Goal: Task Accomplishment & Management: Complete application form

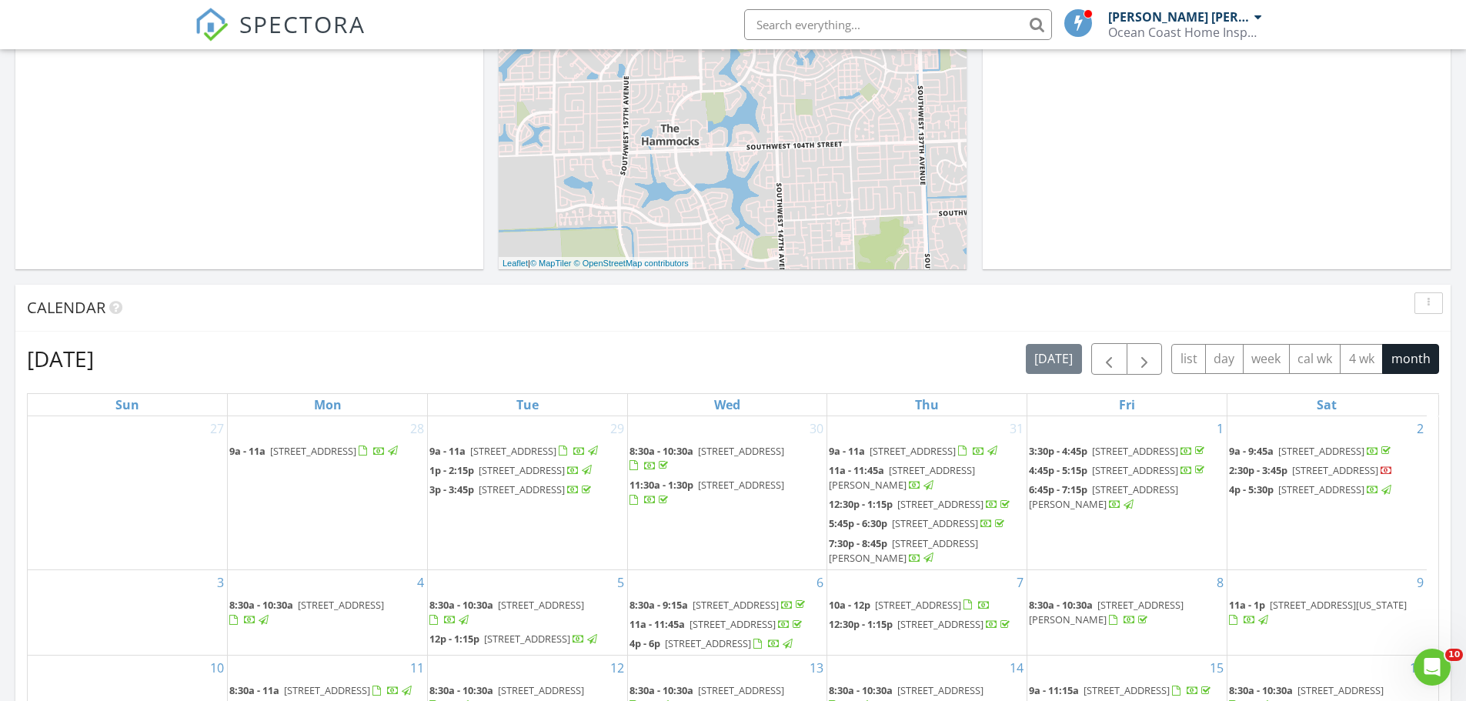
scroll to position [385, 0]
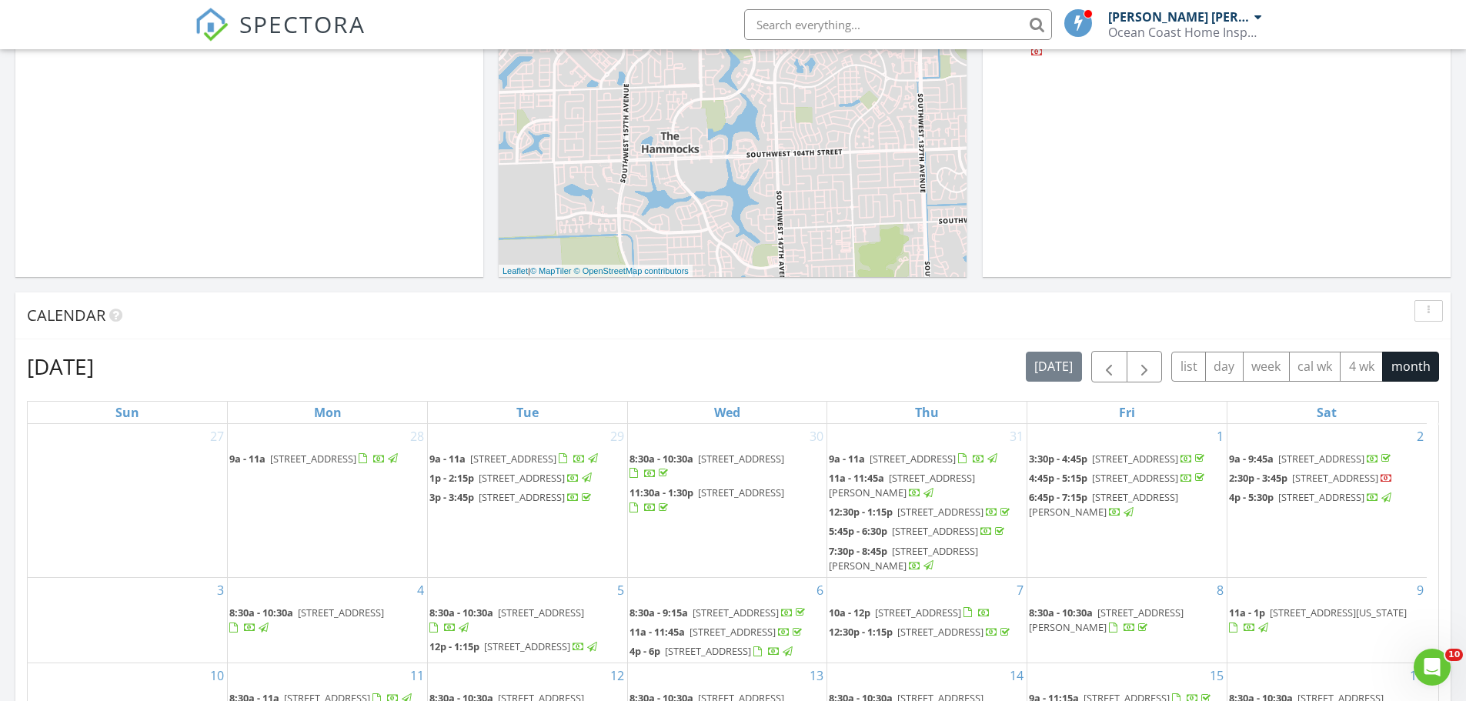
click at [869, 21] on input "text" at bounding box center [898, 24] width 308 height 31
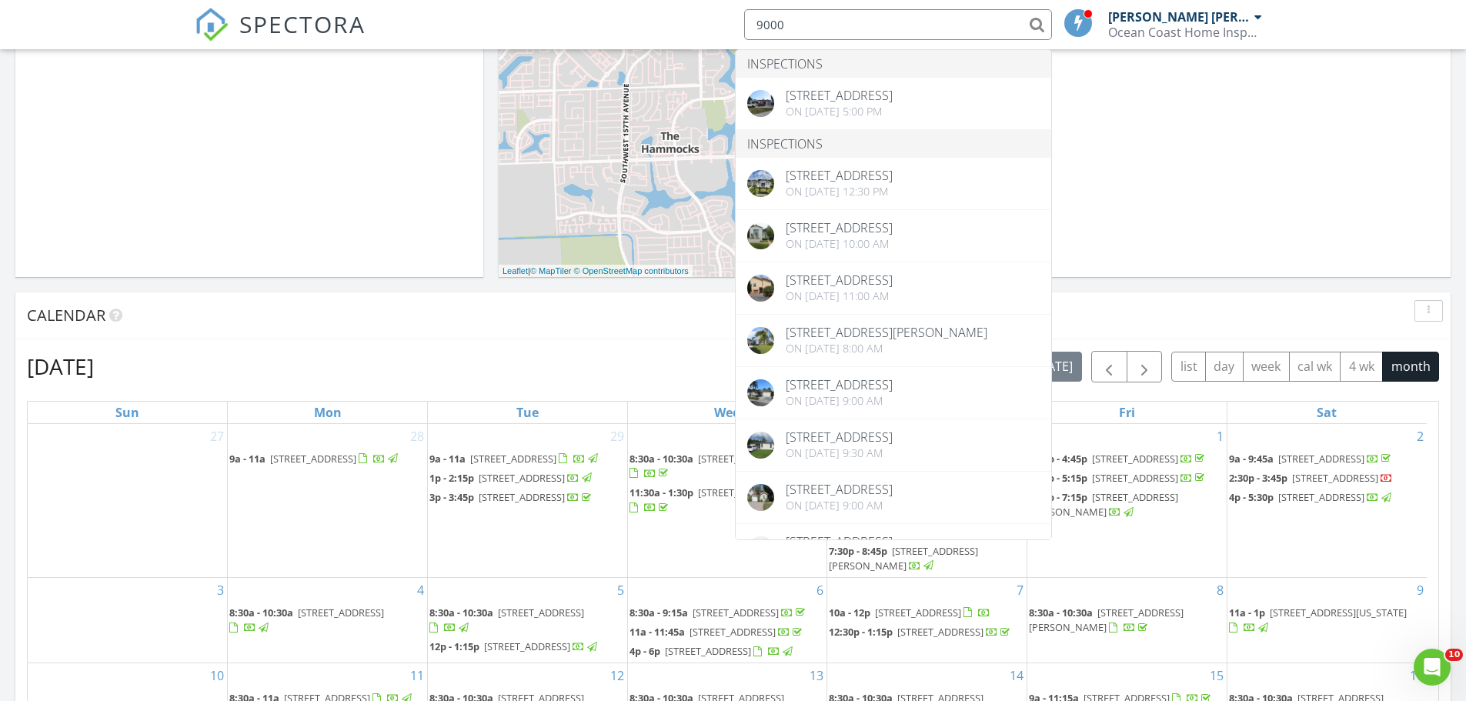
type input "9000"
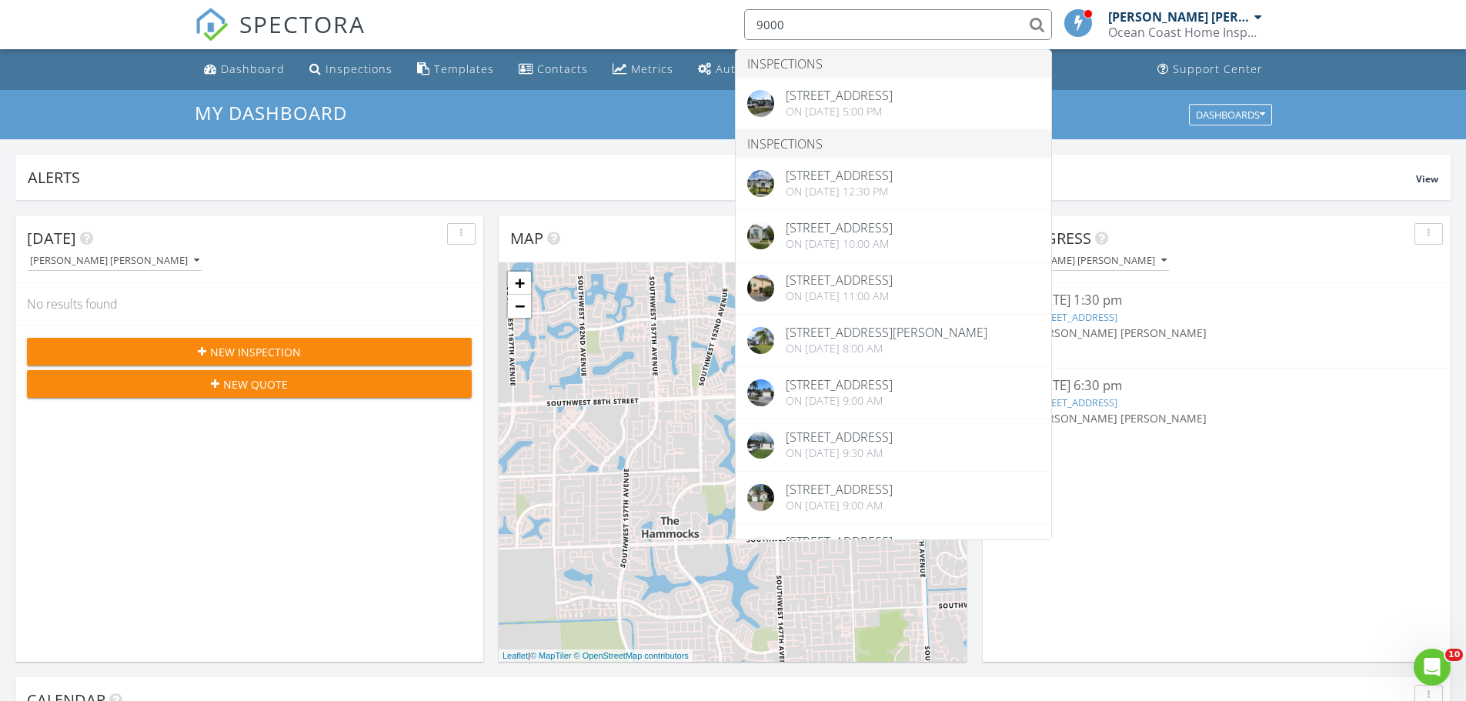
click at [312, 354] on div "New Inspection" at bounding box center [249, 352] width 420 height 16
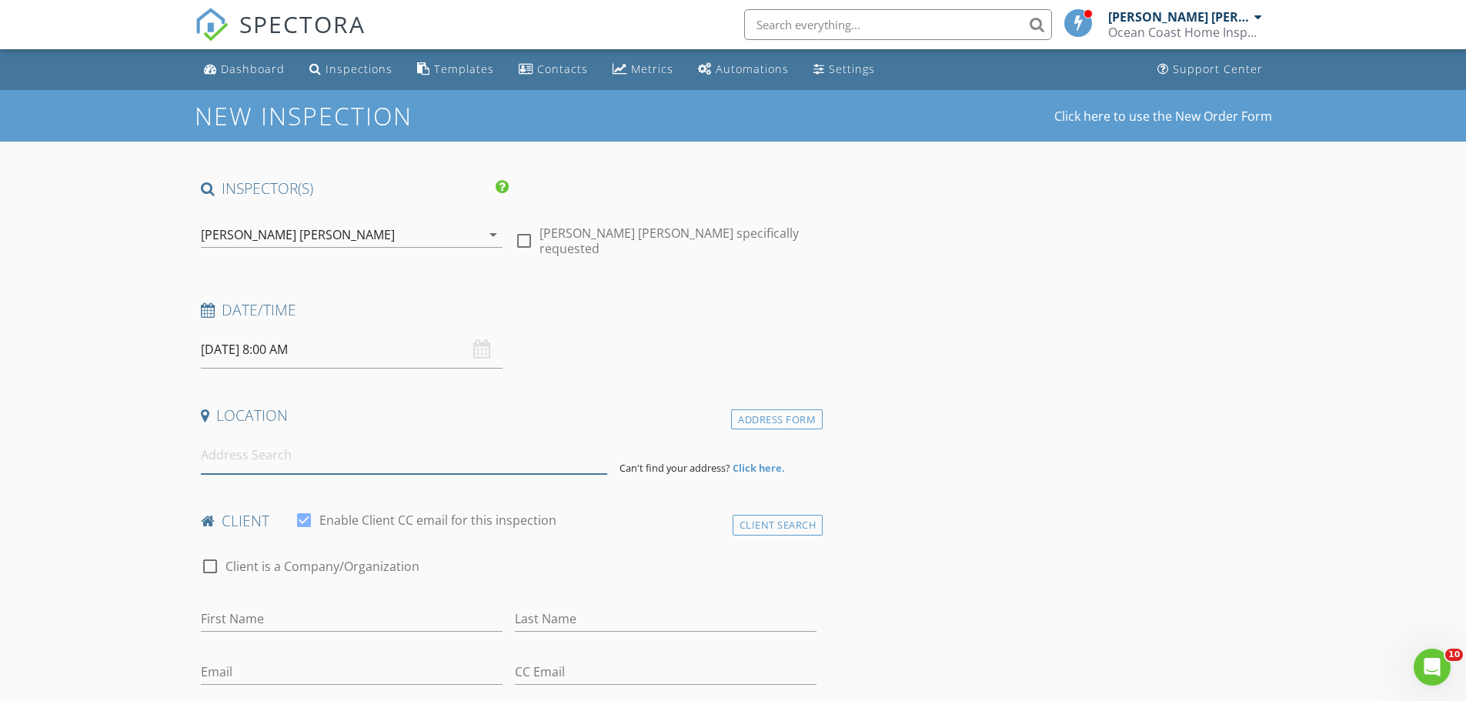
paste input "[STREET_ADDRESS]"
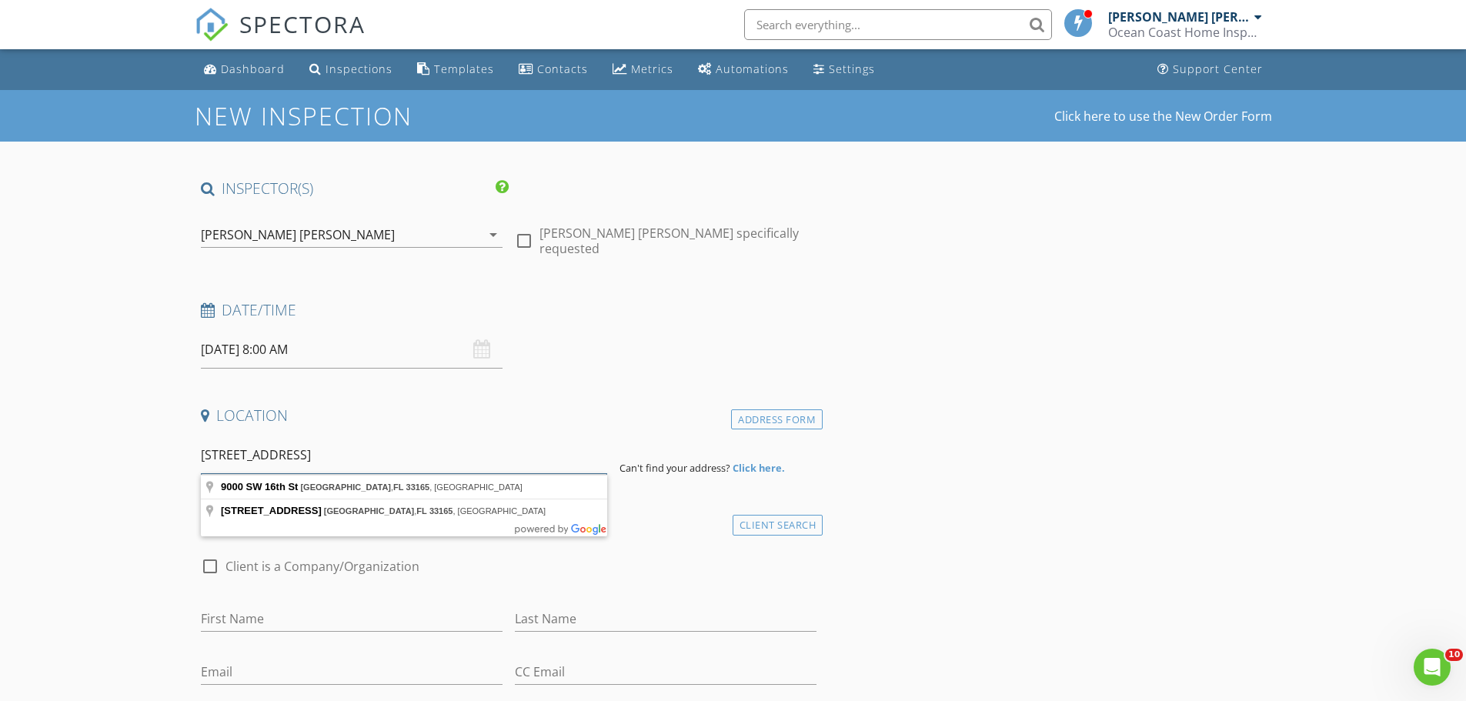
type input "[STREET_ADDRESS]"
click at [239, 352] on input "08/29/2025 8:00 AM" at bounding box center [352, 350] width 302 height 38
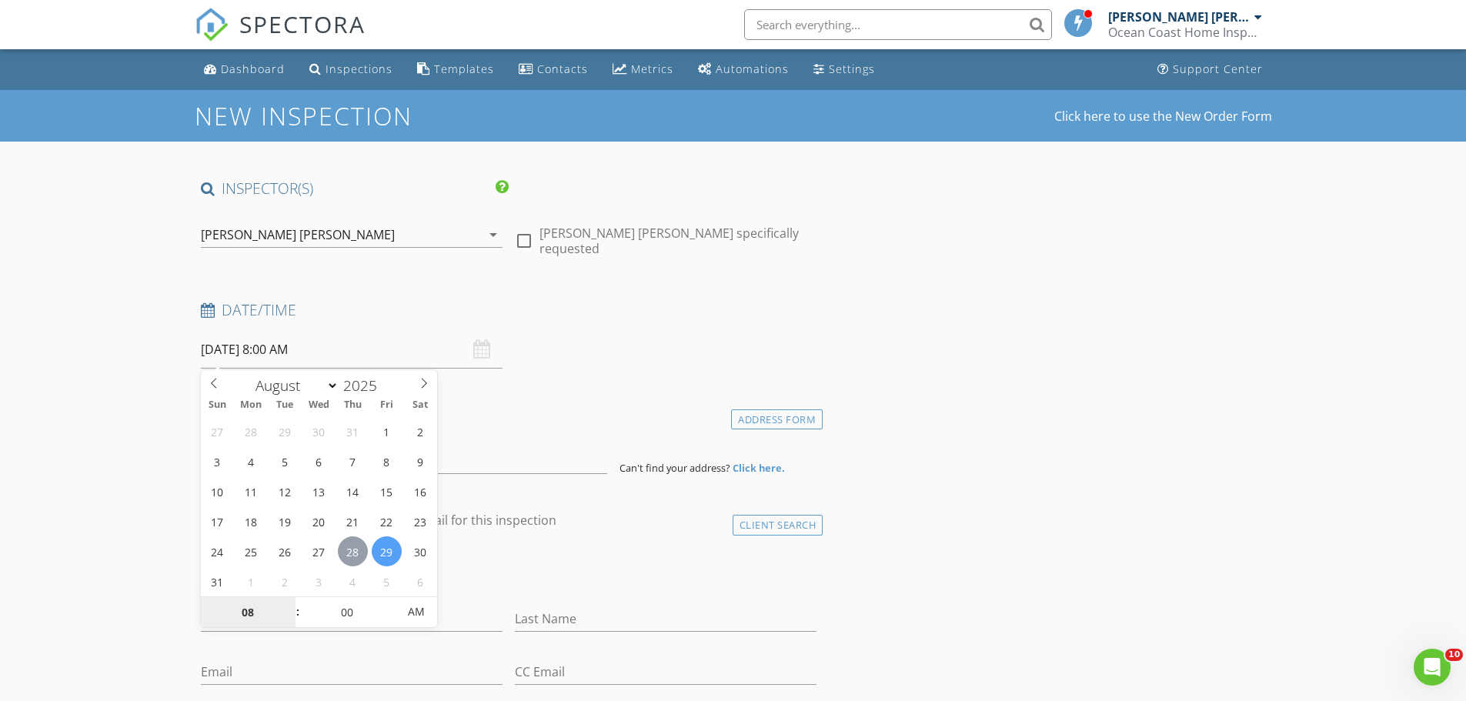
type input "08/28/2025 8:00 AM"
type input "09"
type input "08/28/2025 9:00 AM"
click at [289, 605] on span at bounding box center [290, 604] width 11 height 15
type input "10"
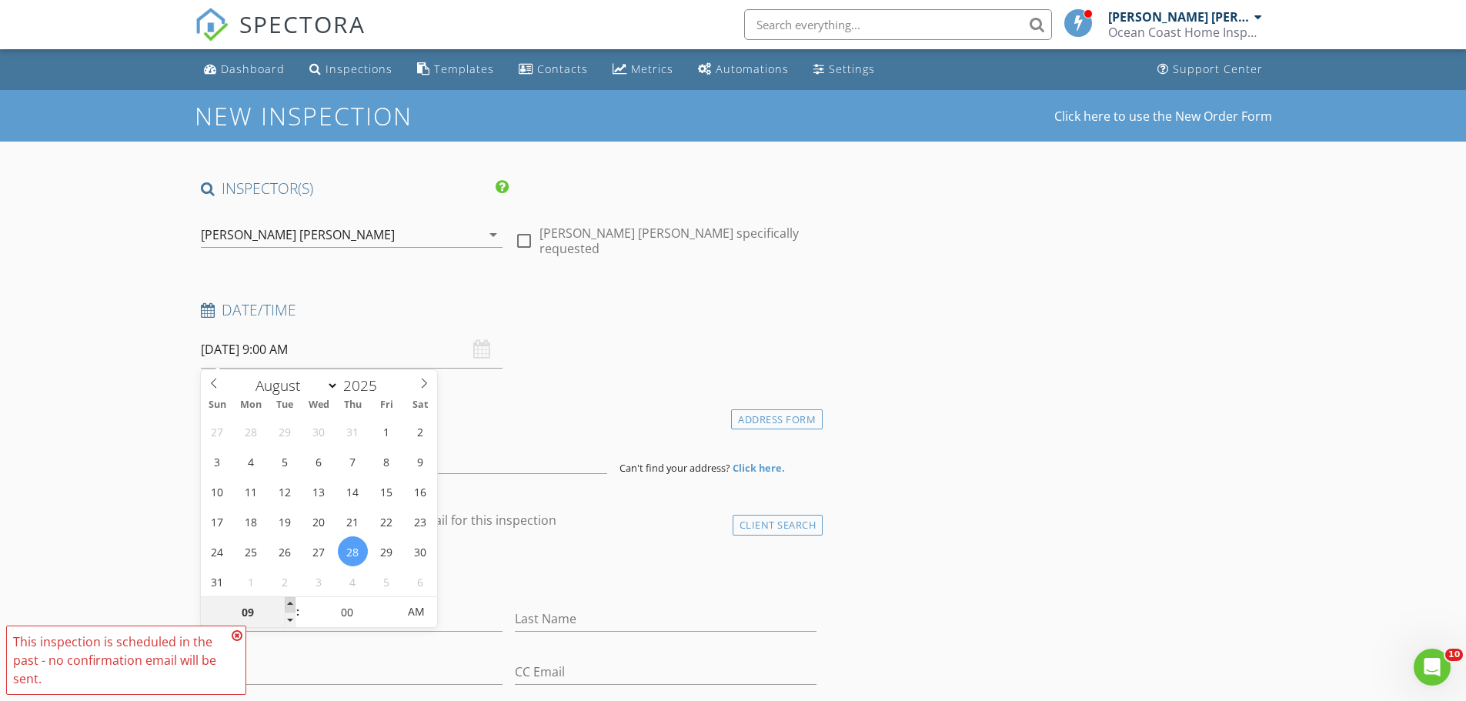
type input "08/28/2025 10:00 AM"
click at [289, 605] on span at bounding box center [290, 604] width 11 height 15
type input "11"
type input "08/28/2025 11:00 AM"
click at [289, 605] on span at bounding box center [290, 604] width 11 height 15
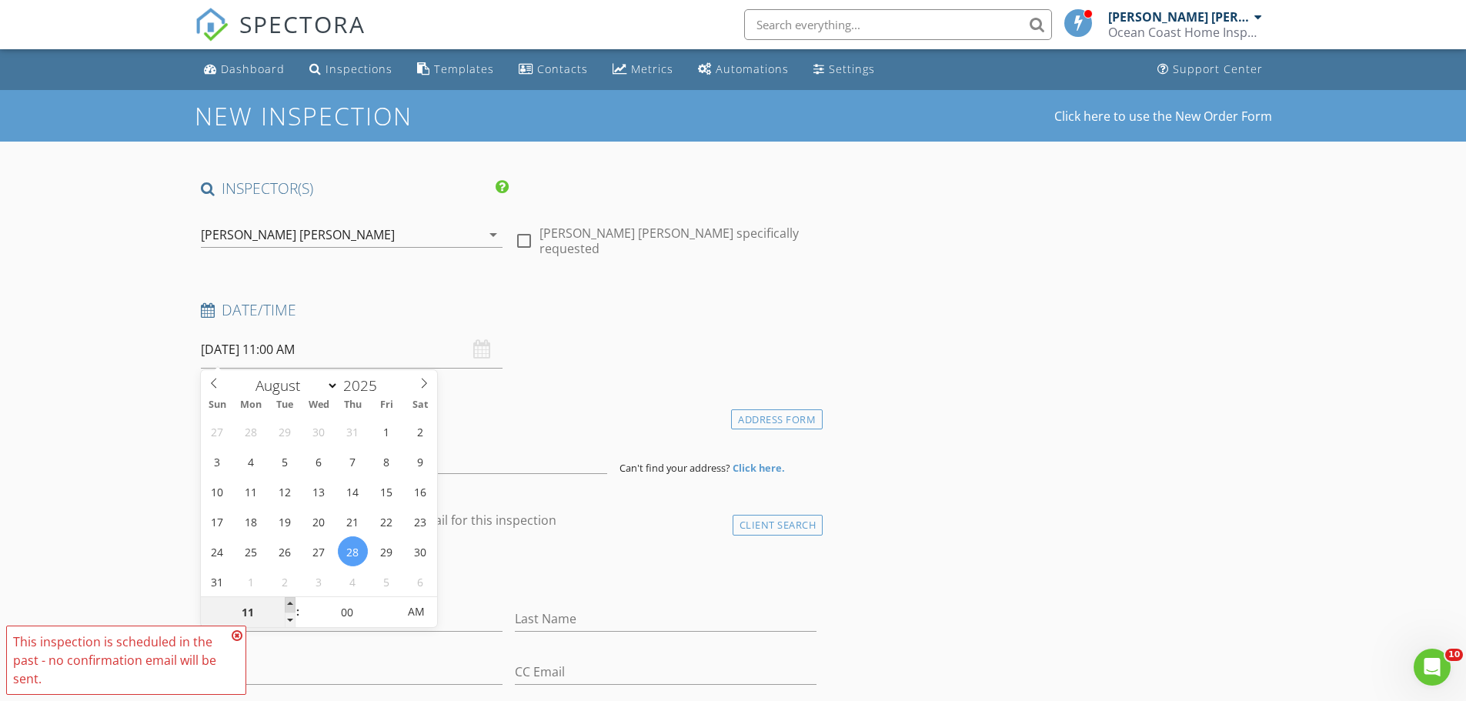
type input "12"
type input "08/28/2025 12:00 PM"
click at [289, 605] on span at bounding box center [290, 604] width 11 height 15
type input "11"
type input "08/28/2025 11:00 AM"
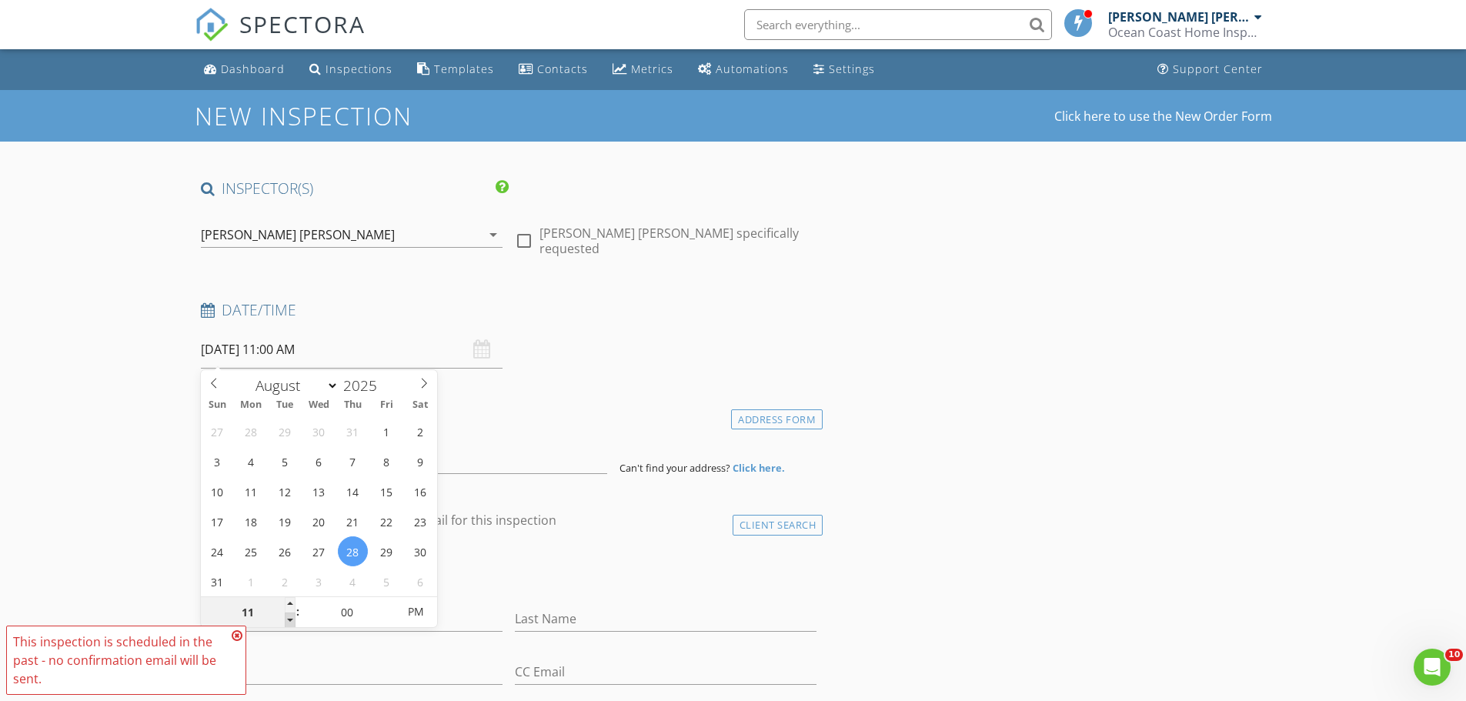
click at [288, 614] on span at bounding box center [290, 620] width 11 height 15
click at [666, 361] on div "Date/Time 08/28/2025 11:00 AM" at bounding box center [509, 334] width 629 height 69
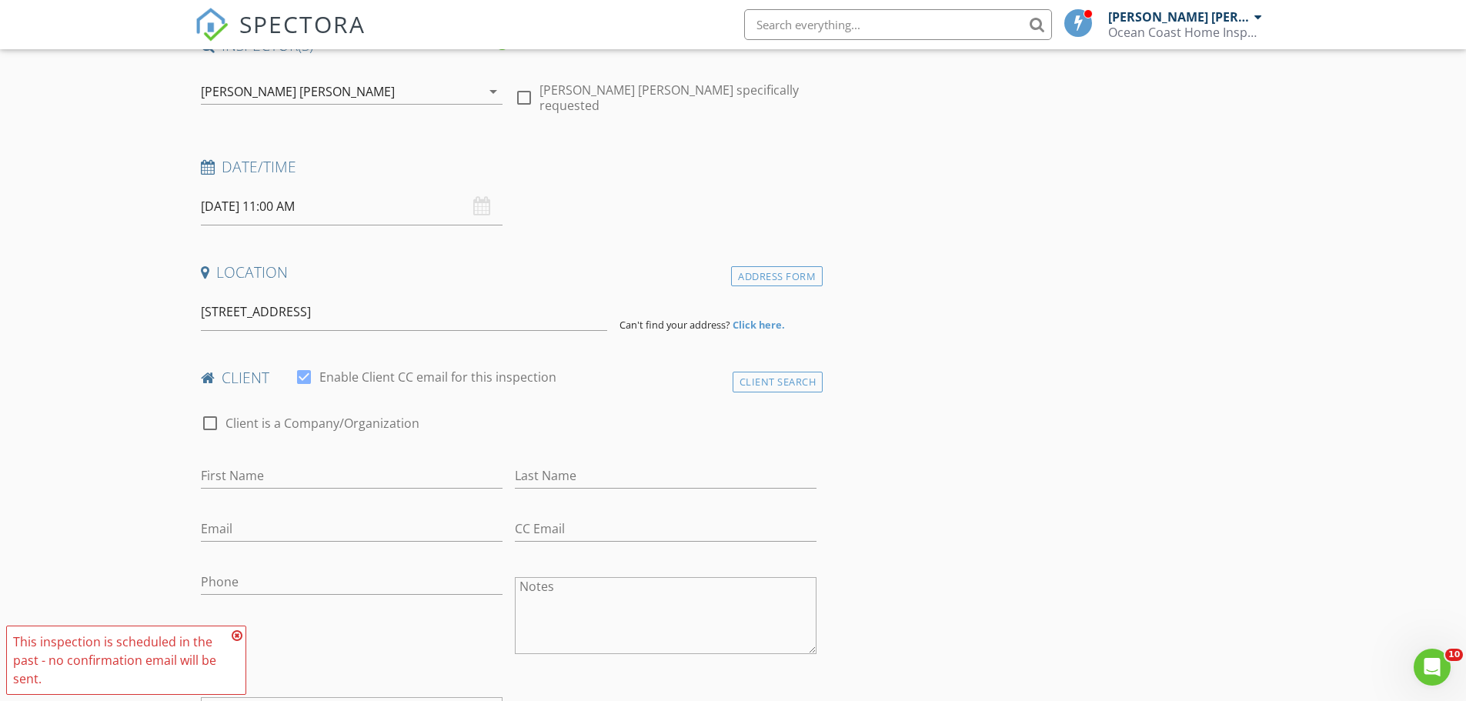
scroll to position [154, 0]
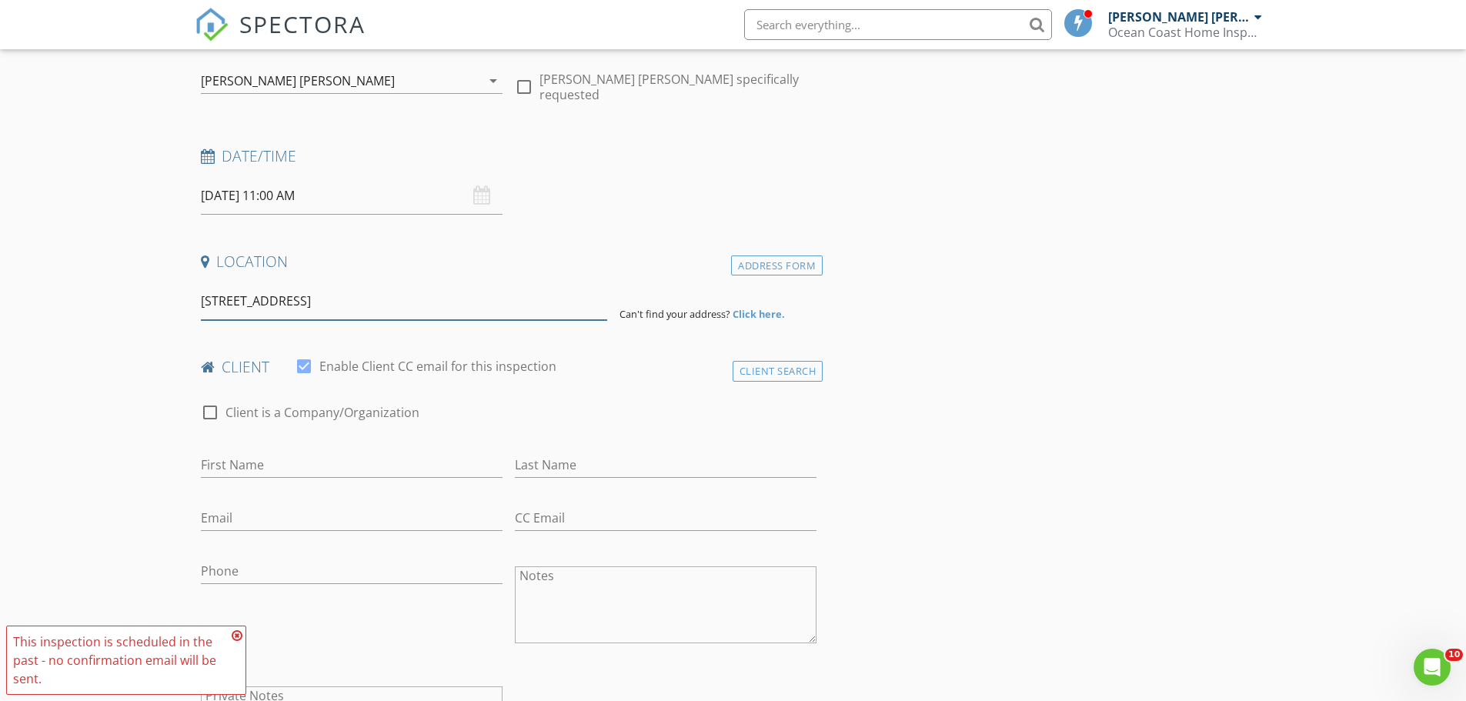
click at [391, 296] on input "9000 SW 16th St, Miami, FL 33165" at bounding box center [404, 302] width 406 height 38
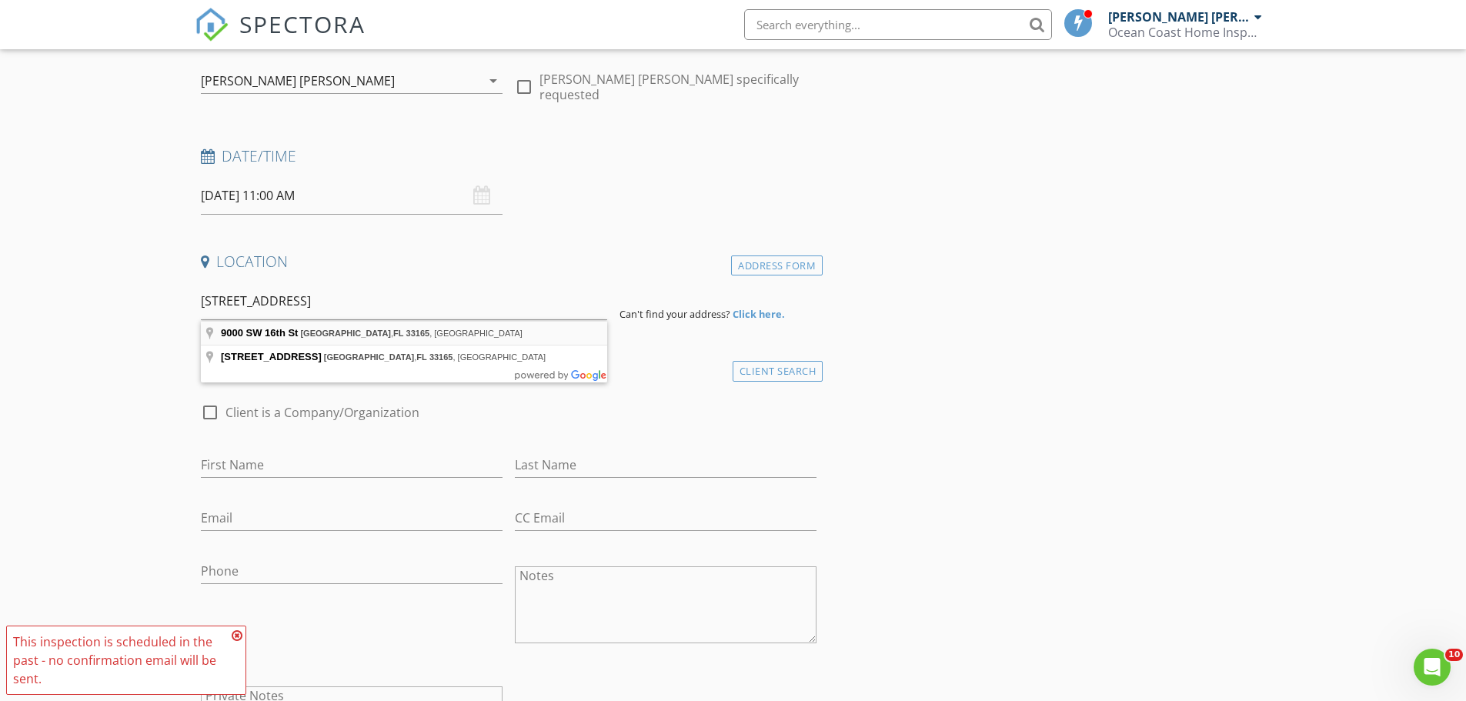
type input "9000 SW 16th St, Miami, FL 33165, USA"
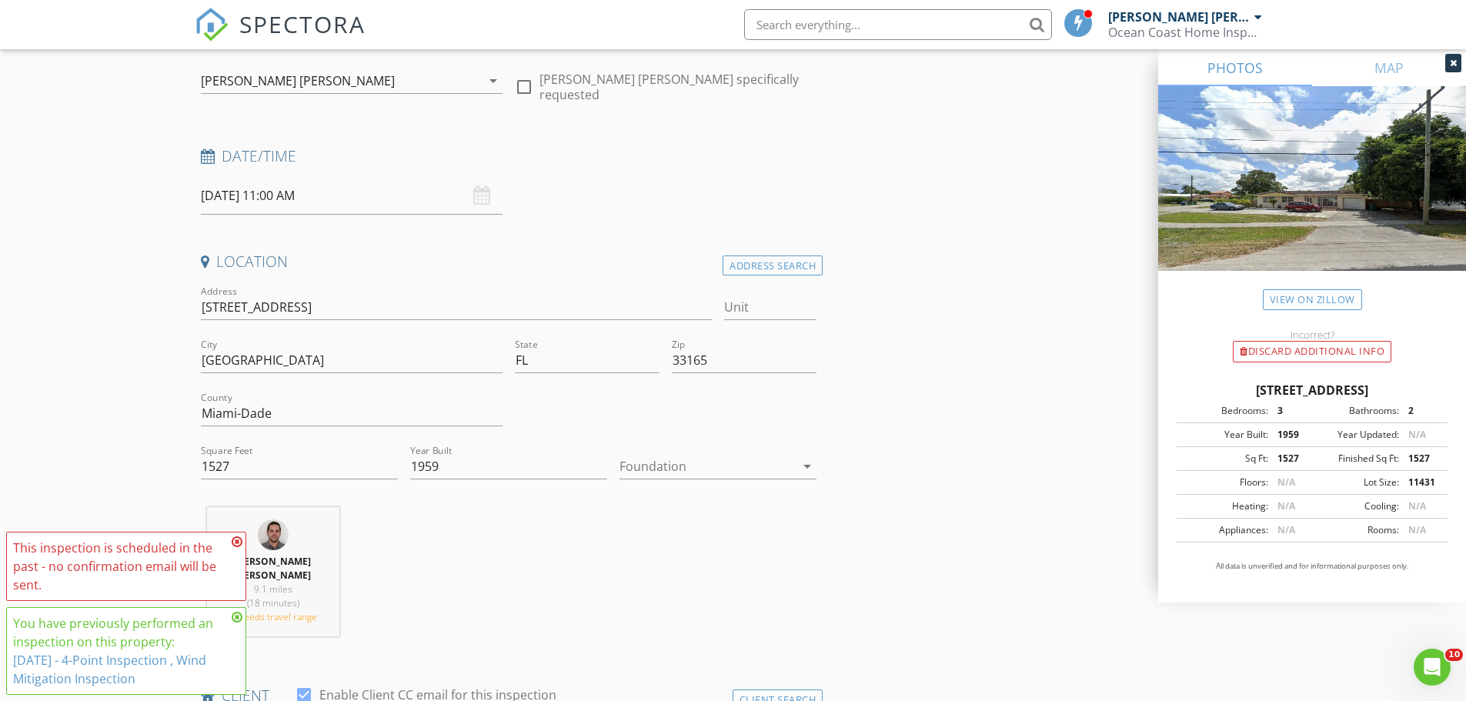
click at [677, 463] on div at bounding box center [708, 466] width 176 height 25
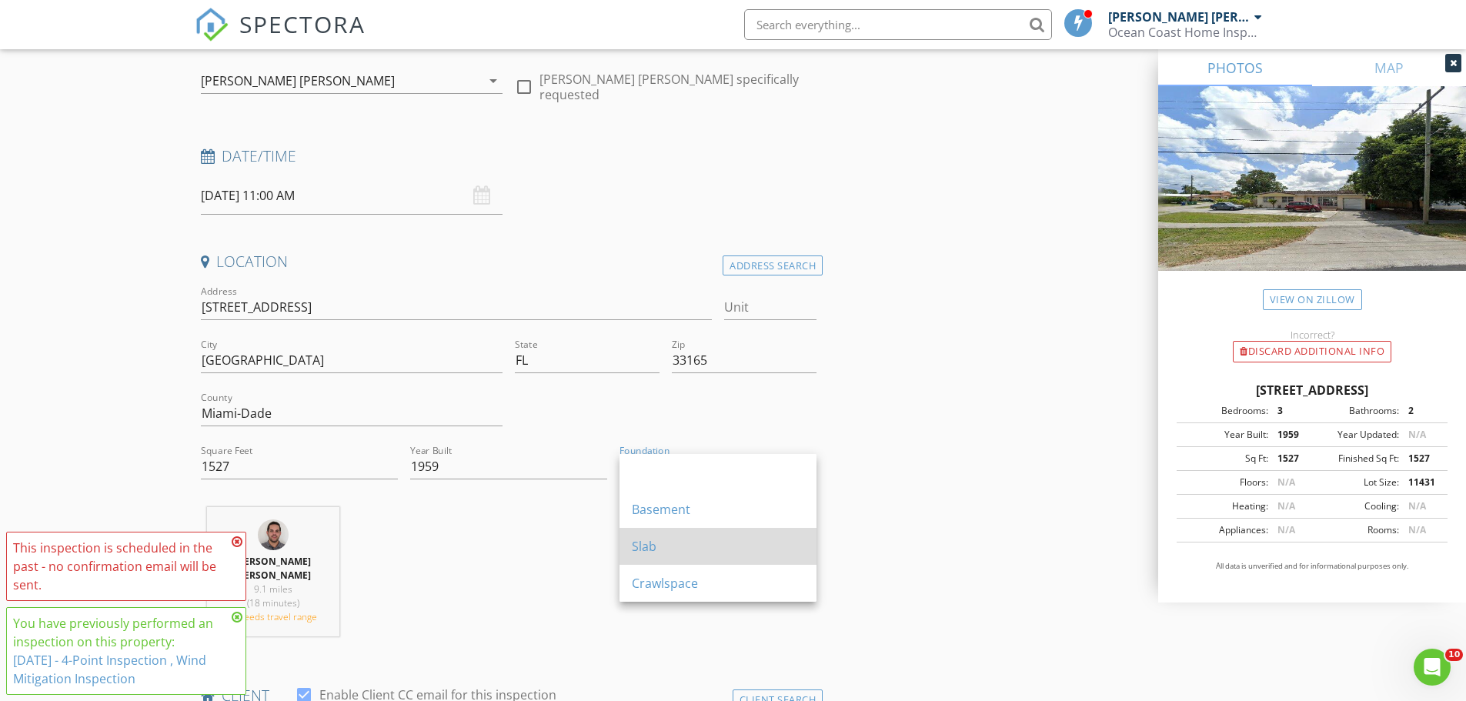
click at [640, 539] on div "Slab" at bounding box center [718, 546] width 172 height 18
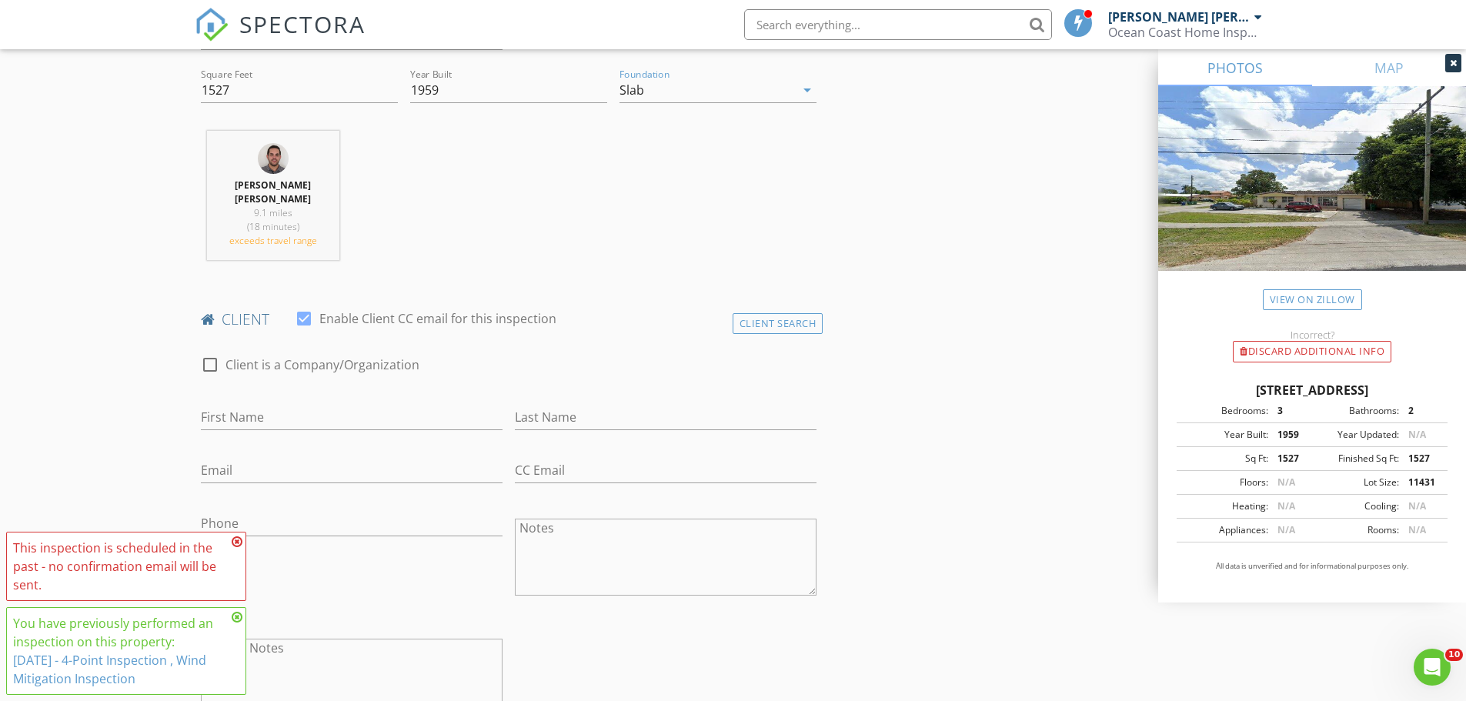
scroll to position [539, 0]
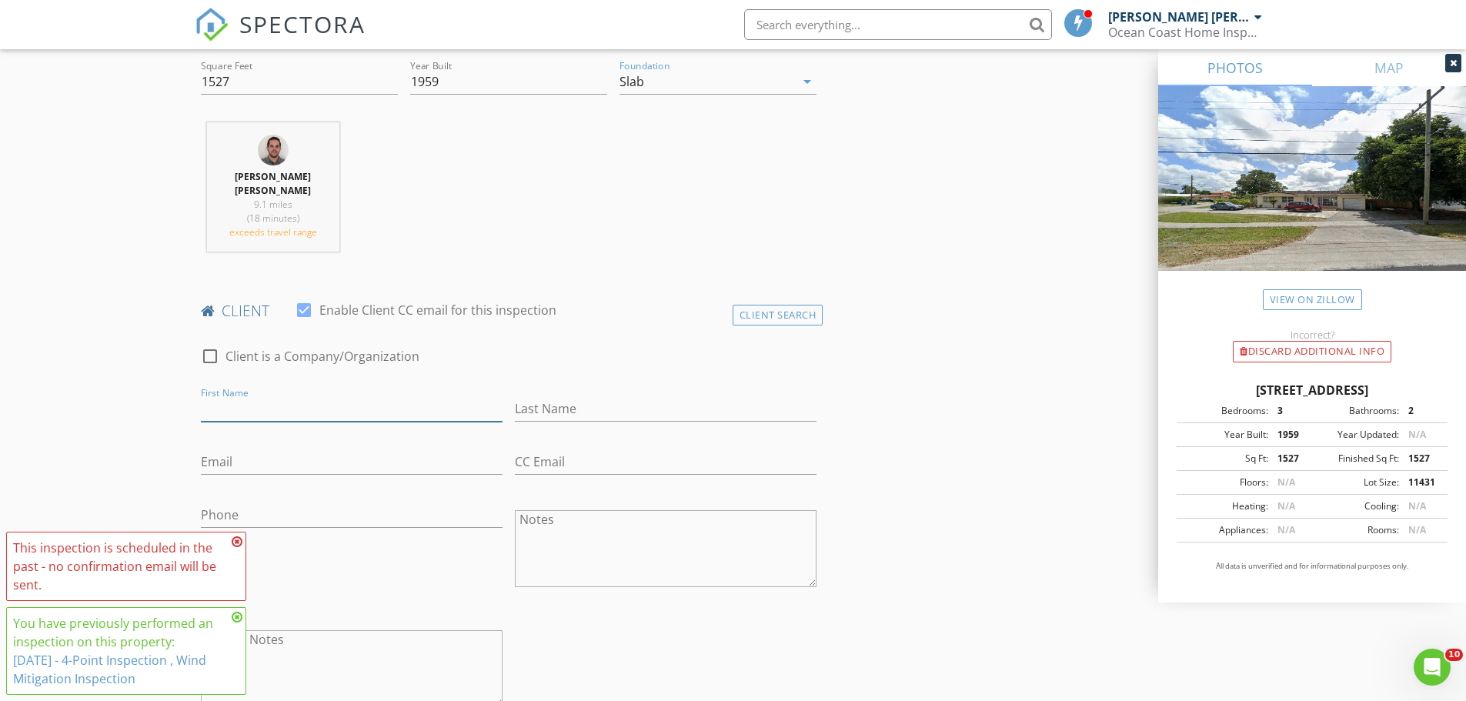
click at [306, 404] on input "First Name" at bounding box center [352, 408] width 302 height 25
click at [782, 314] on div "Client Search" at bounding box center [778, 315] width 91 height 21
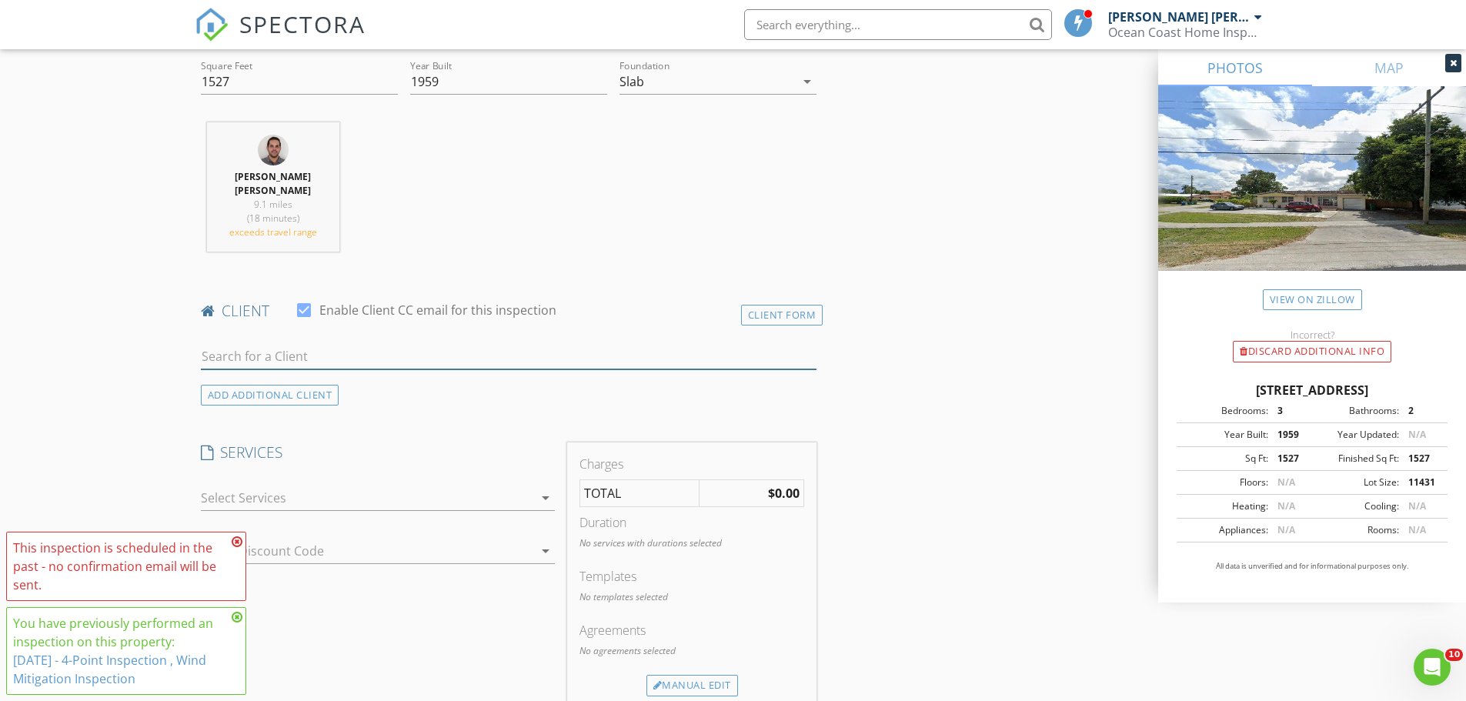
click at [291, 356] on input "text" at bounding box center [509, 356] width 617 height 25
type input "Irai"
click at [291, 384] on div "Iraida Torres Becerra" at bounding box center [322, 385] width 155 height 18
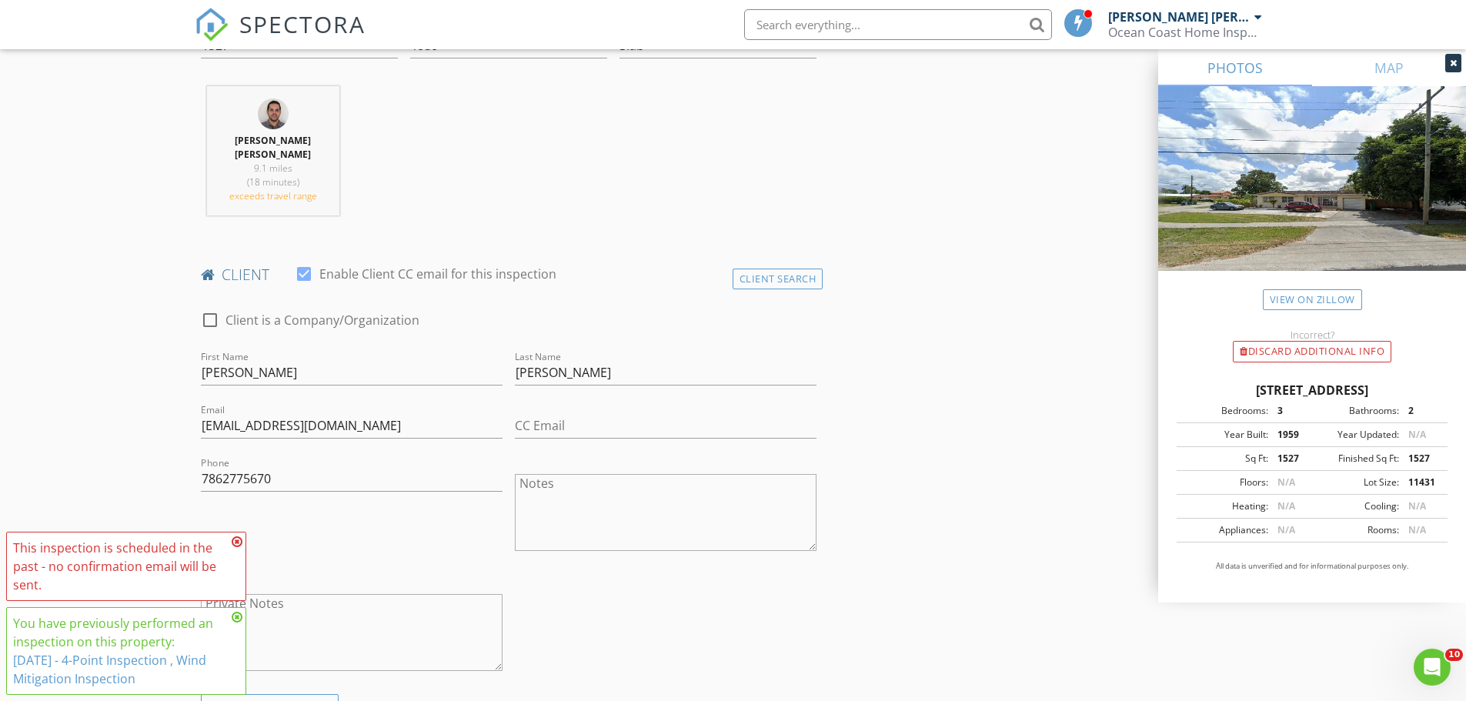
scroll to position [693, 0]
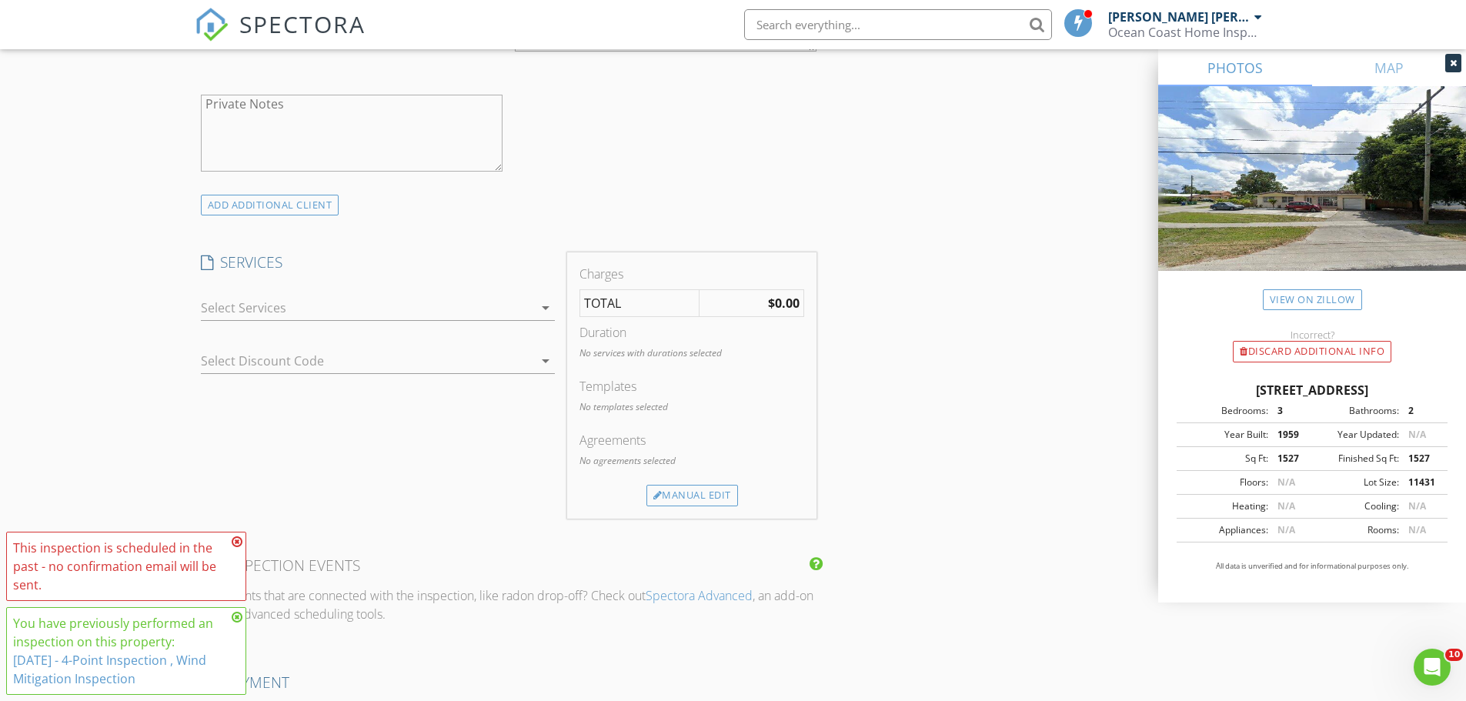
scroll to position [1078, 0]
click at [390, 301] on div at bounding box center [367, 305] width 333 height 25
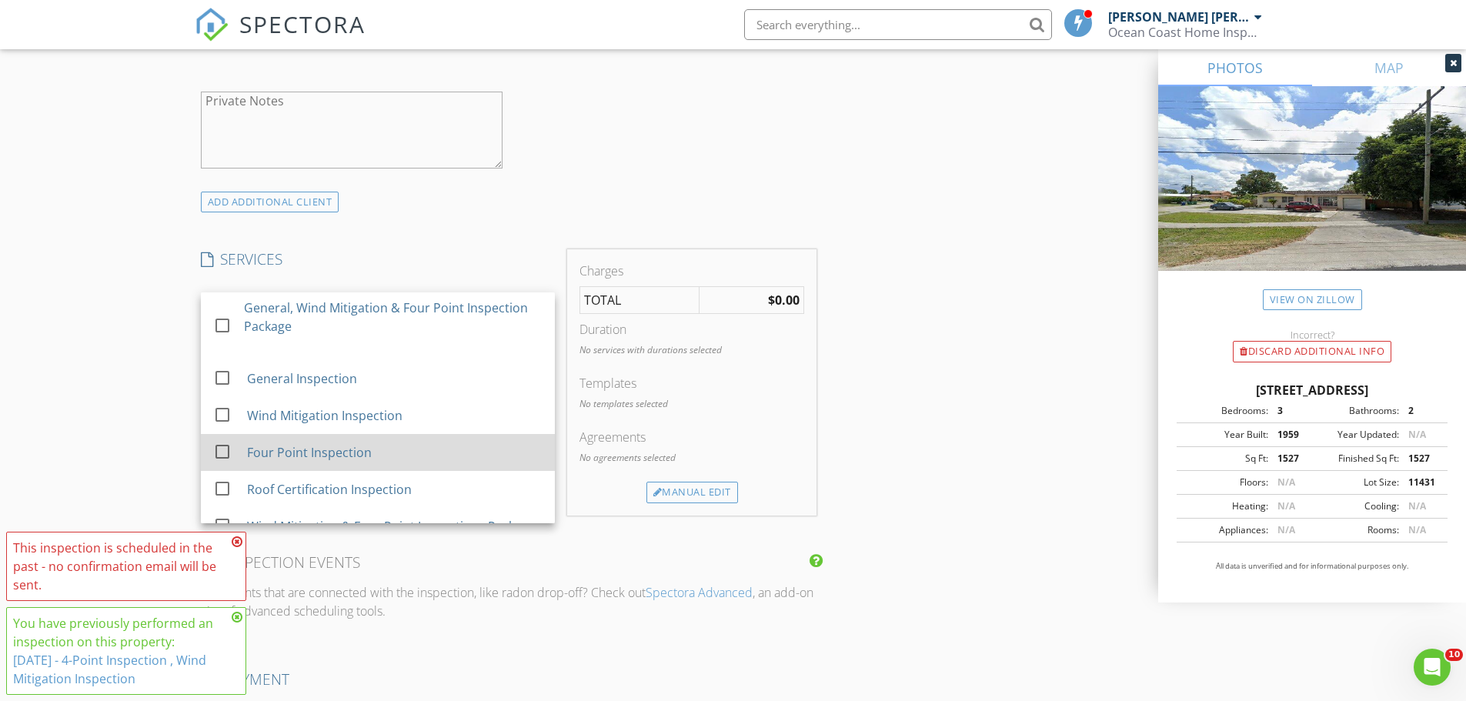
click at [306, 453] on div "Four Point Inspection" at bounding box center [308, 452] width 125 height 18
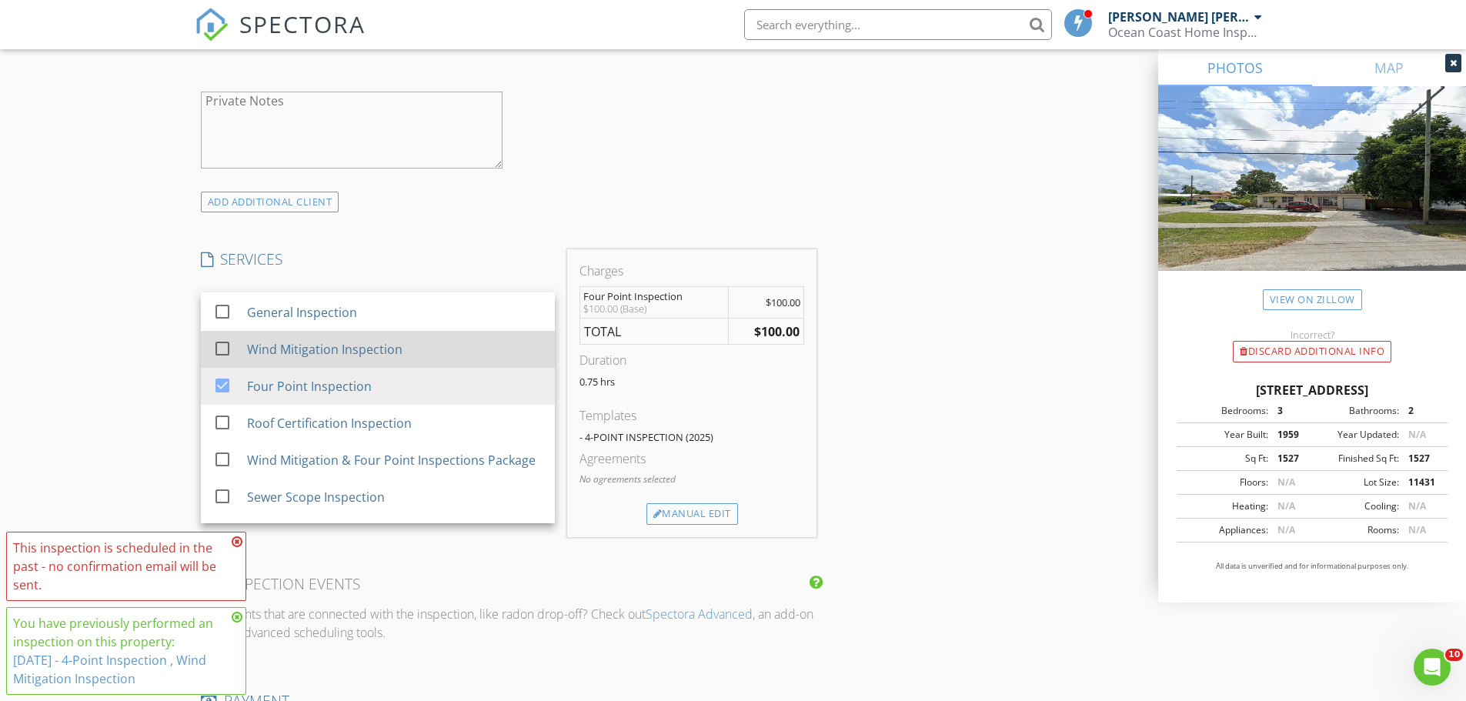
scroll to position [154, 0]
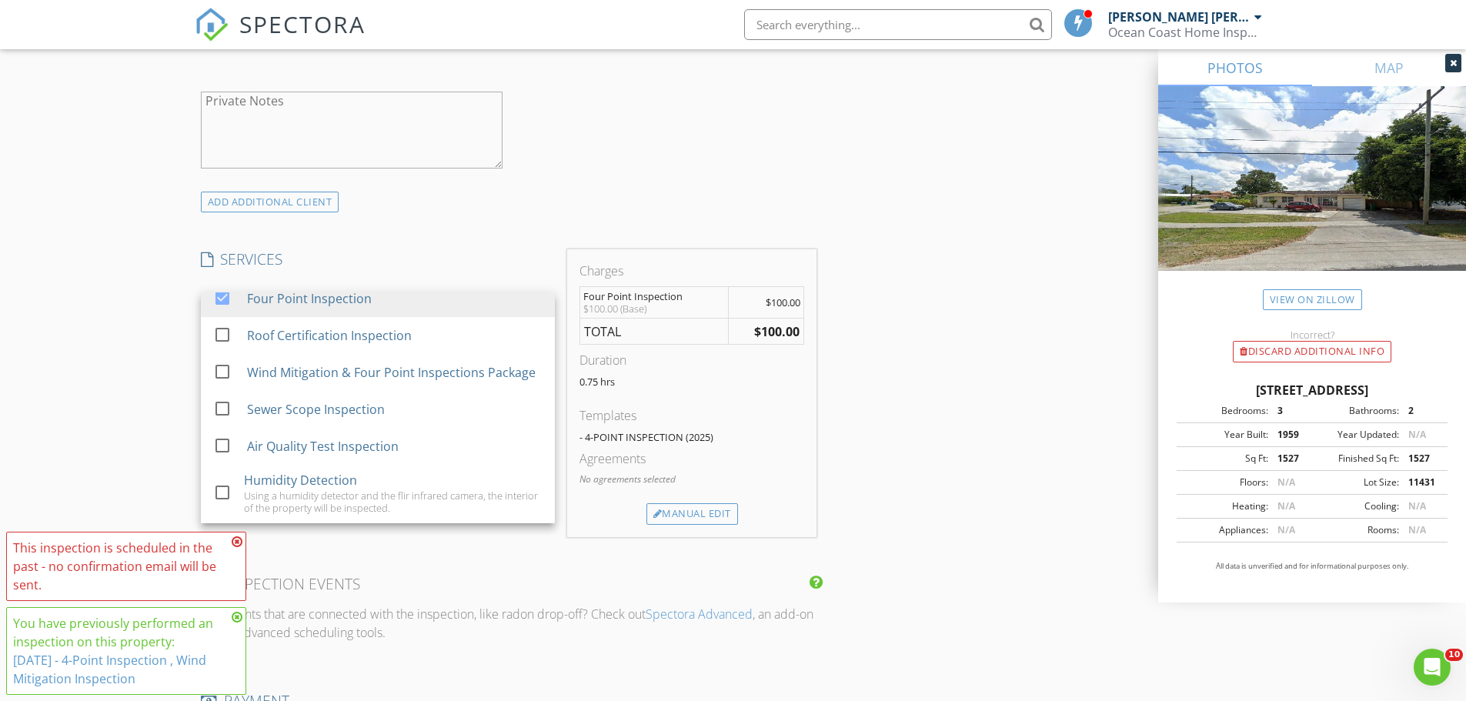
click at [899, 346] on div "INSPECTOR(S) check_box Jorge F Morera Saavedra PRIMARY Jorge F Morera Saavedra …" at bounding box center [734, 381] width 1078 height 2560
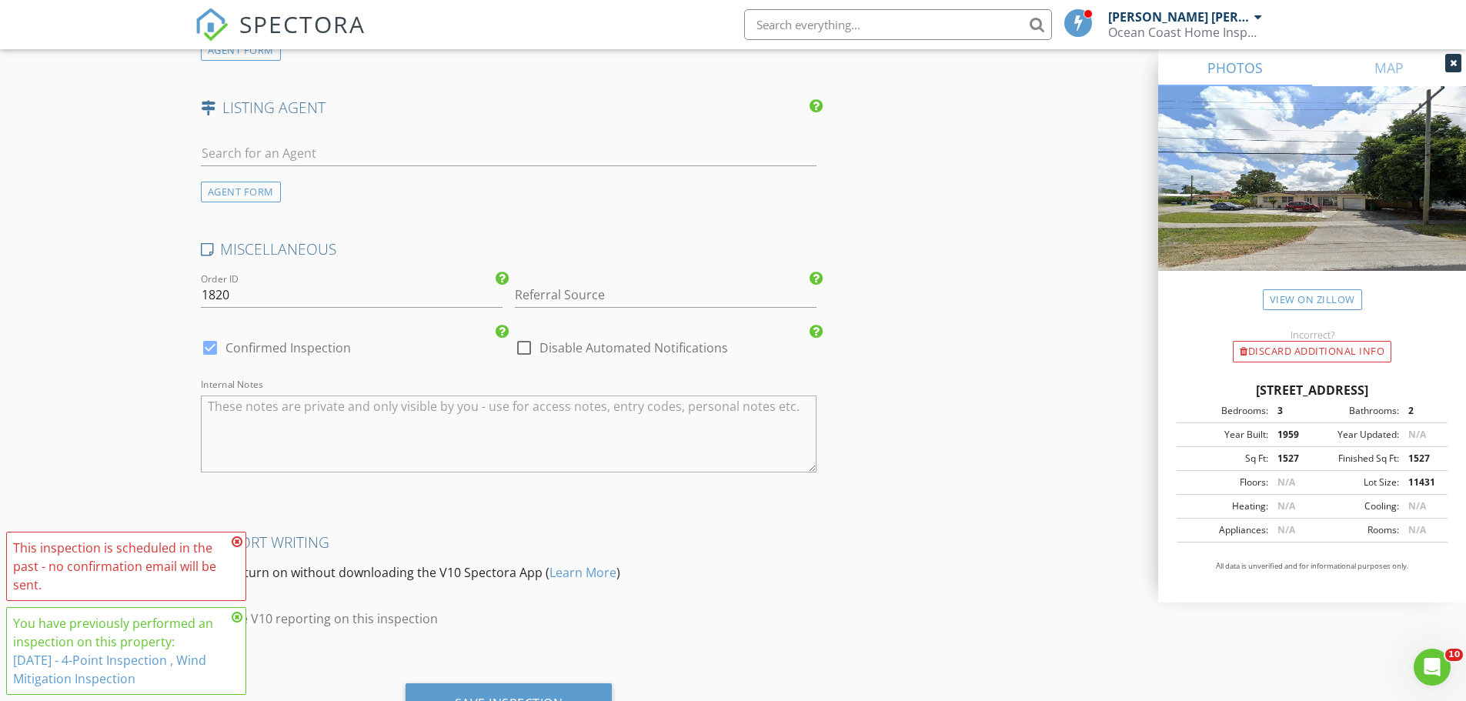
scroll to position [2074, 0]
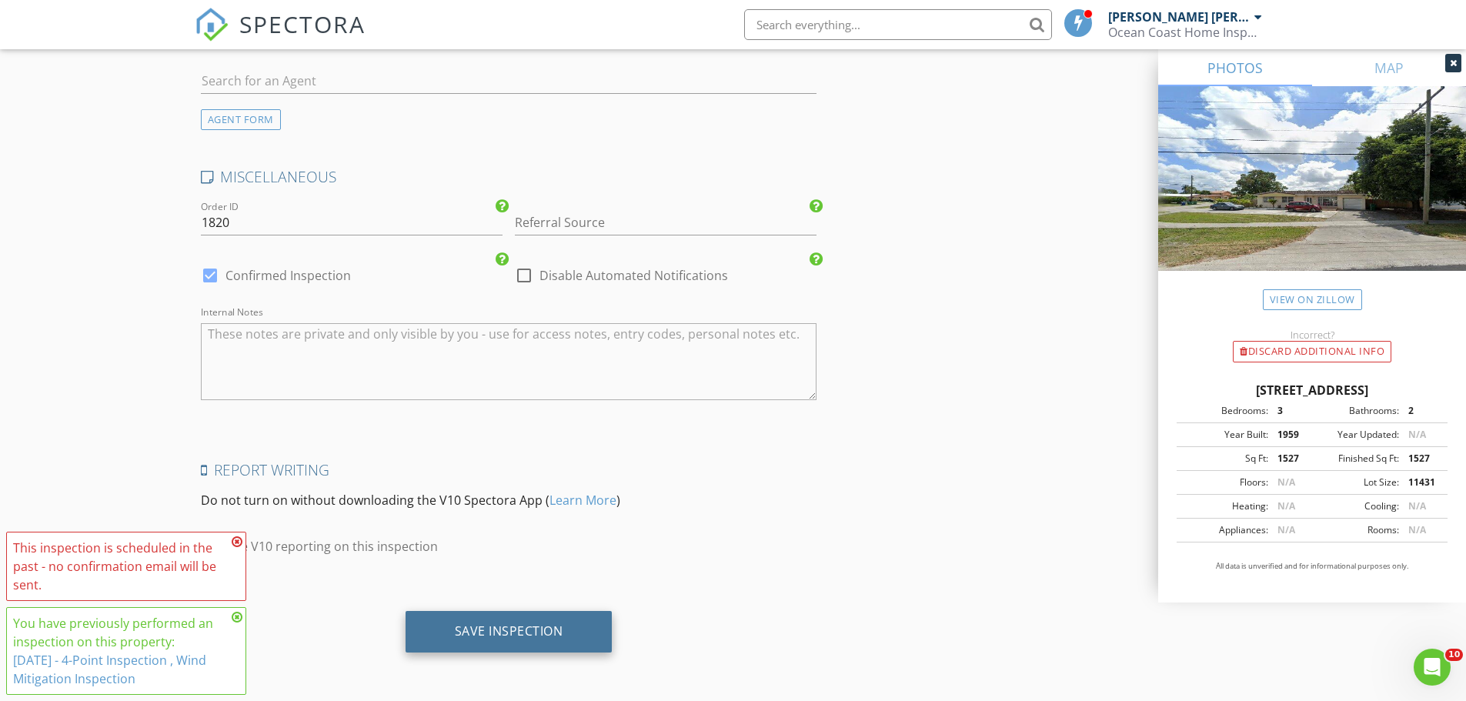
click at [501, 631] on div "Save Inspection" at bounding box center [509, 631] width 109 height 15
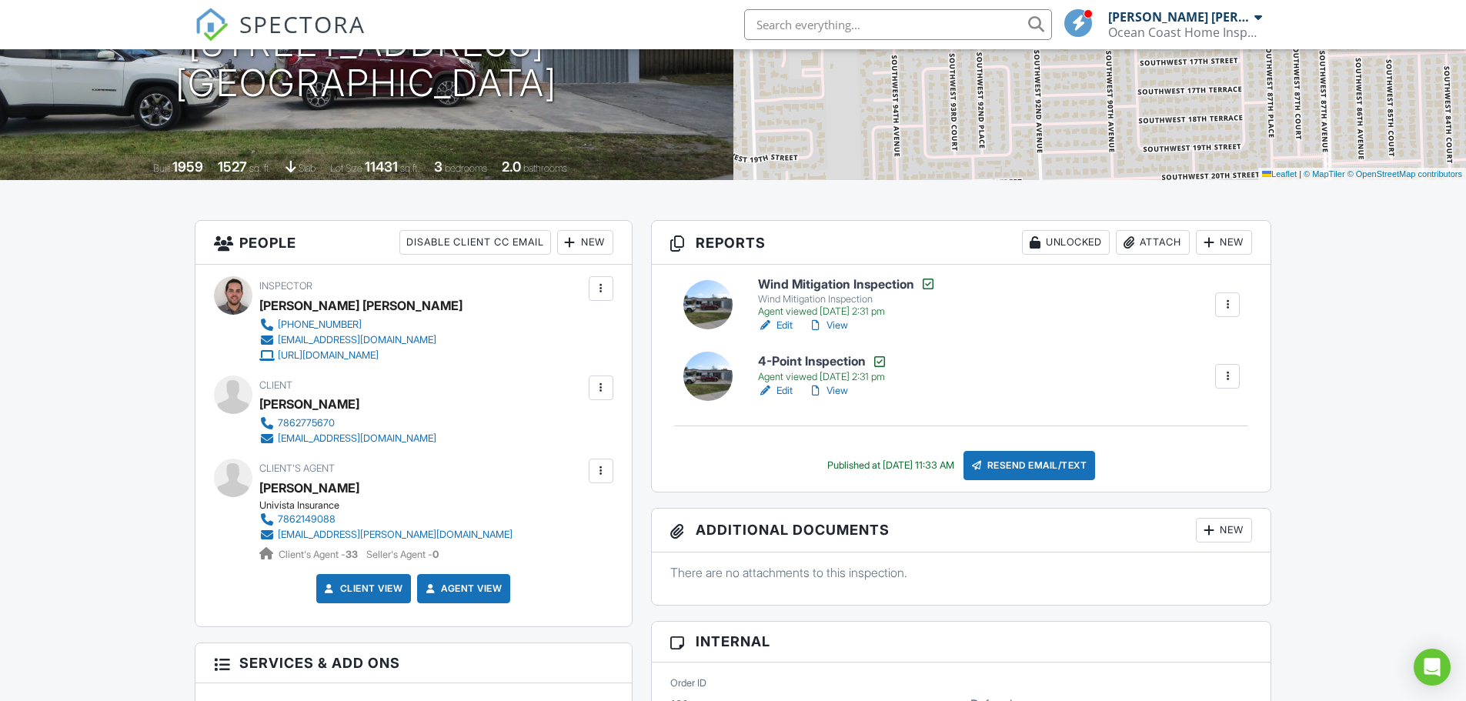
drag, startPoint x: 410, startPoint y: 405, endPoint x: 369, endPoint y: 399, distance: 42.0
click at [369, 399] on div "Client Iraida Torres Becerra 7862775670 irycolonial@yahoo.es" at bounding box center [384, 411] width 251 height 71
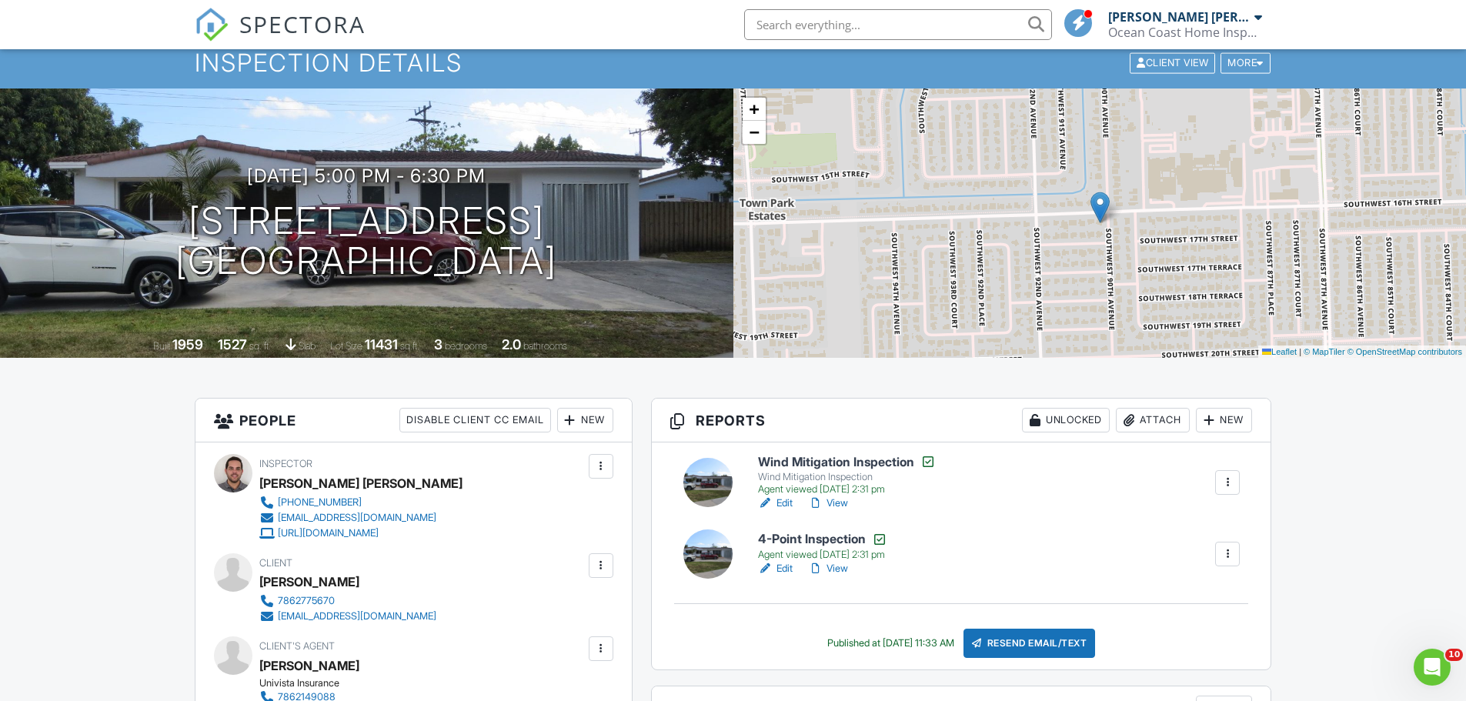
scroll to position [154, 0]
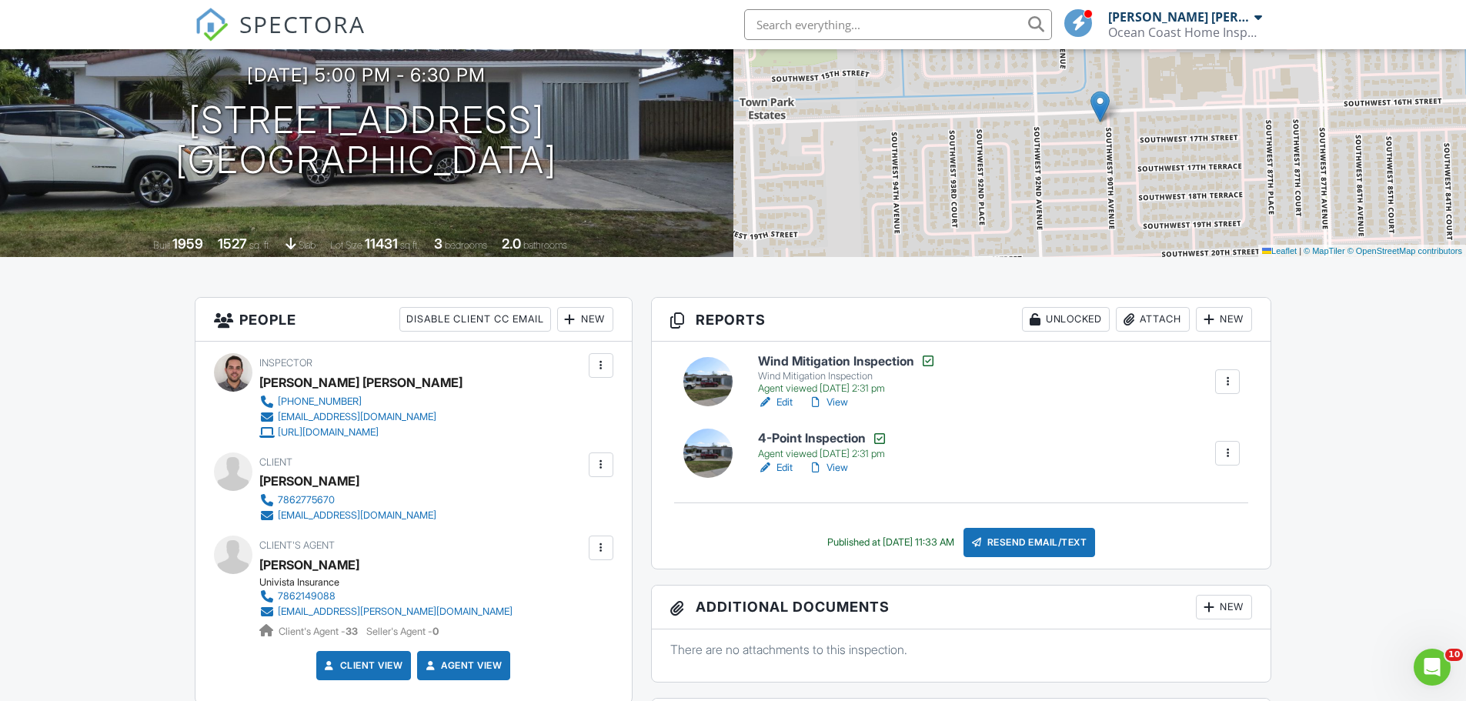
click at [799, 436] on h6 "4-Point Inspection" at bounding box center [822, 438] width 129 height 15
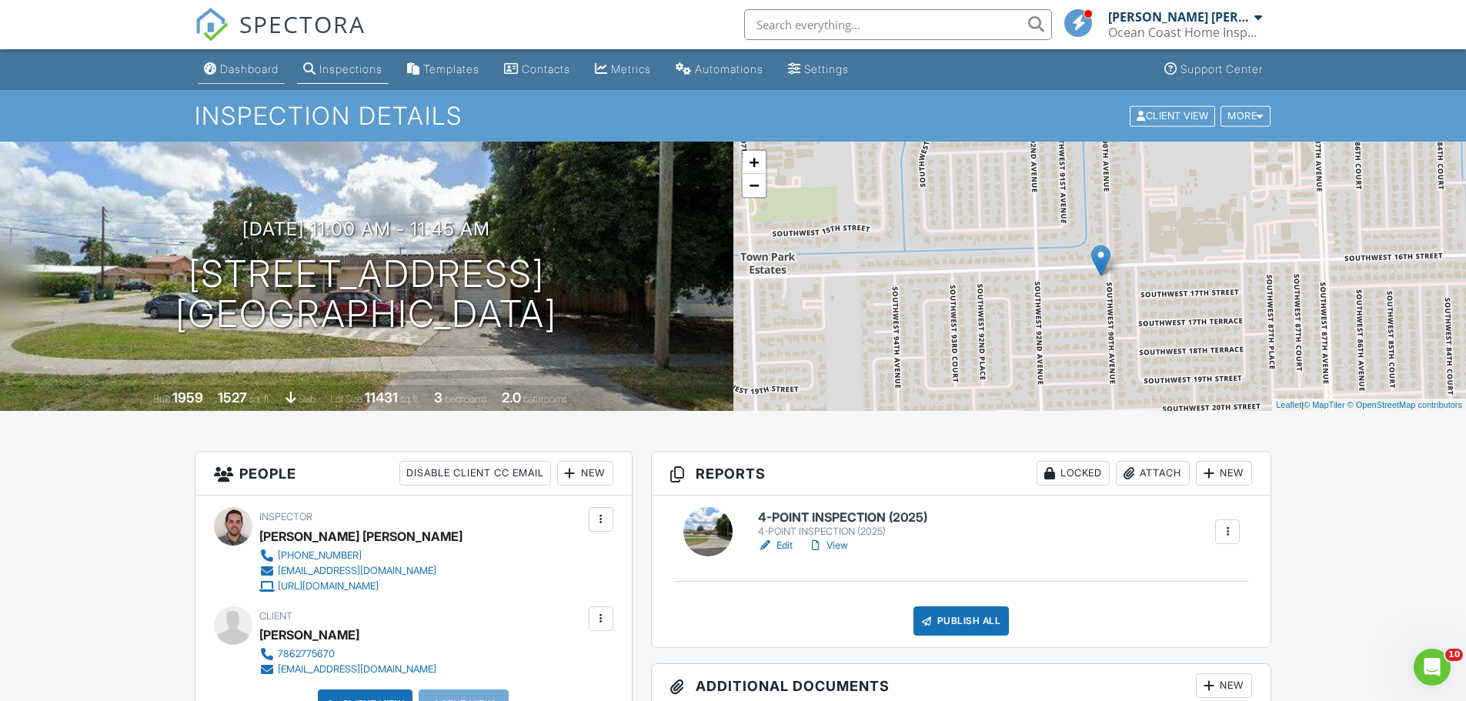
click at [259, 69] on div "Dashboard" at bounding box center [249, 68] width 59 height 13
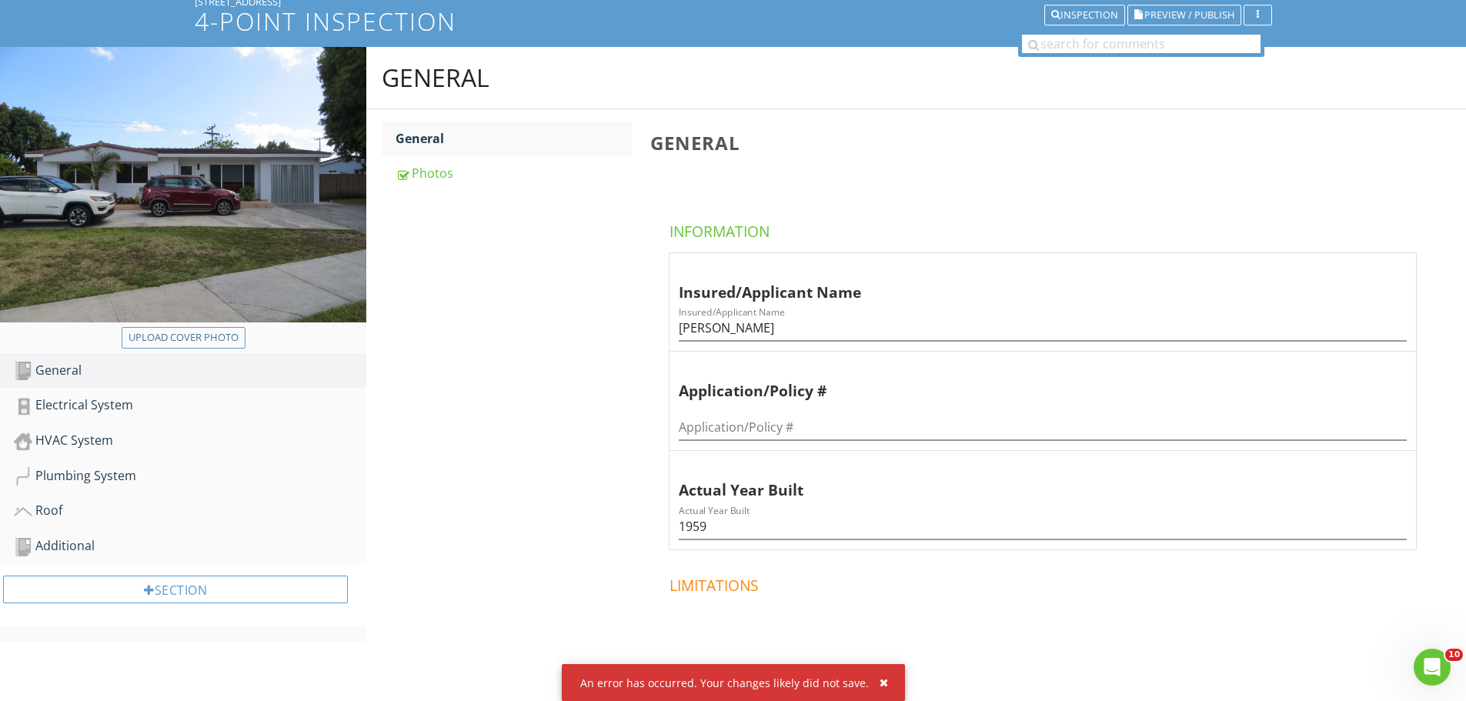
scroll to position [154, 0]
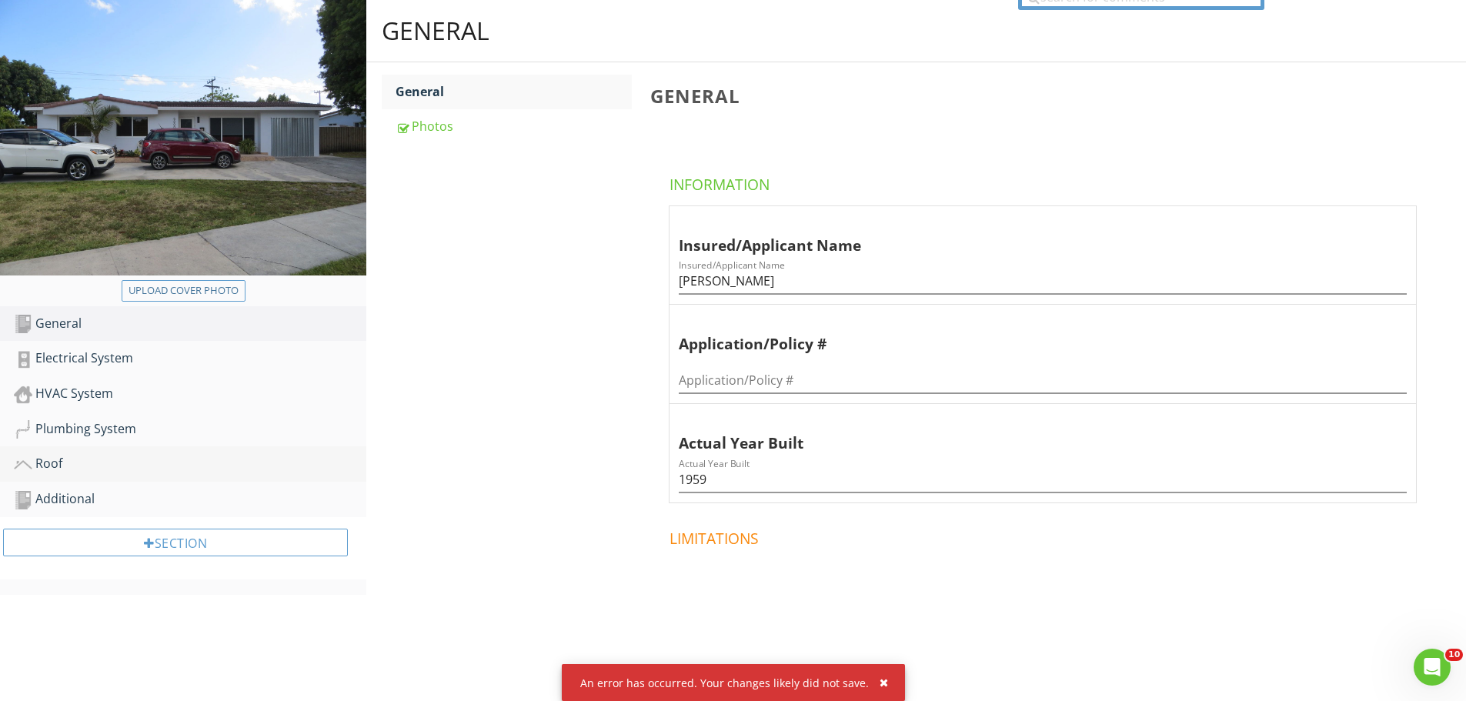
click at [71, 468] on div "Roof" at bounding box center [190, 464] width 353 height 20
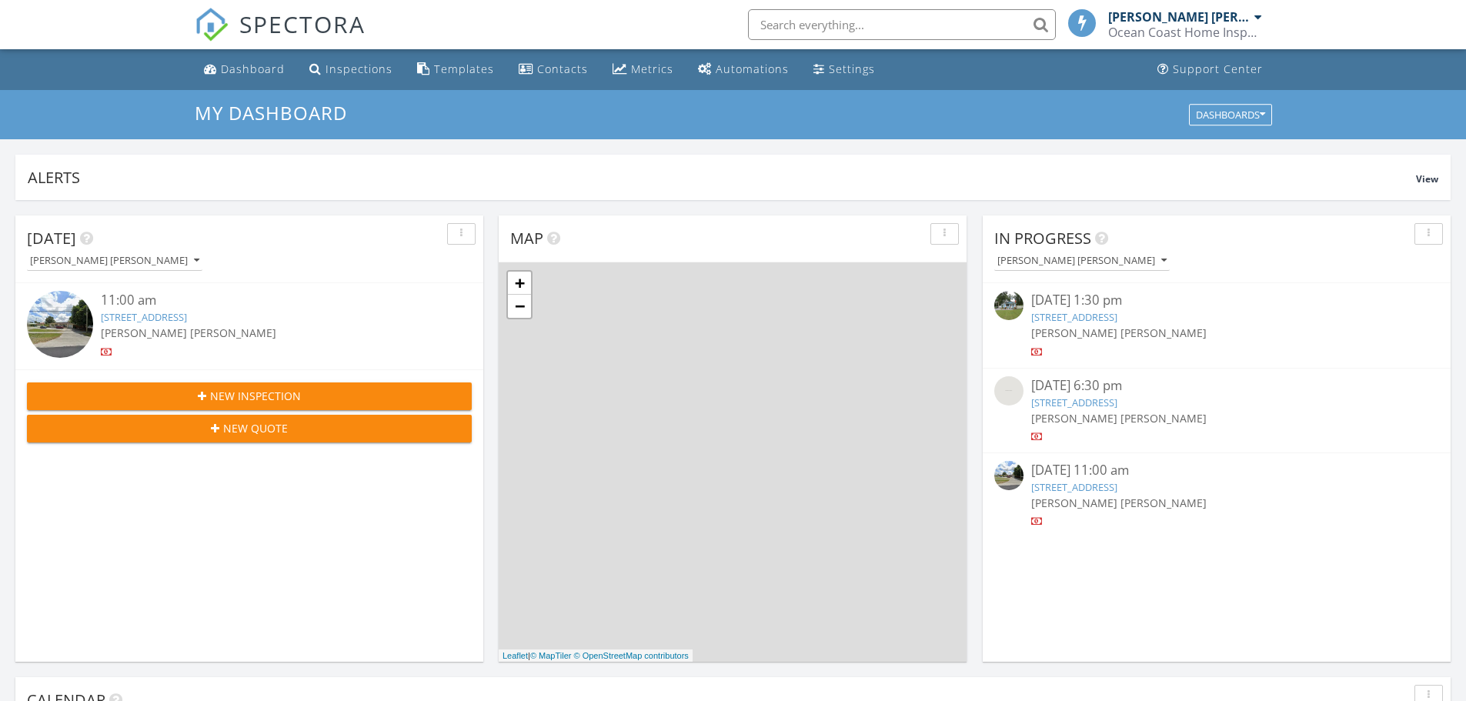
scroll to position [8, 8]
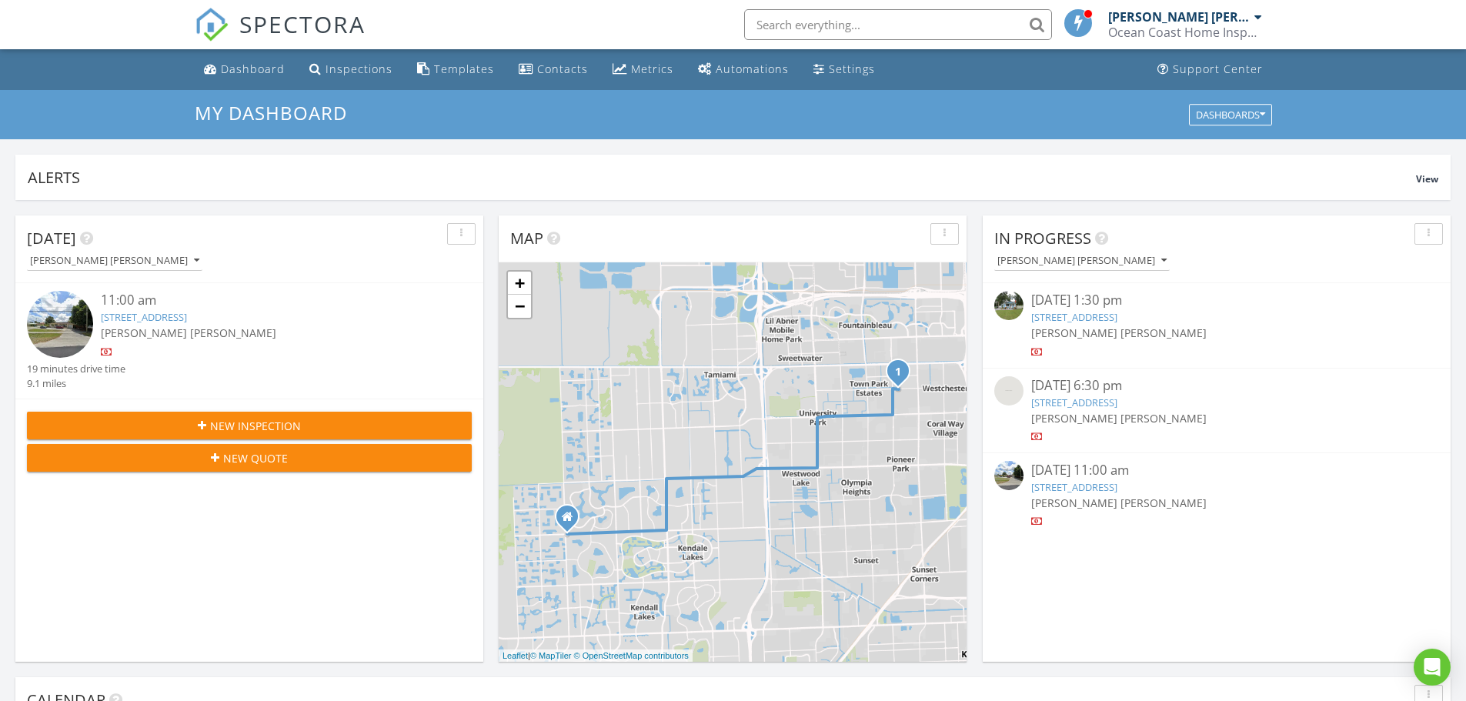
click at [265, 424] on span "New Inspection" at bounding box center [255, 426] width 91 height 16
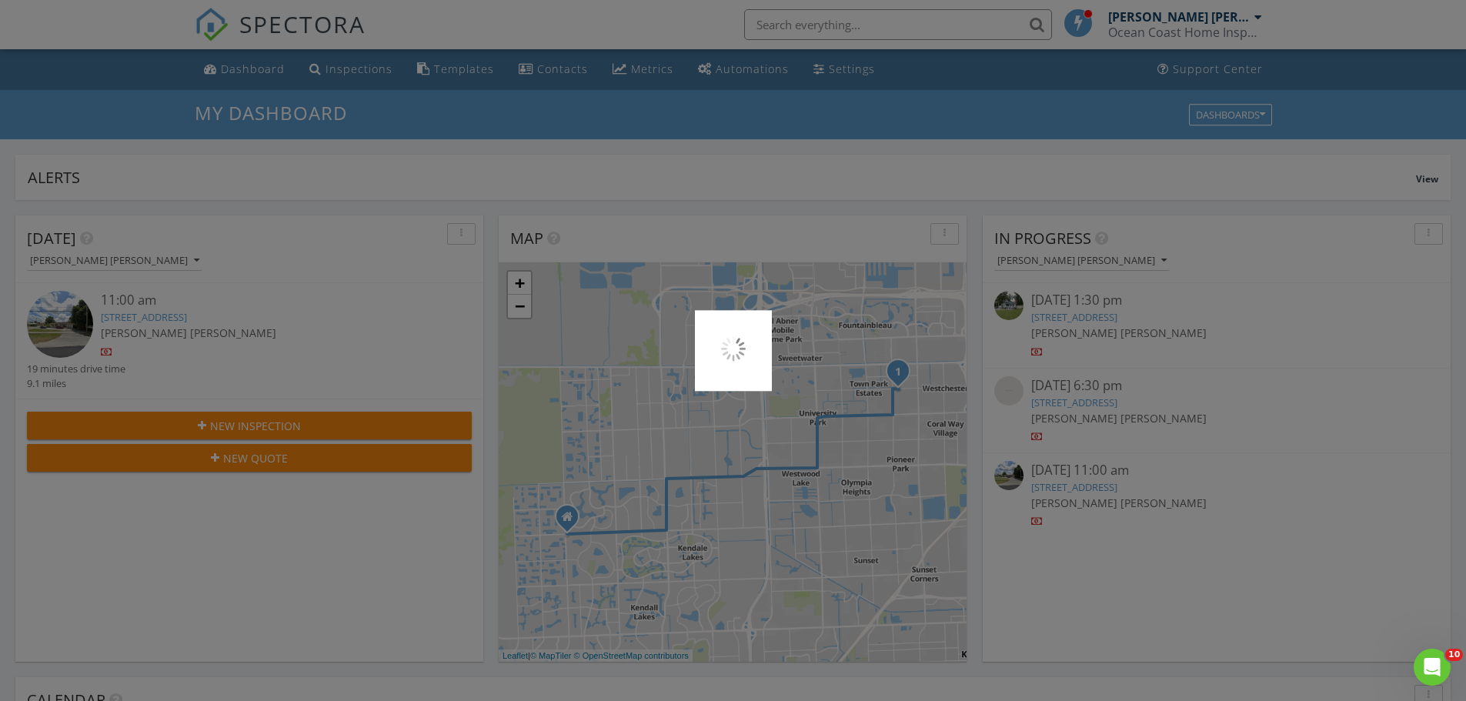
scroll to position [0, 0]
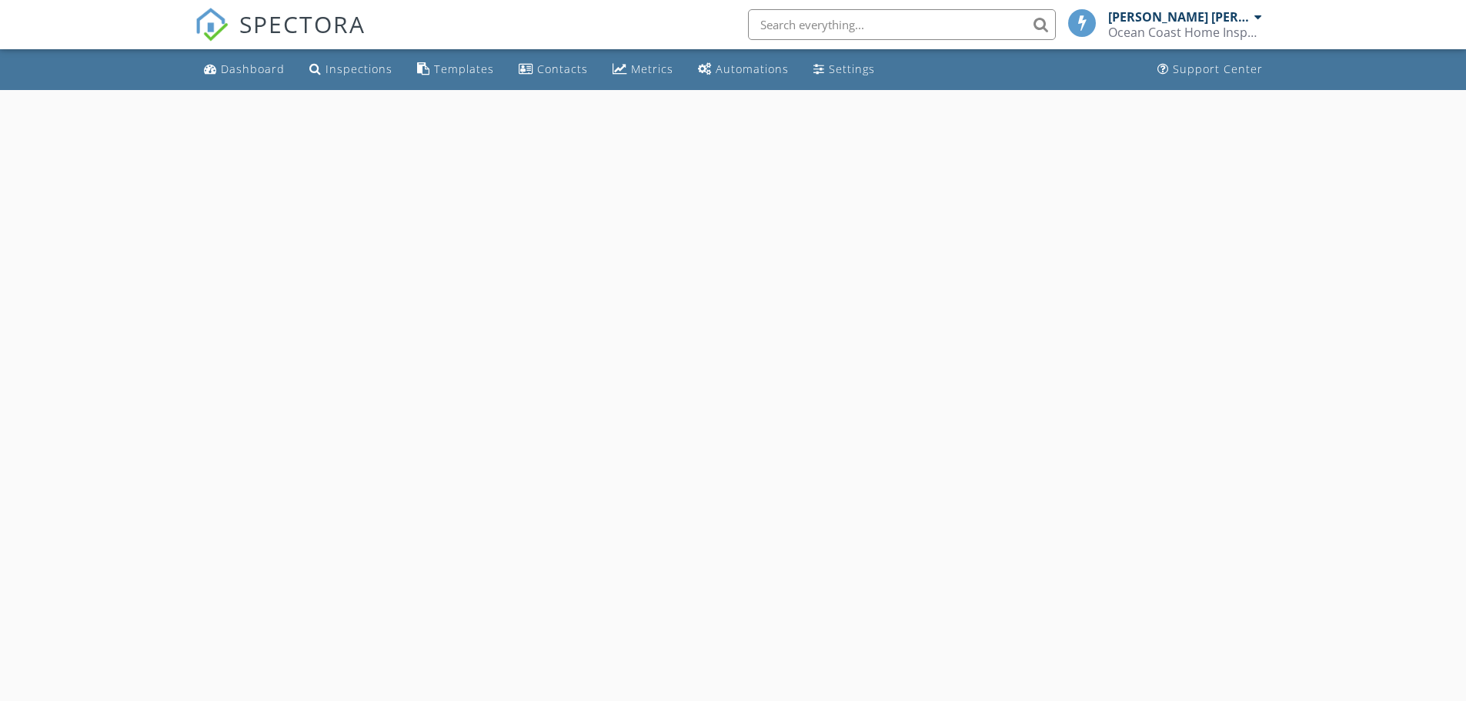
select select "7"
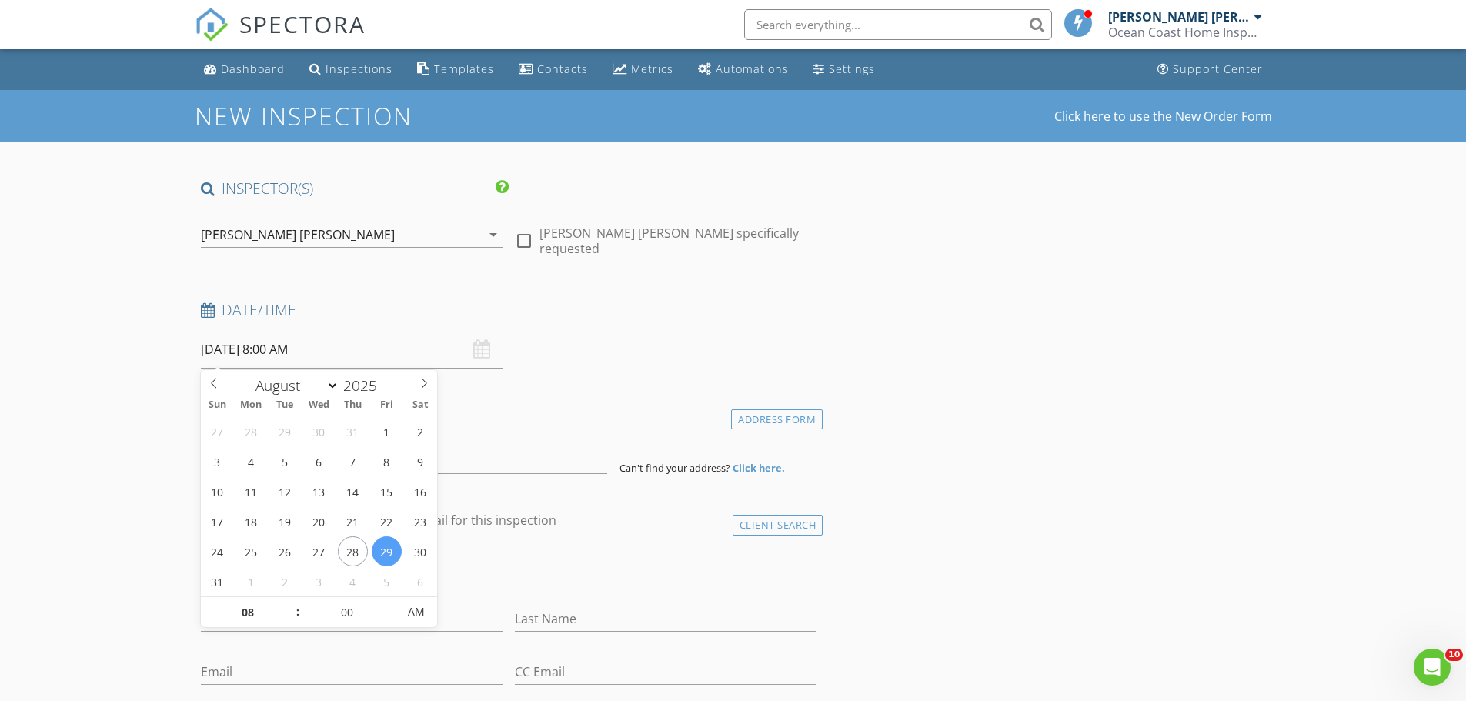
click at [264, 349] on input "08/29/2025 8:00 AM" at bounding box center [352, 350] width 302 height 38
type input "09"
type input "08/29/2025 9:00 AM"
click at [290, 604] on span at bounding box center [290, 604] width 11 height 15
type input "10"
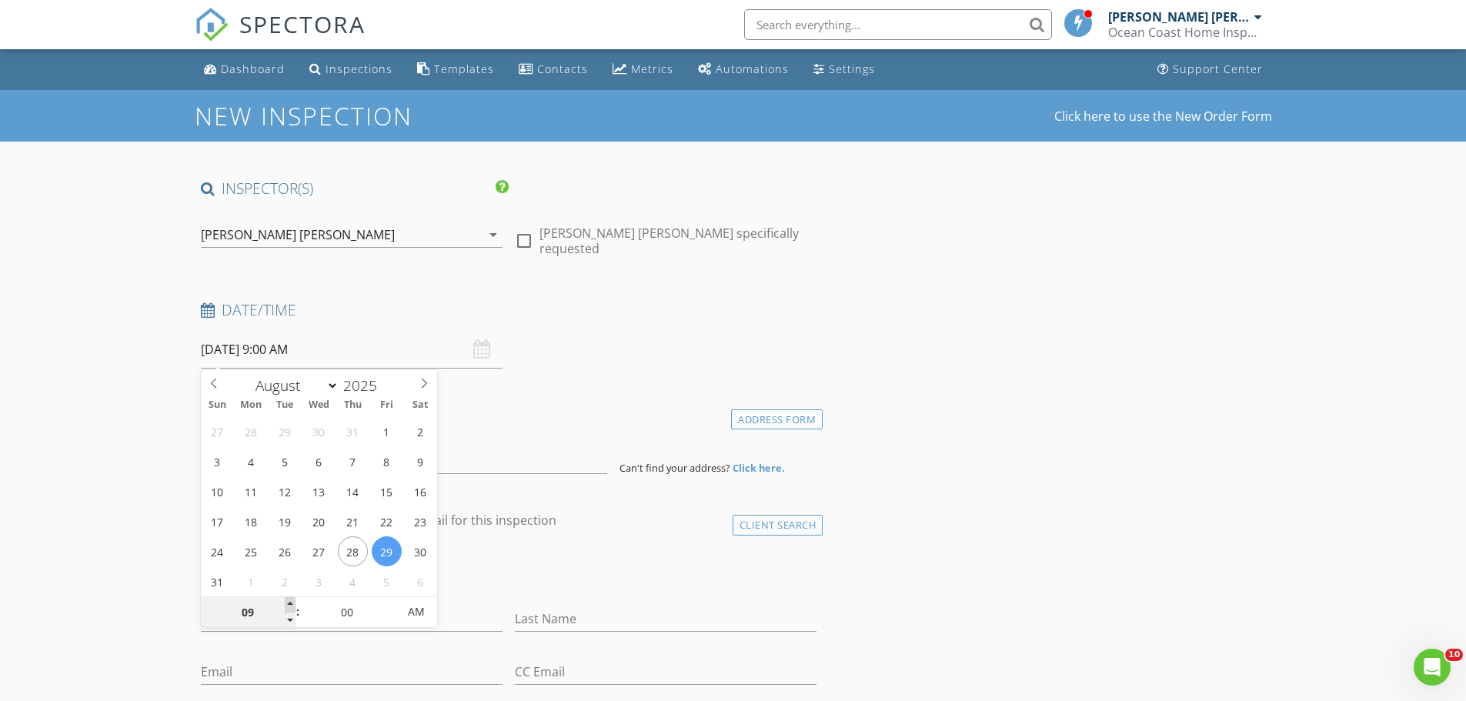
type input "08/29/2025 10:00 AM"
click at [290, 604] on span at bounding box center [290, 604] width 11 height 15
type input "11"
type input "08/29/2025 11:00 AM"
click at [290, 604] on span at bounding box center [290, 604] width 11 height 15
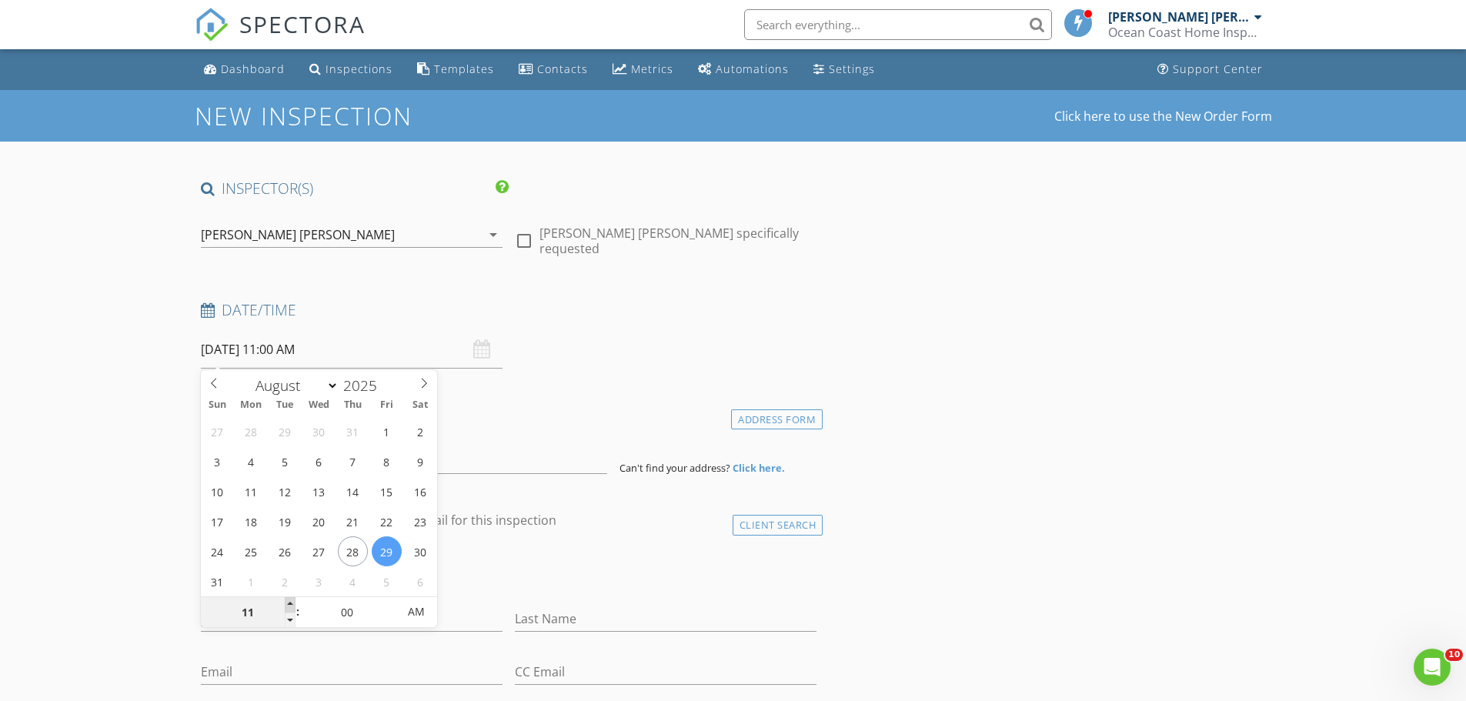
type input "12"
type input "08/29/2025 12:00 PM"
click at [290, 604] on span at bounding box center [290, 604] width 11 height 15
type input "01"
type input "08/29/2025 1:00 PM"
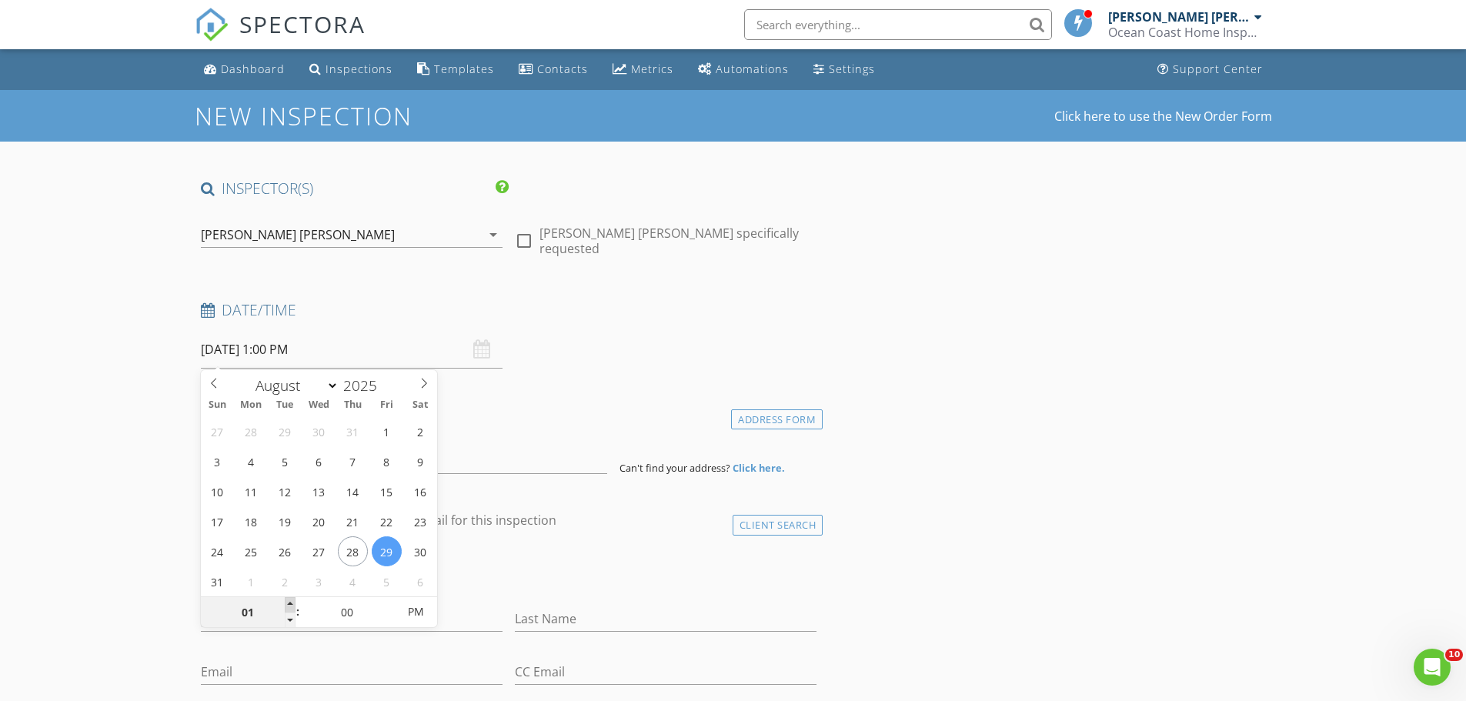
click at [290, 604] on span at bounding box center [290, 604] width 11 height 15
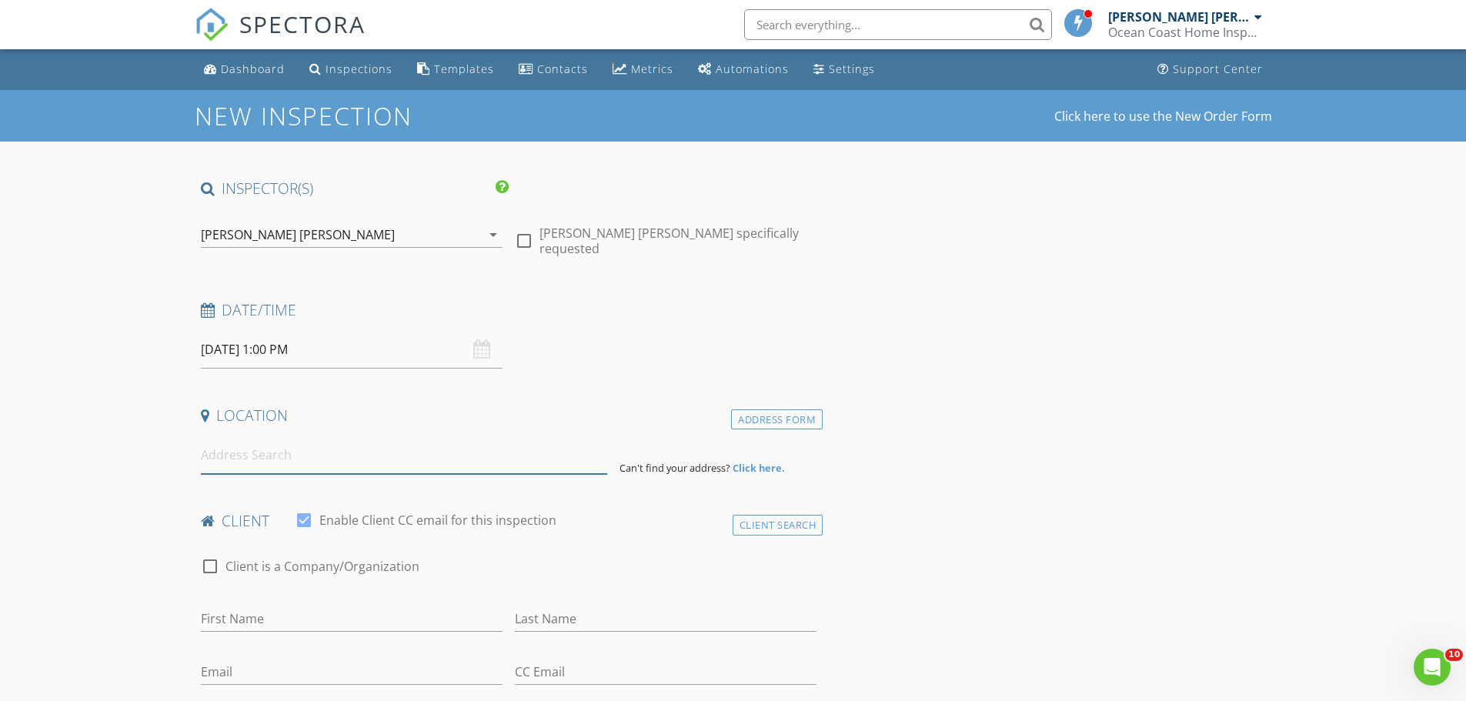
click at [271, 455] on input at bounding box center [404, 455] width 406 height 38
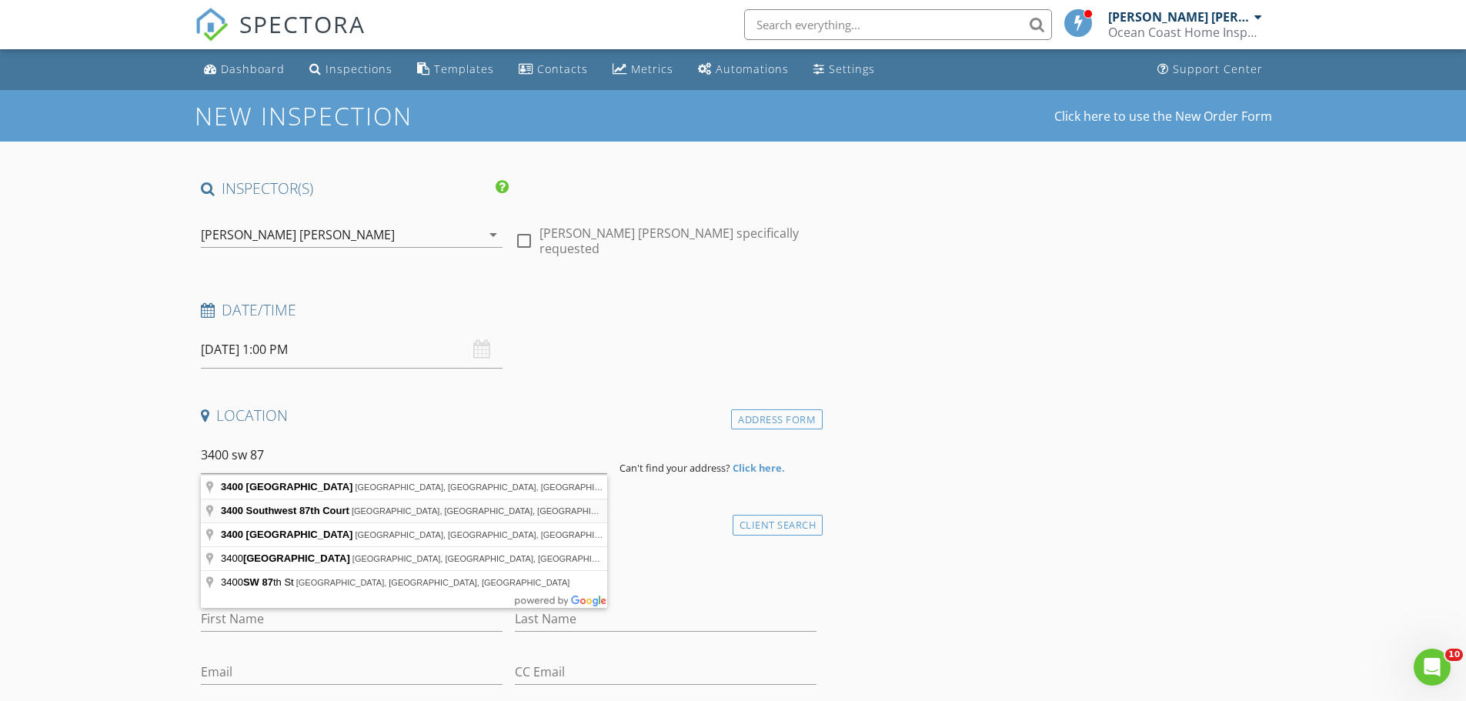
type input "3400 Southwest 87th Court, Miami, FL, USA"
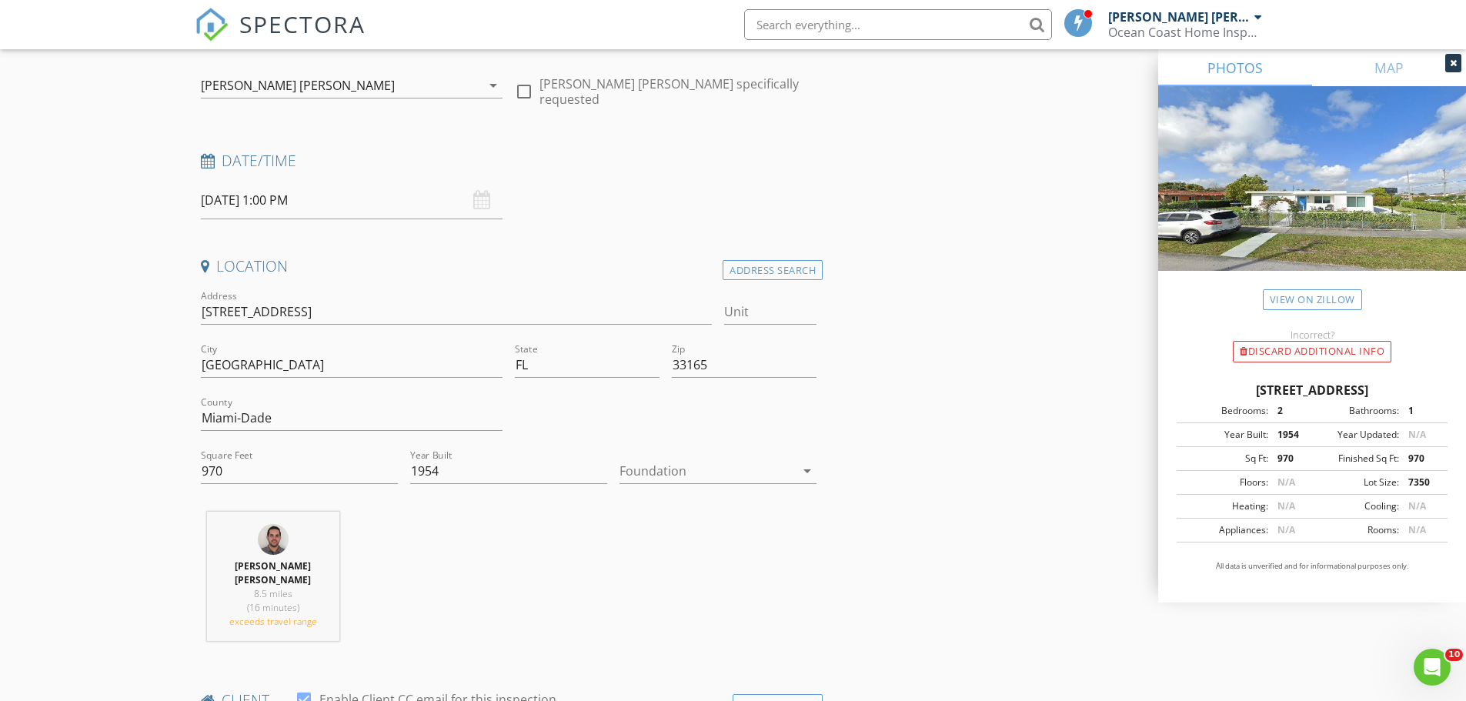
scroll to position [154, 0]
click at [674, 468] on div at bounding box center [708, 466] width 176 height 25
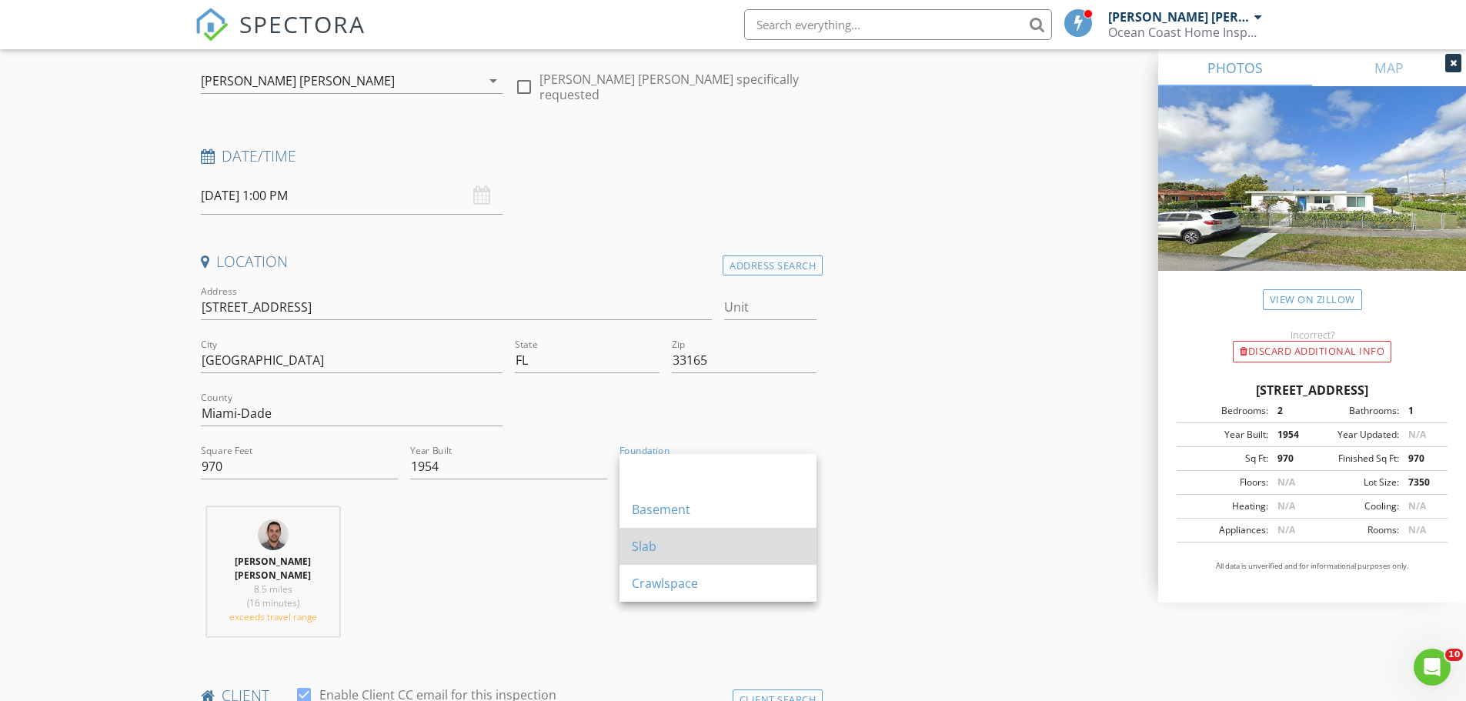
click at [665, 551] on div "Slab" at bounding box center [718, 546] width 172 height 18
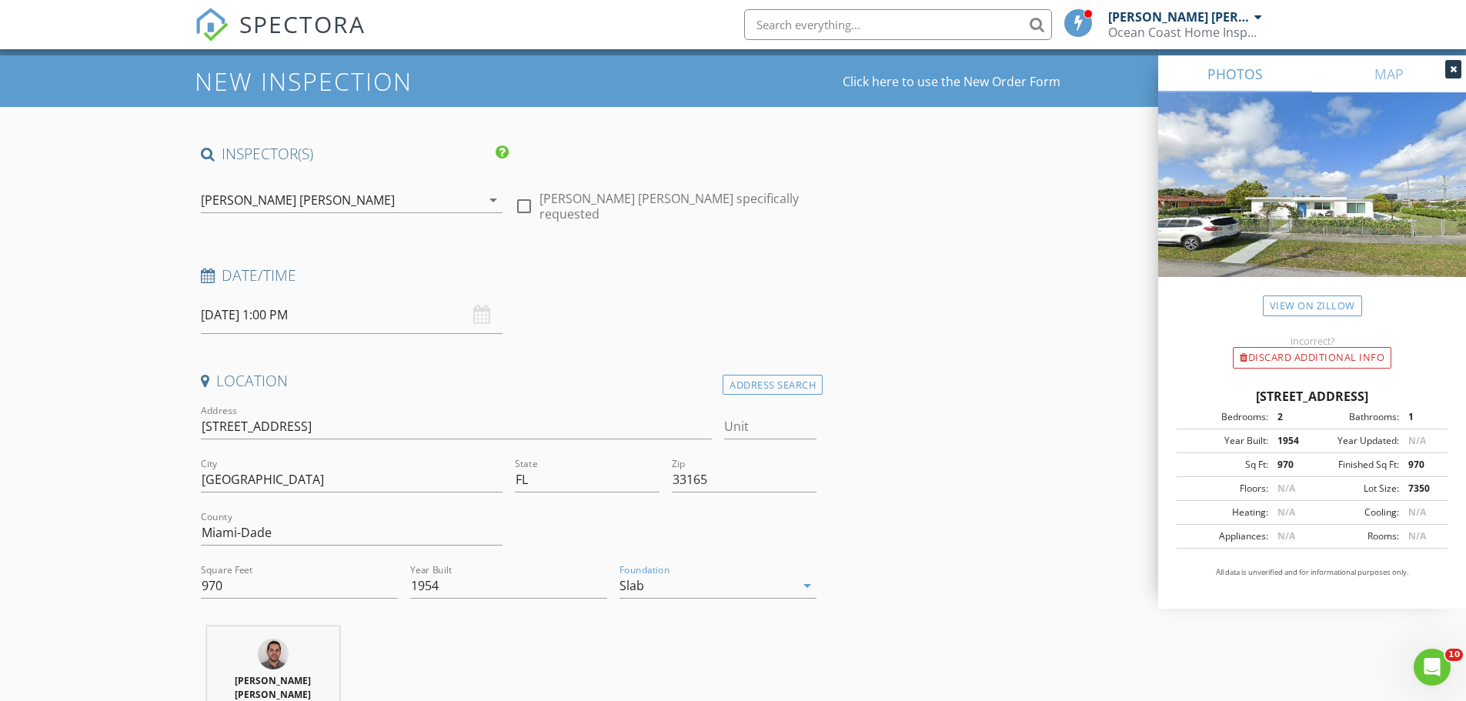
scroll to position [0, 0]
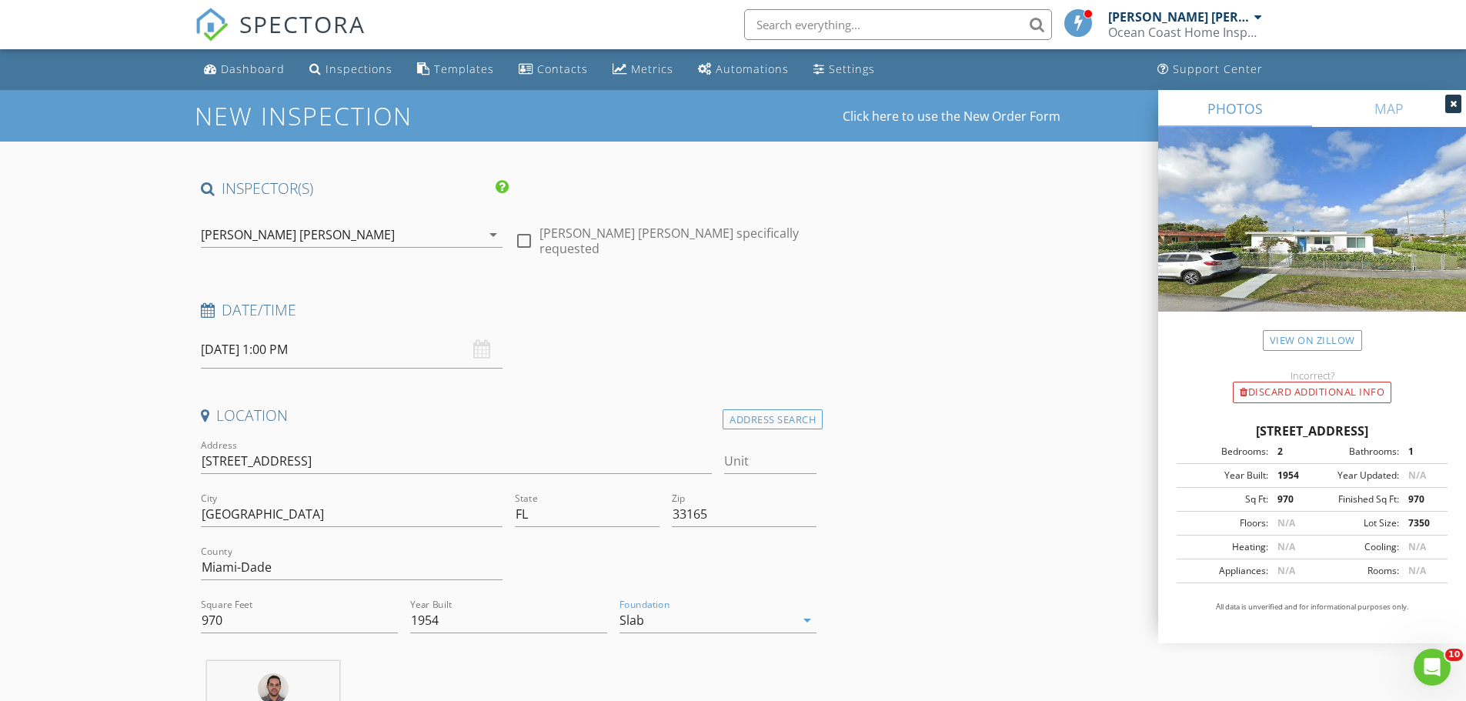
drag, startPoint x: 198, startPoint y: 462, endPoint x: 321, endPoint y: 463, distance: 123.2
drag, startPoint x: 313, startPoint y: 463, endPoint x: 208, endPoint y: 461, distance: 105.5
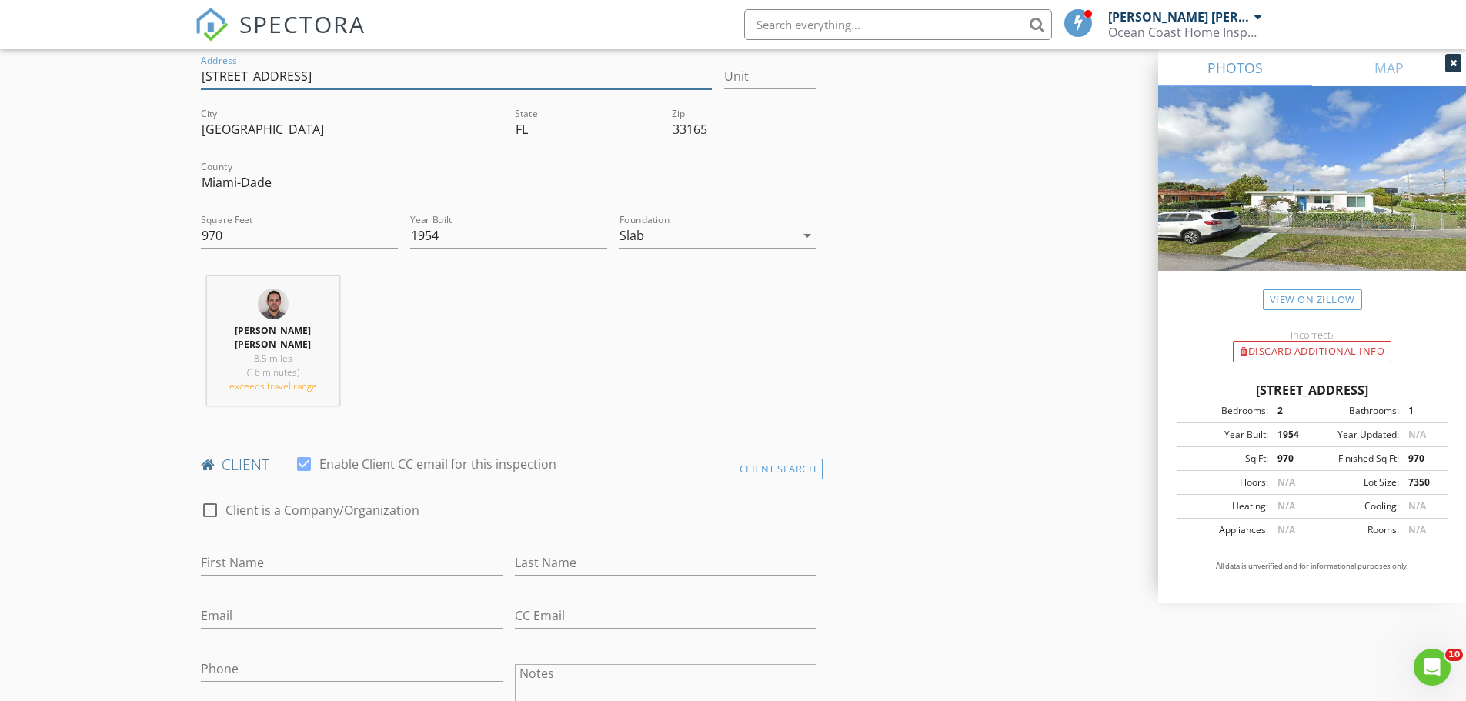
scroll to position [462, 0]
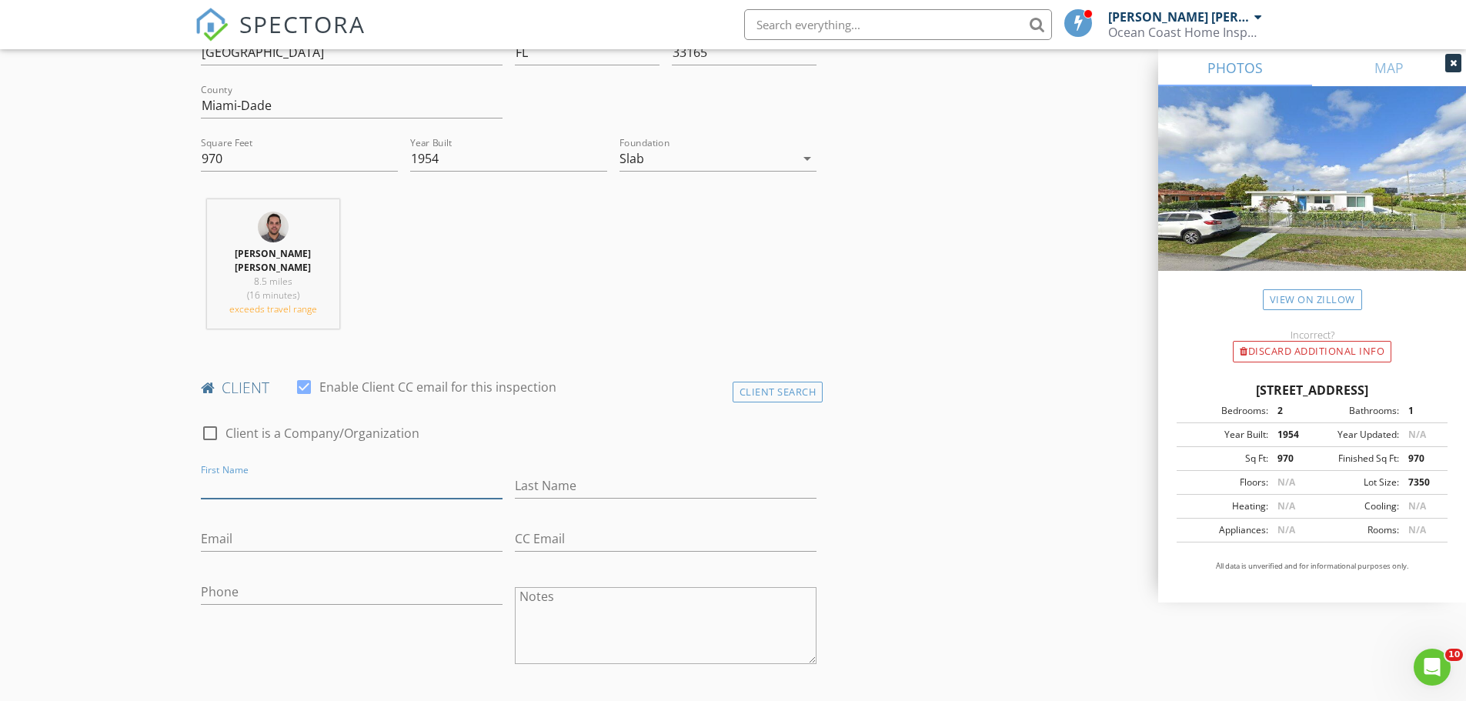
click at [276, 491] on input "First Name" at bounding box center [352, 485] width 302 height 25
type input "Angeli"
click at [784, 393] on div "Client Search" at bounding box center [778, 392] width 91 height 21
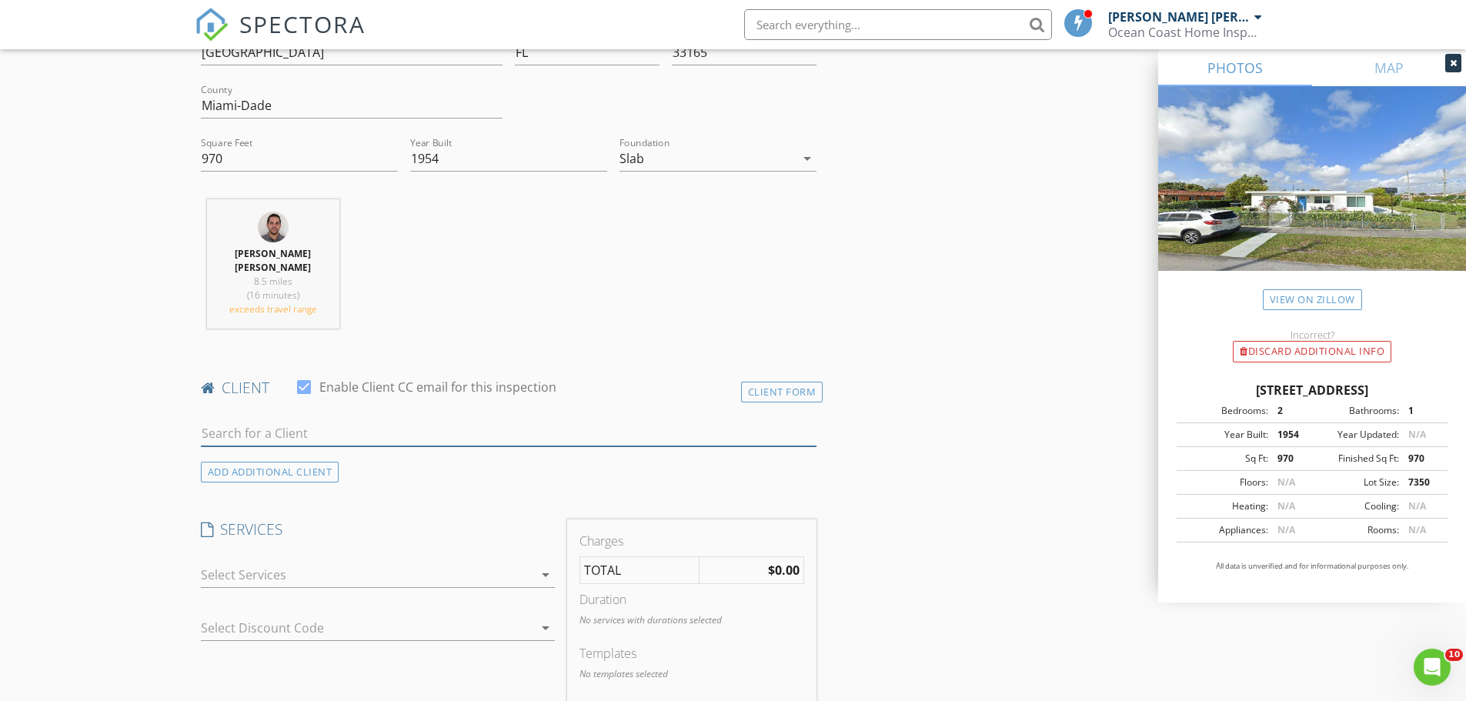
click at [270, 436] on input "text" at bounding box center [509, 433] width 617 height 25
type input "Angeli"
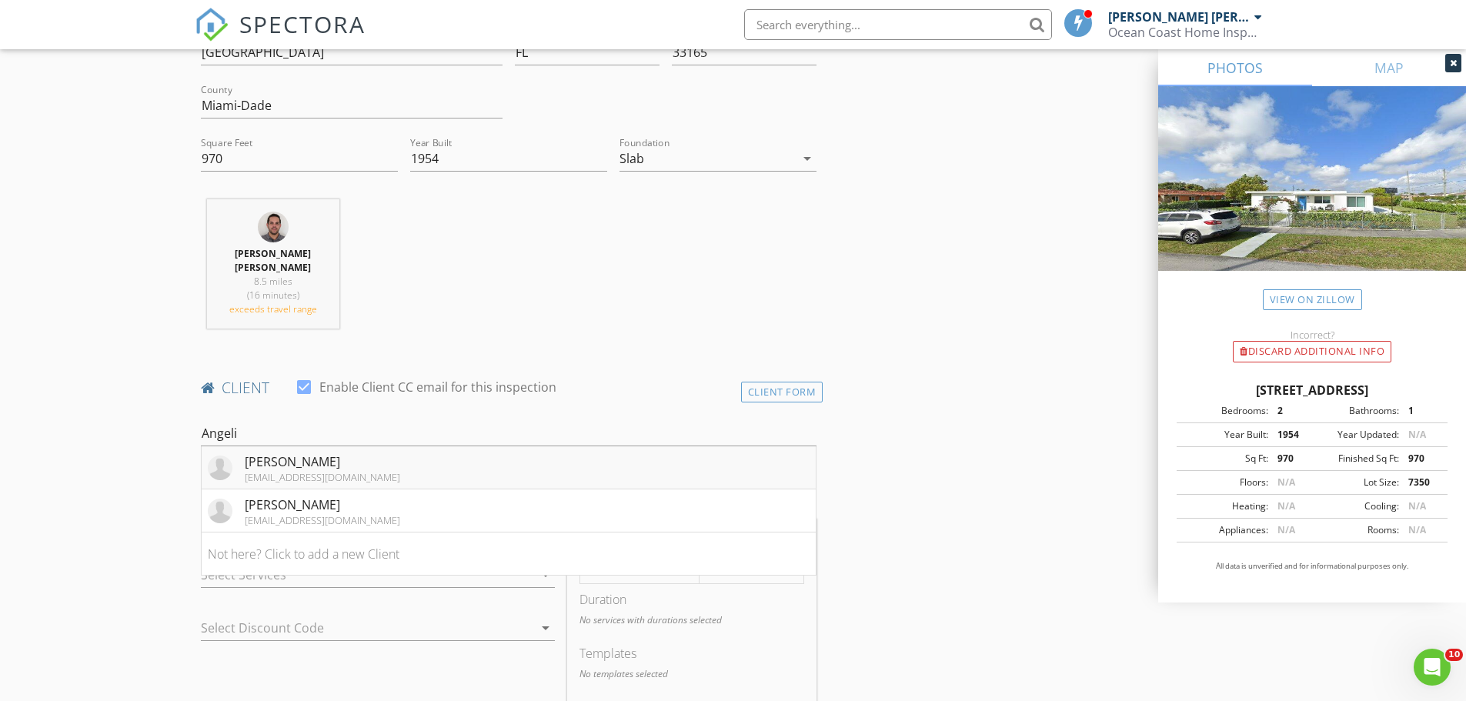
click at [261, 469] on div "[PERSON_NAME]" at bounding box center [322, 462] width 155 height 18
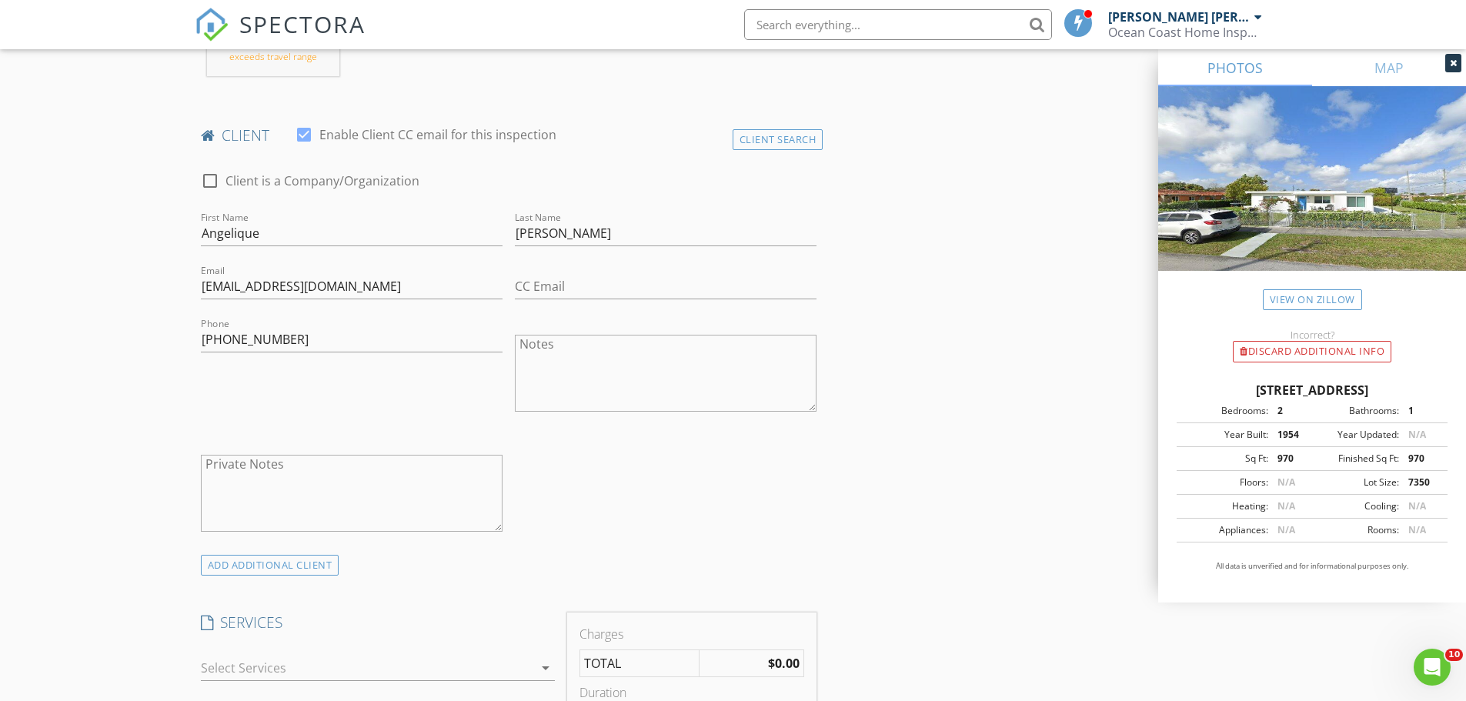
scroll to position [770, 0]
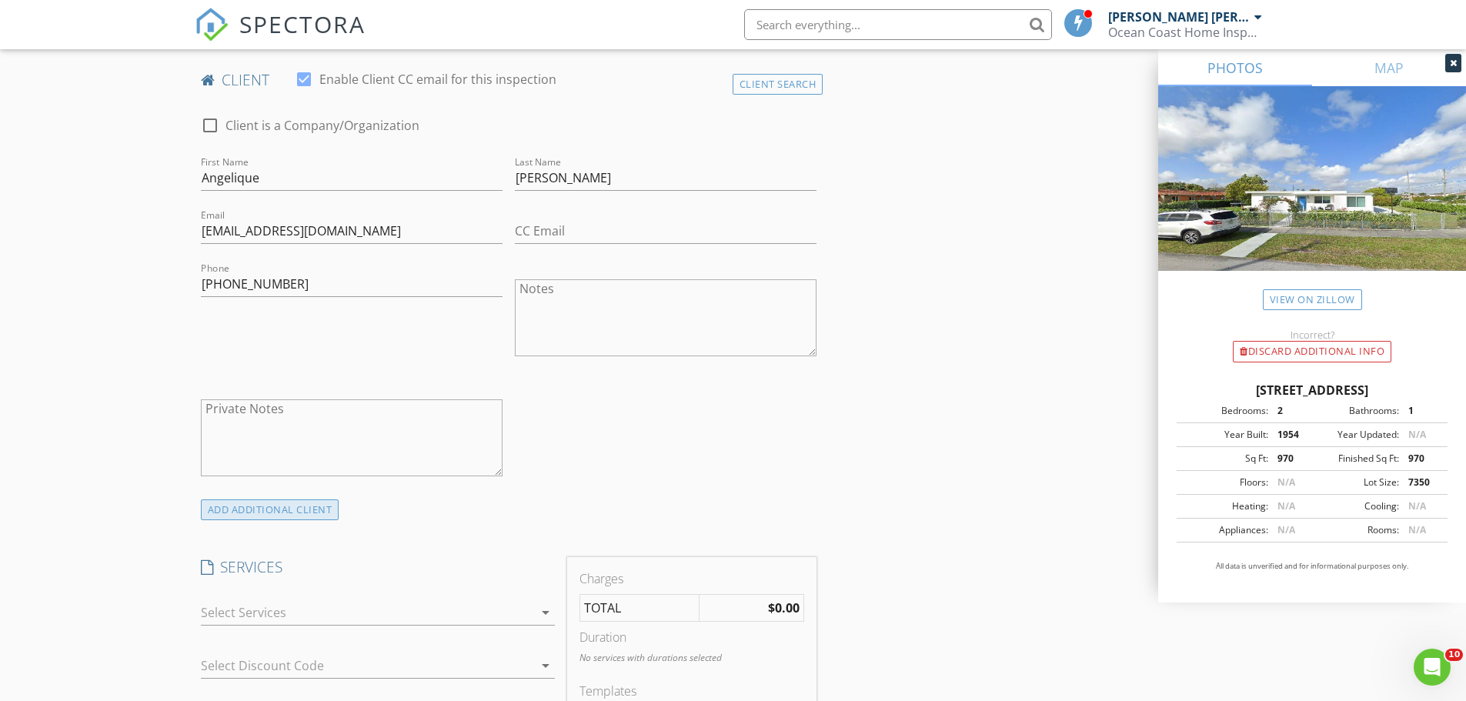
click at [286, 508] on div "ADD ADDITIONAL client" at bounding box center [270, 510] width 139 height 21
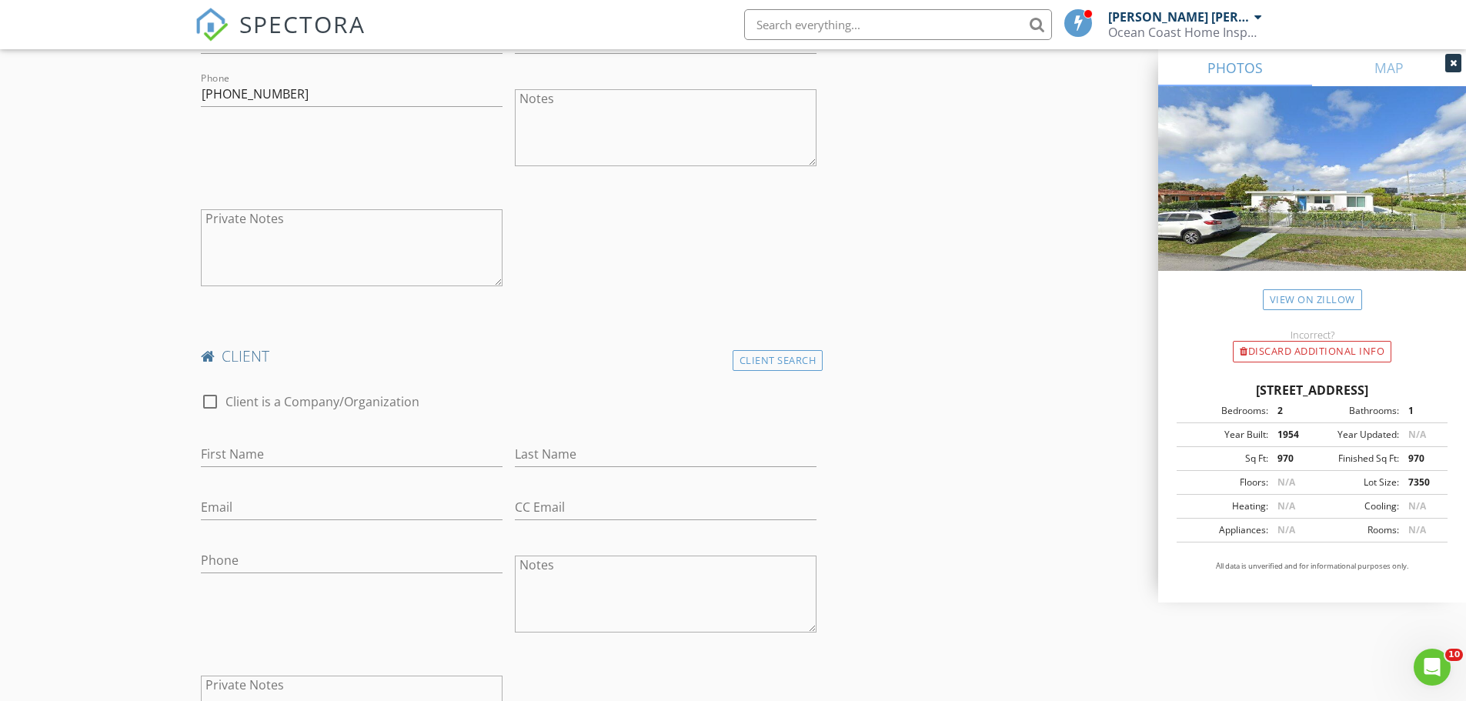
scroll to position [1001, 0]
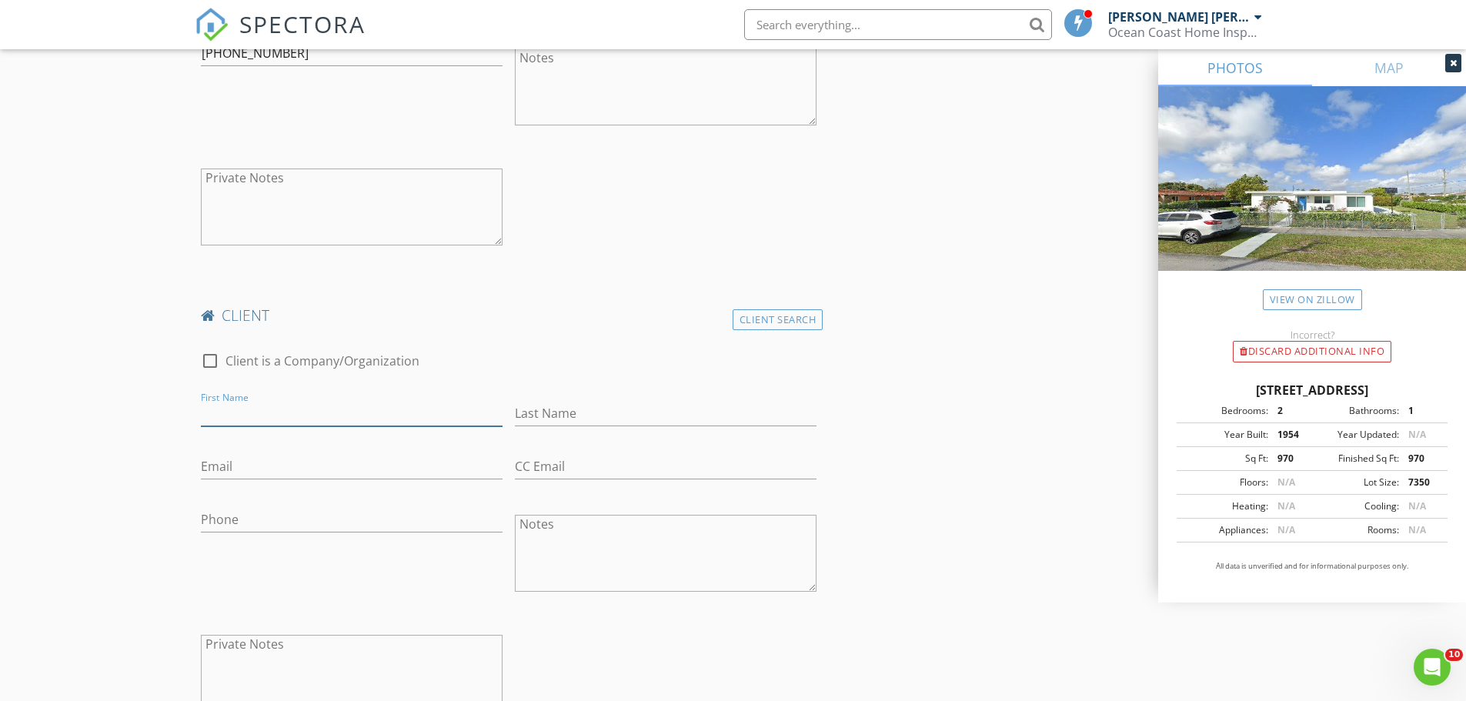
paste input "ANA MARIA FERNANDEZ"
type input "ANA MARIA FERNANDEZ"
click at [533, 416] on input "Last Name" at bounding box center [666, 413] width 302 height 25
type input "[PERSON_NAME]"
drag, startPoint x: 404, startPoint y: 405, endPoint x: 161, endPoint y: 430, distance: 244.6
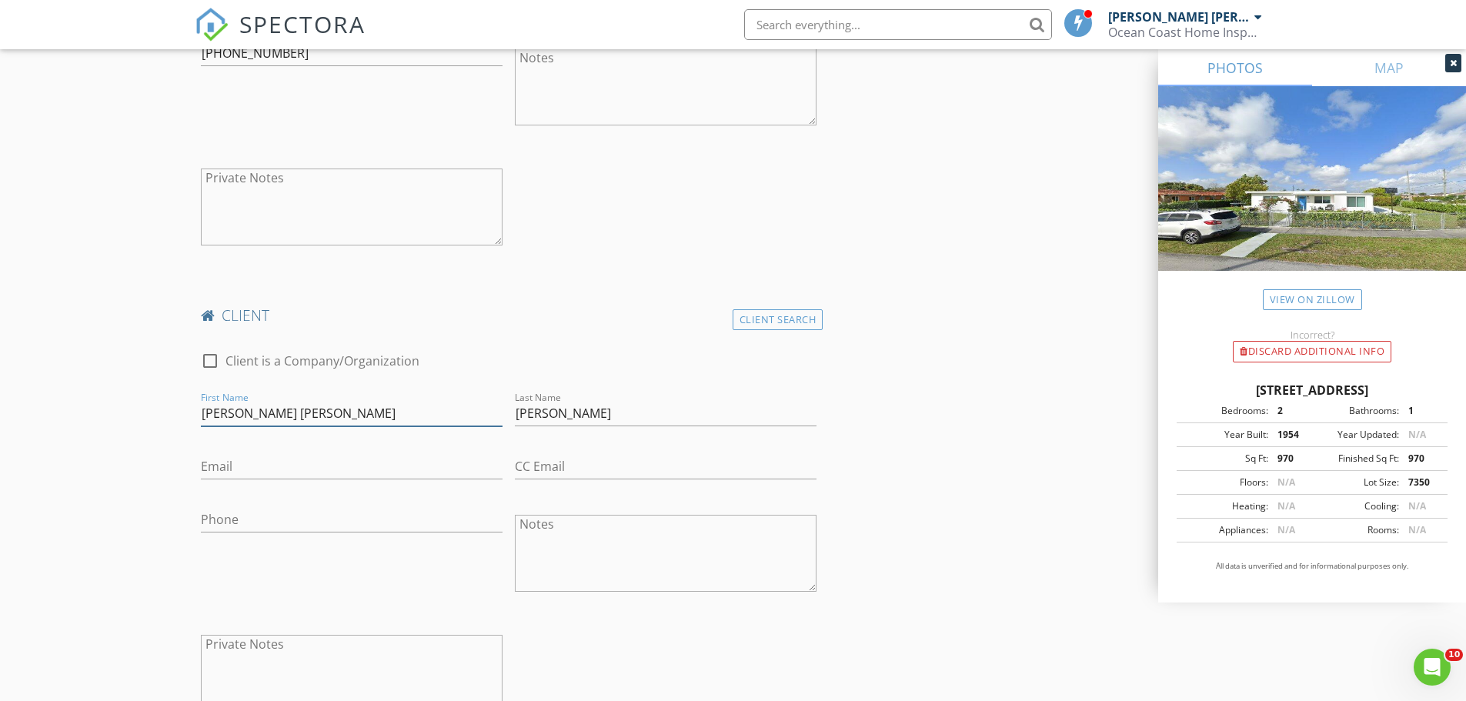
click at [161, 430] on div "New Inspection Click here to use the New Order Form INSPECTOR(S) check_box Jorg…" at bounding box center [733, 643] width 1466 height 3109
type input "[PERSON_NAME]"
click at [132, 382] on div "New Inspection Click here to use the New Order Form INSPECTOR(S) check_box Jorg…" at bounding box center [733, 643] width 1466 height 3109
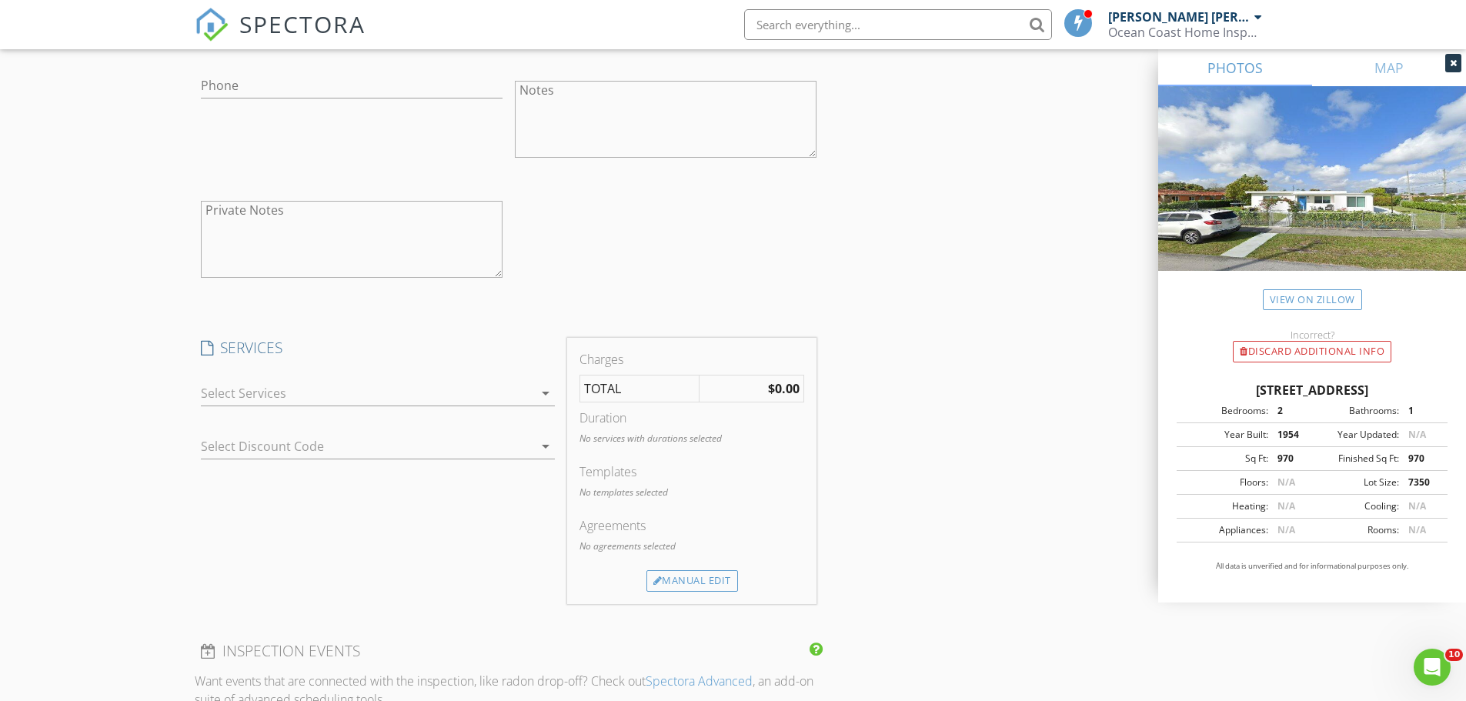
scroll to position [1463, 0]
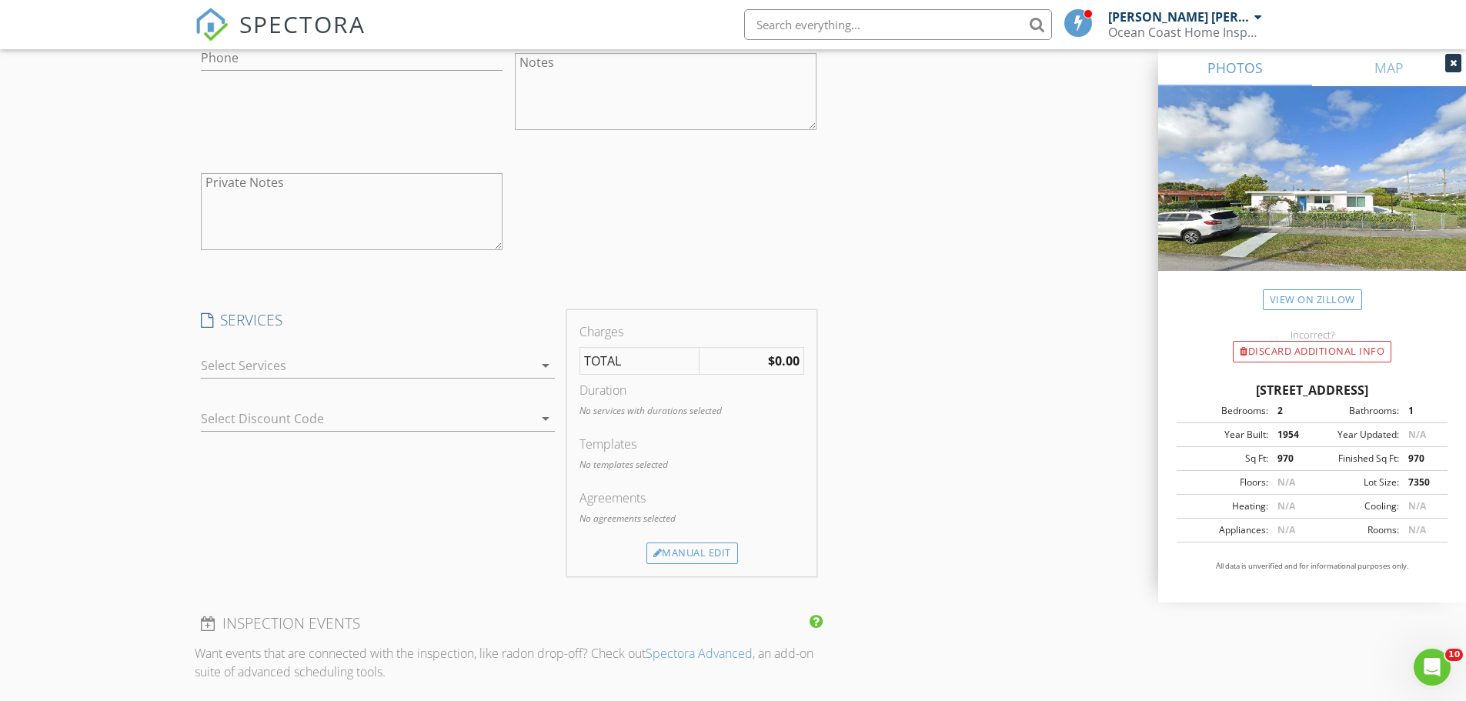
click at [324, 371] on div at bounding box center [367, 365] width 333 height 25
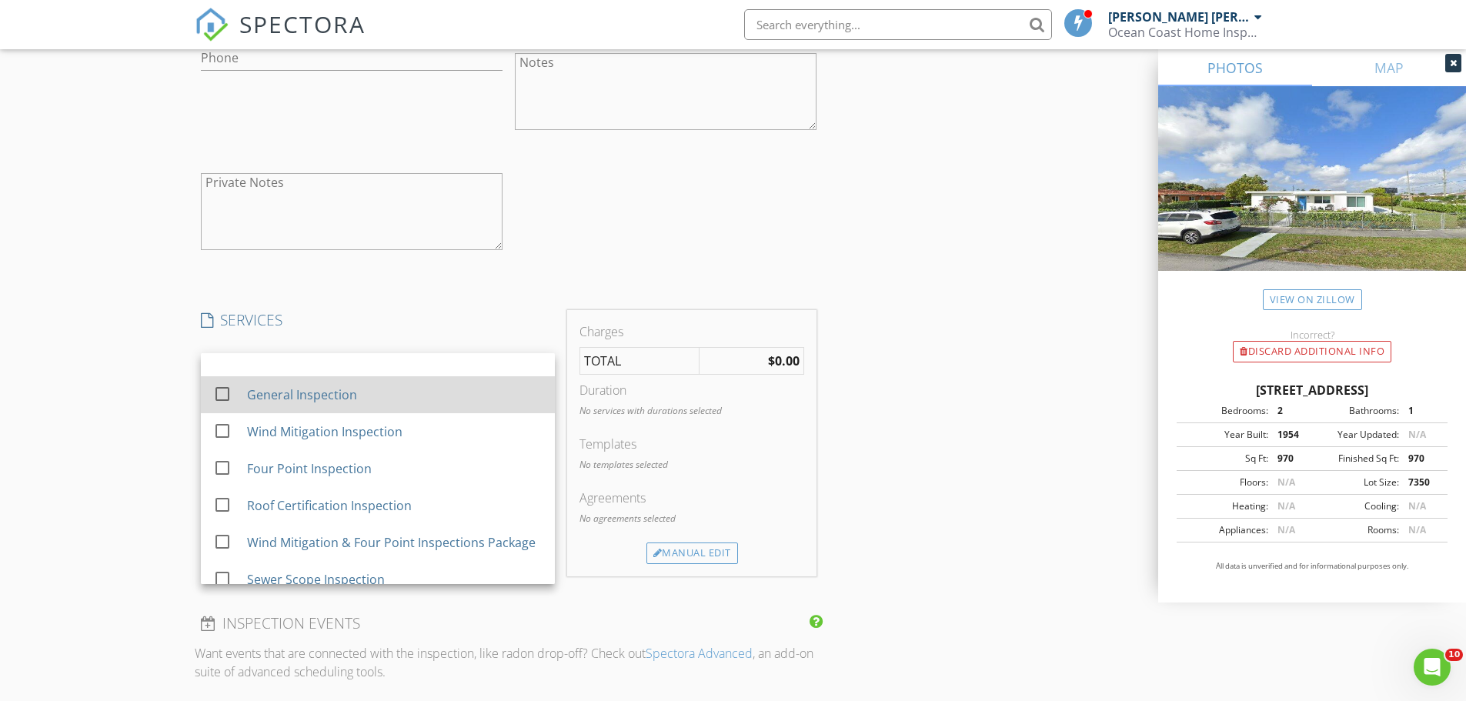
scroll to position [77, 0]
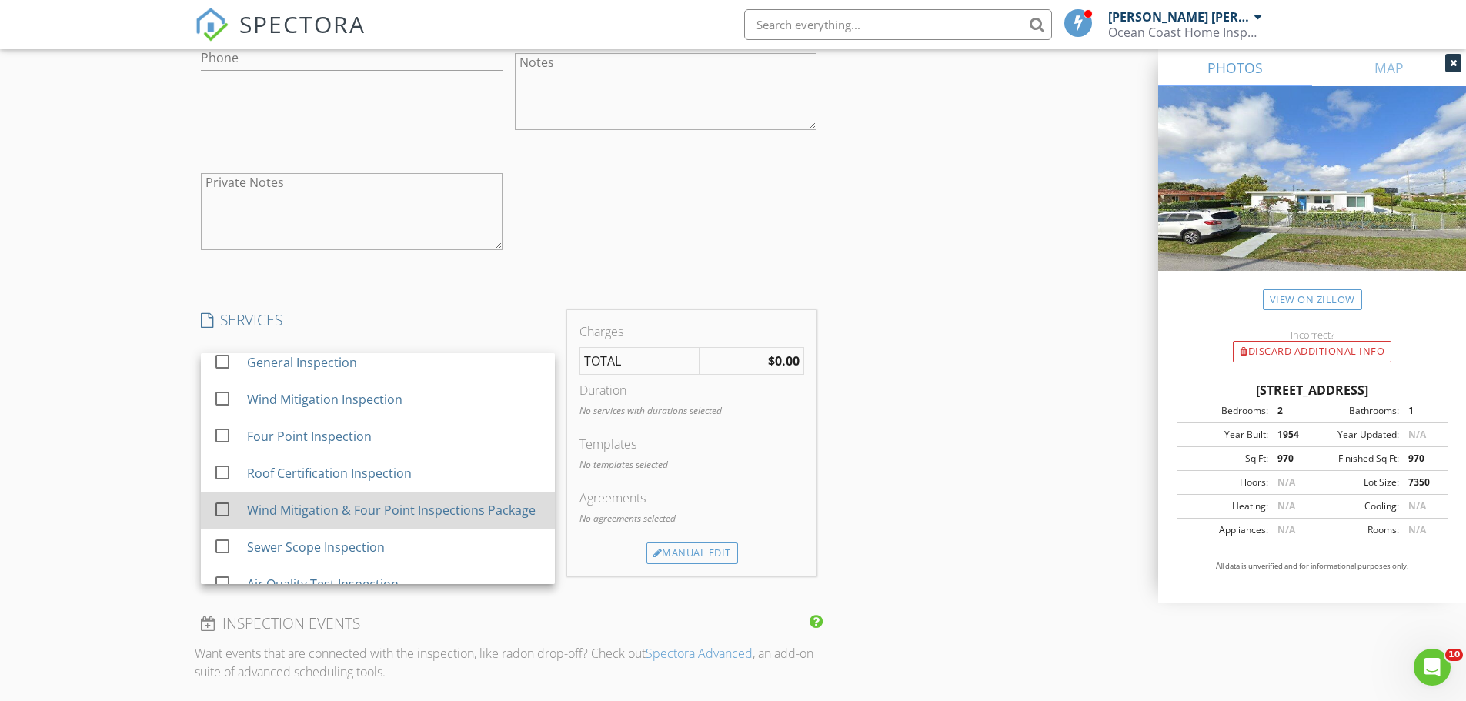
click at [307, 505] on div "Wind Mitigation & Four Point Inspections Package" at bounding box center [390, 510] width 289 height 18
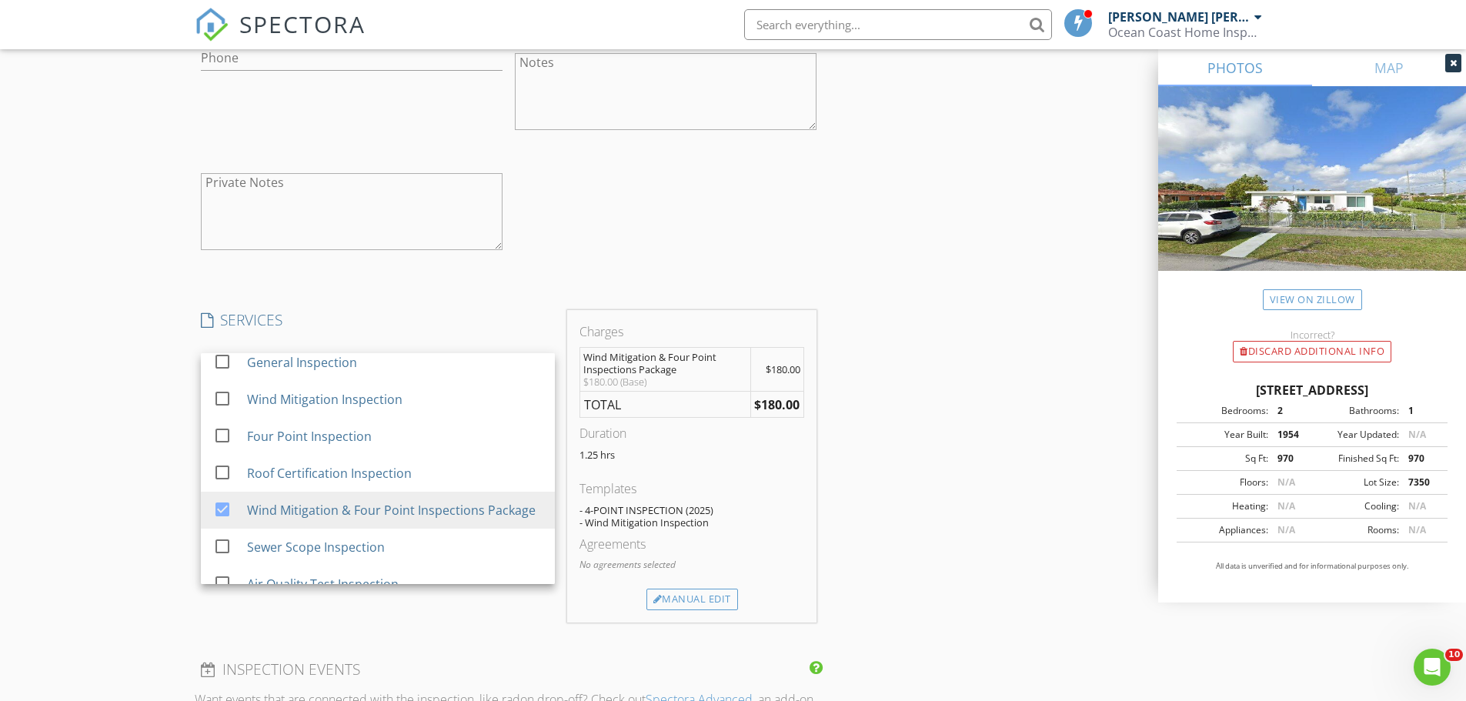
click at [581, 215] on div "check_box_outline_blank Client is a Company/Organization First Name Ana Maria L…" at bounding box center [509, 74] width 629 height 399
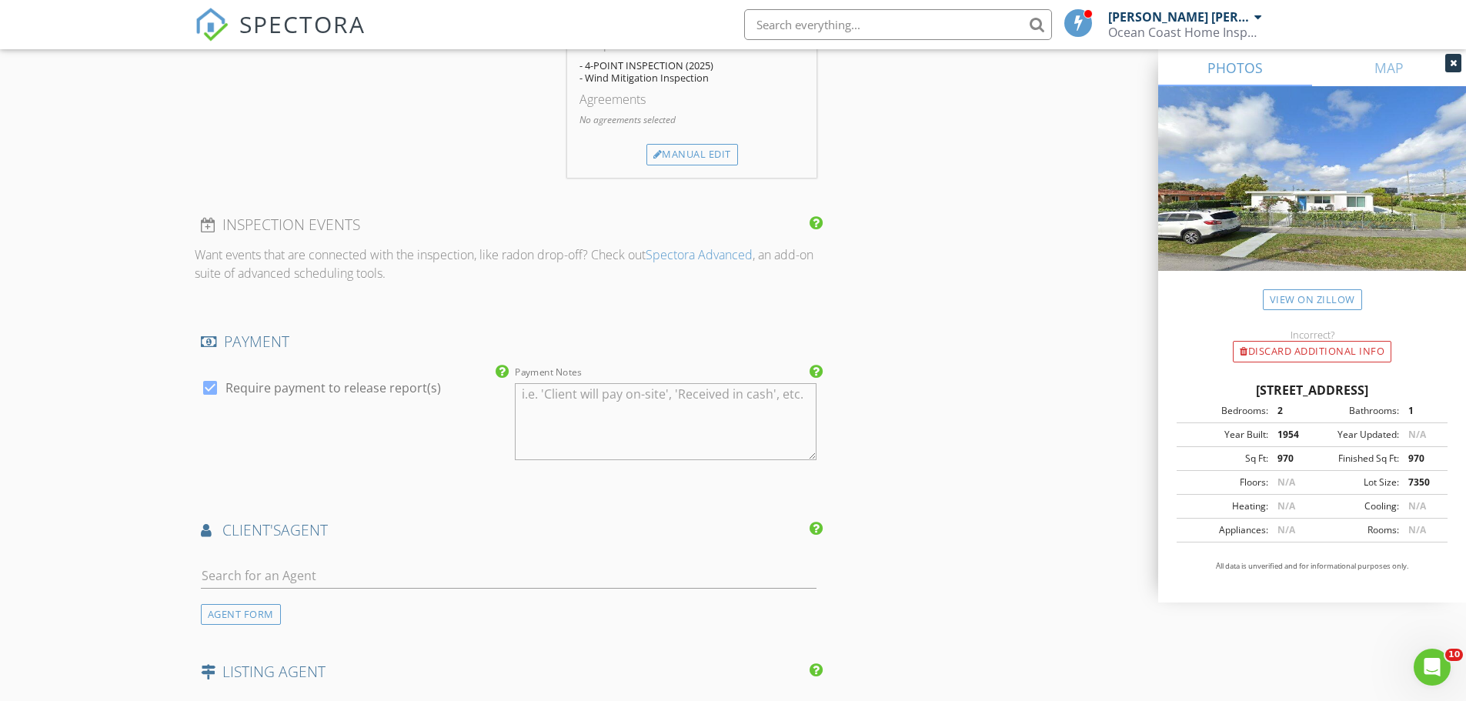
scroll to position [2155, 0]
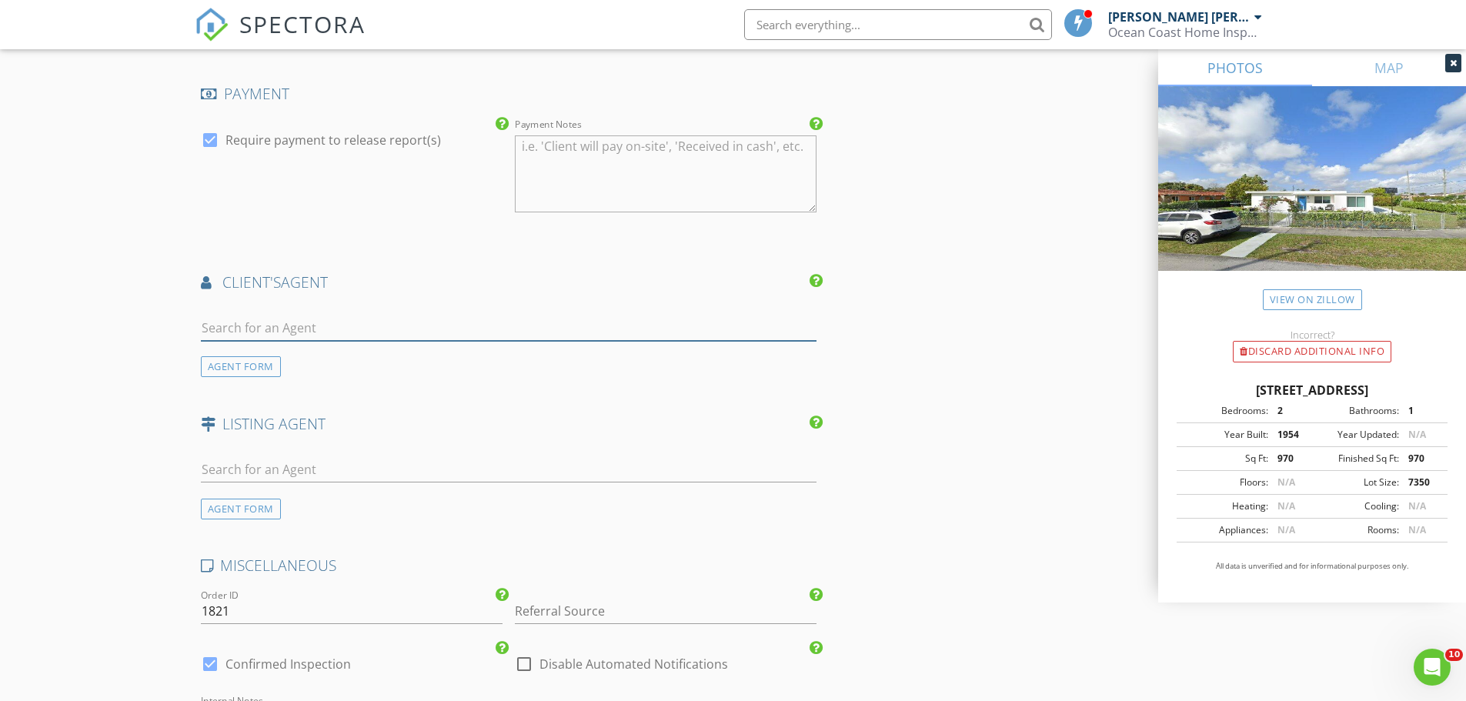
click at [245, 318] on input "text" at bounding box center [509, 328] width 617 height 25
type input "Maris"
click at [262, 362] on div "[PERSON_NAME]" at bounding box center [292, 355] width 95 height 18
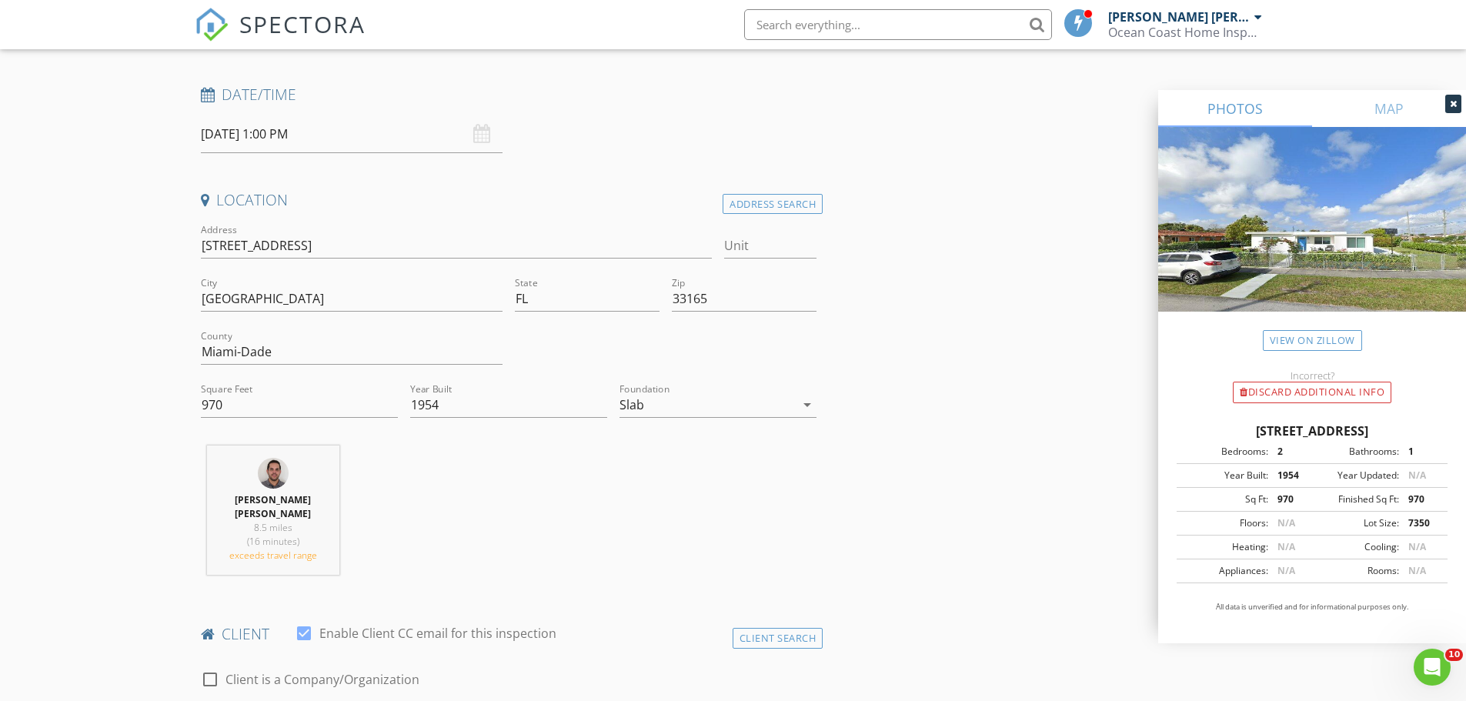
scroll to position [0, 0]
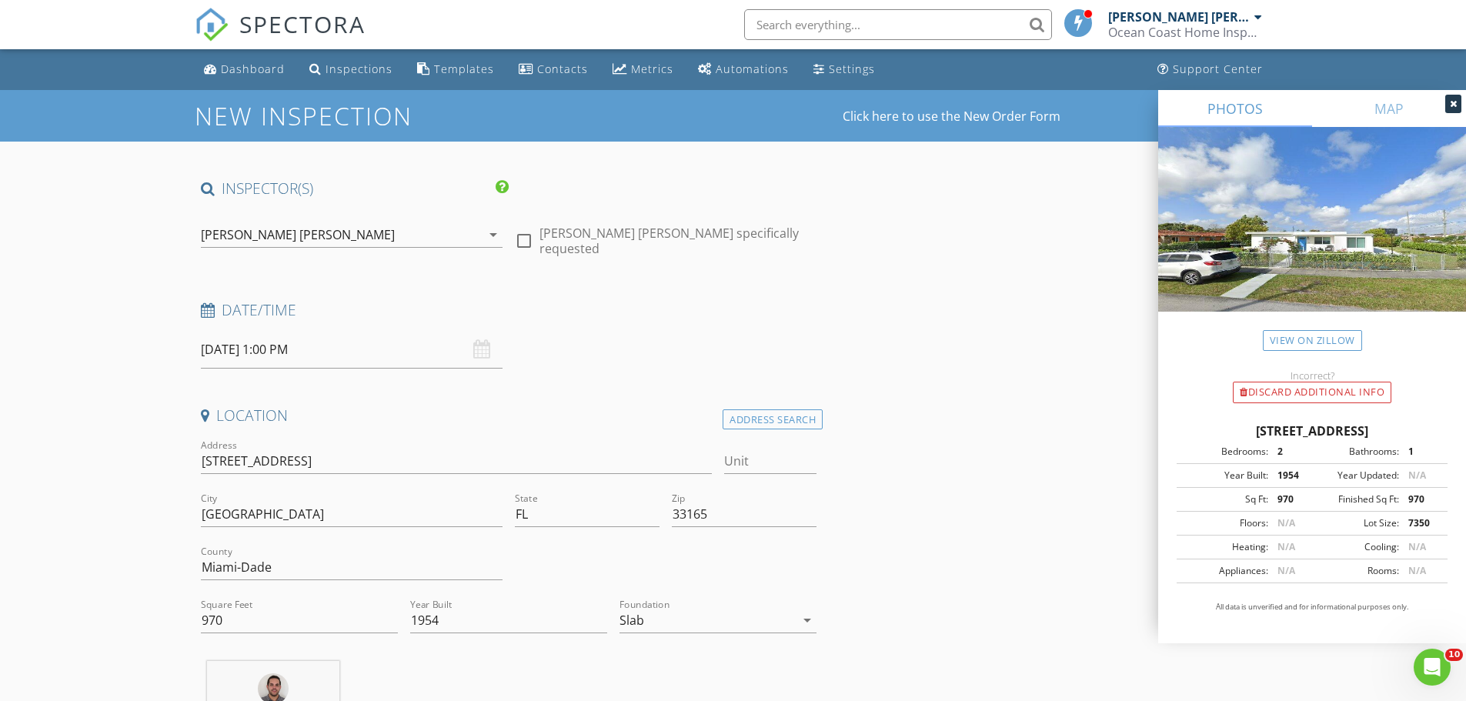
click at [249, 352] on input "08/29/2025 1:00 PM" at bounding box center [352, 350] width 302 height 38
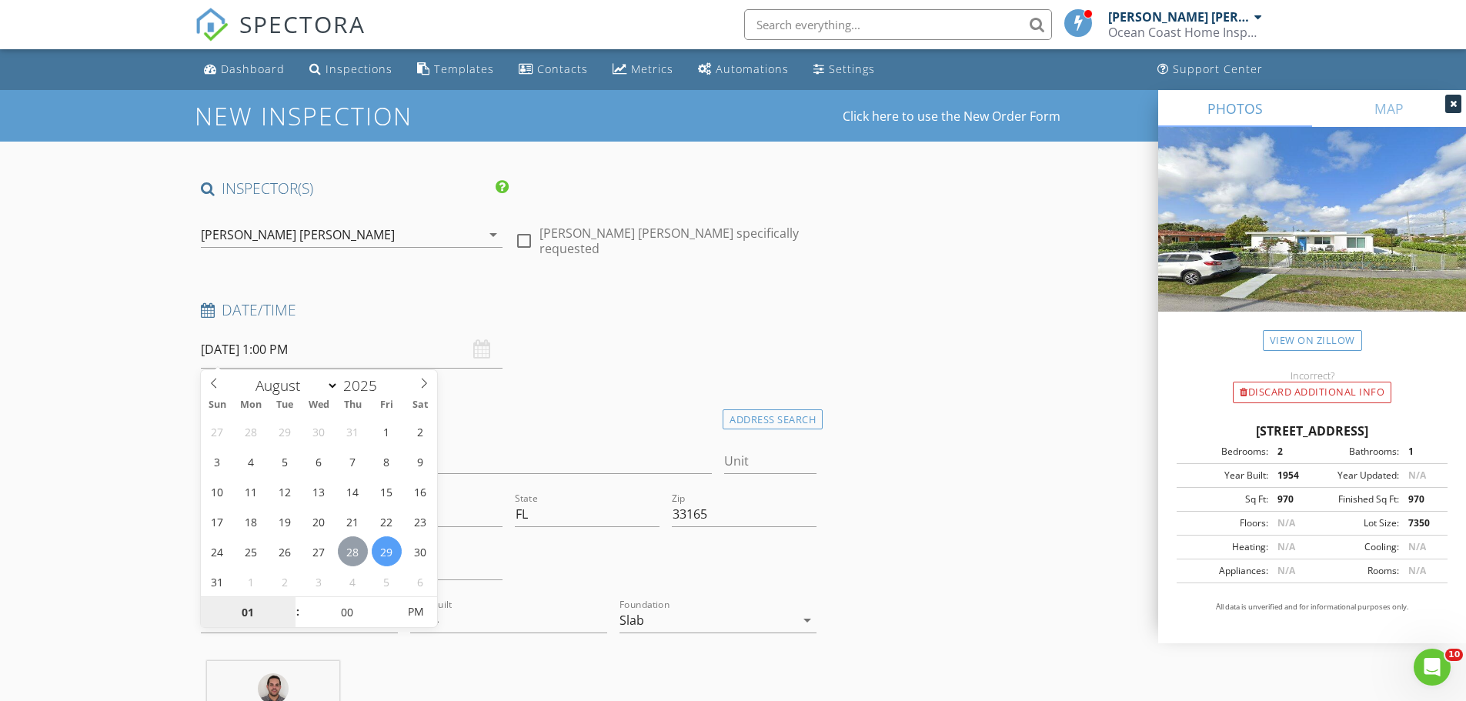
type input "[DATE] 1:00 PM"
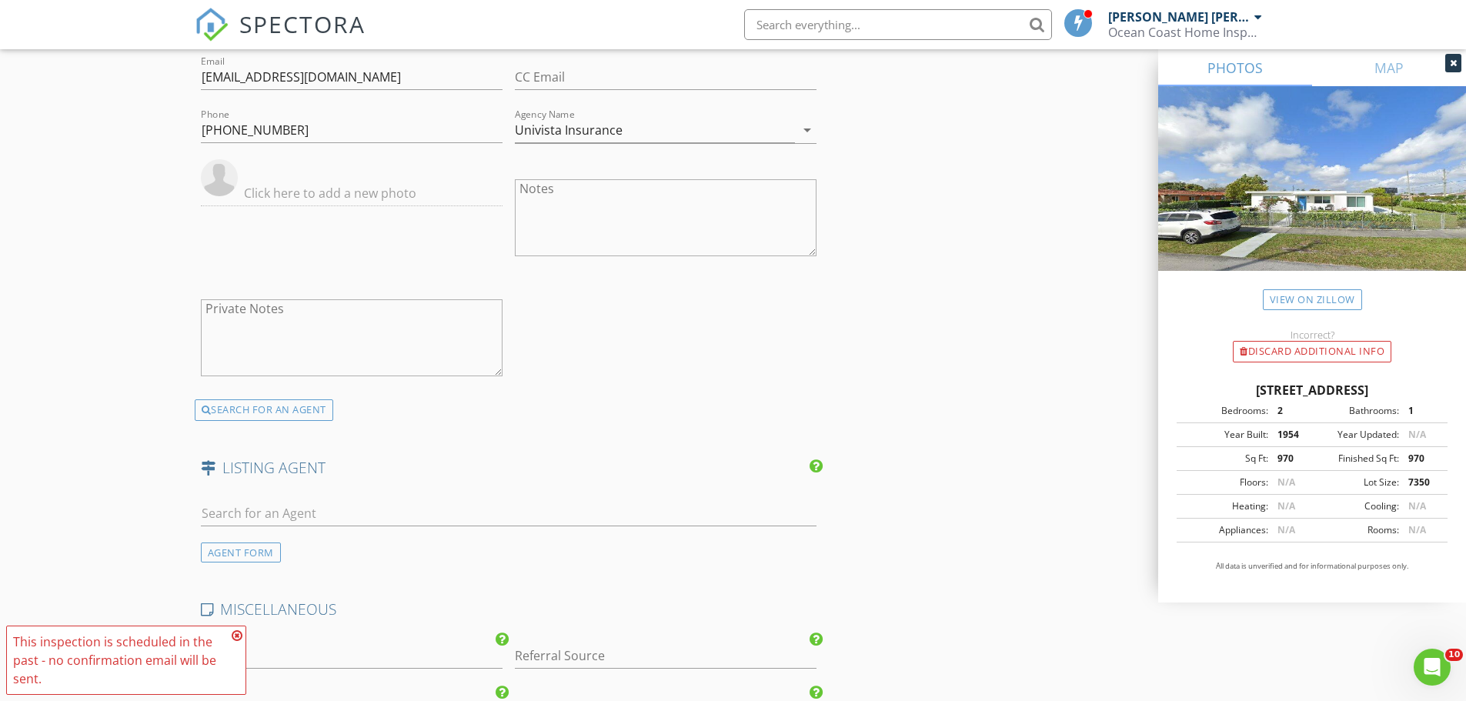
scroll to position [2895, 0]
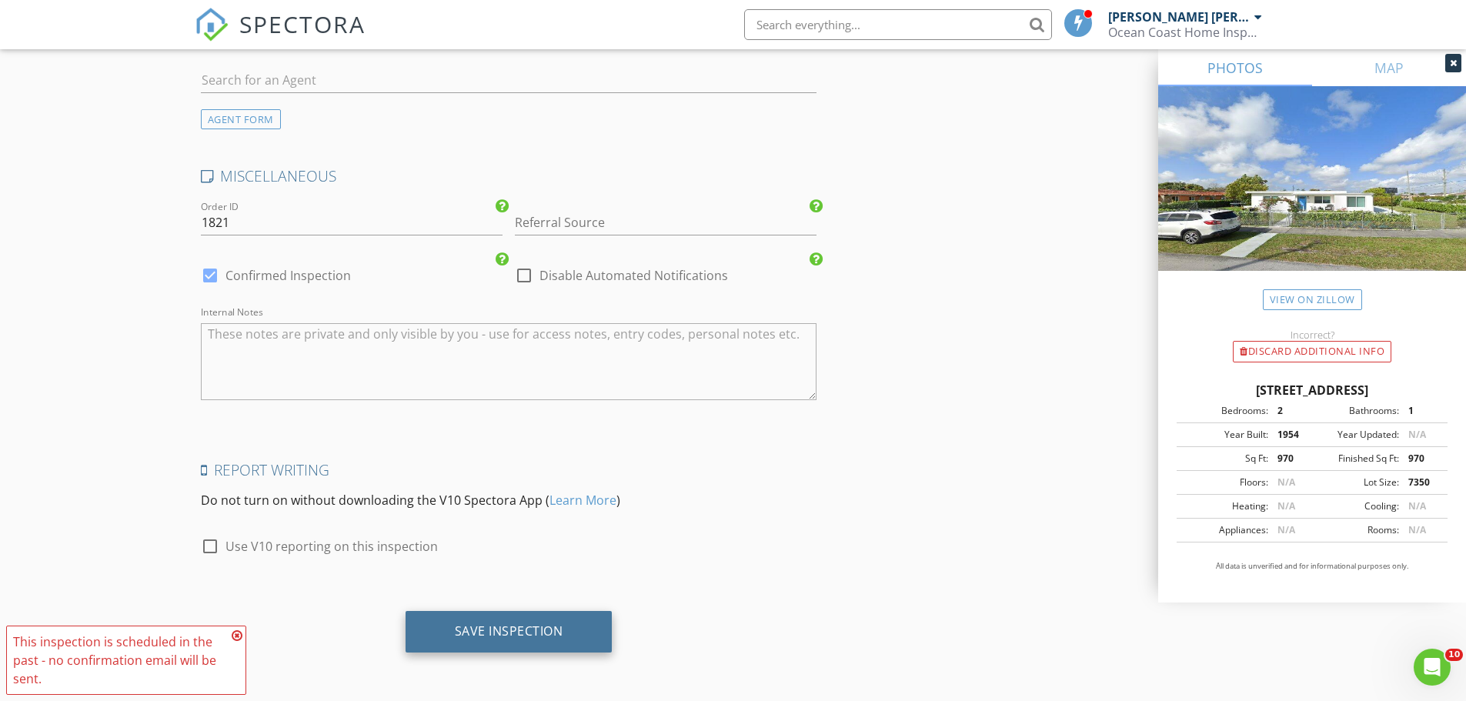
click at [507, 625] on div "Save Inspection" at bounding box center [509, 631] width 109 height 15
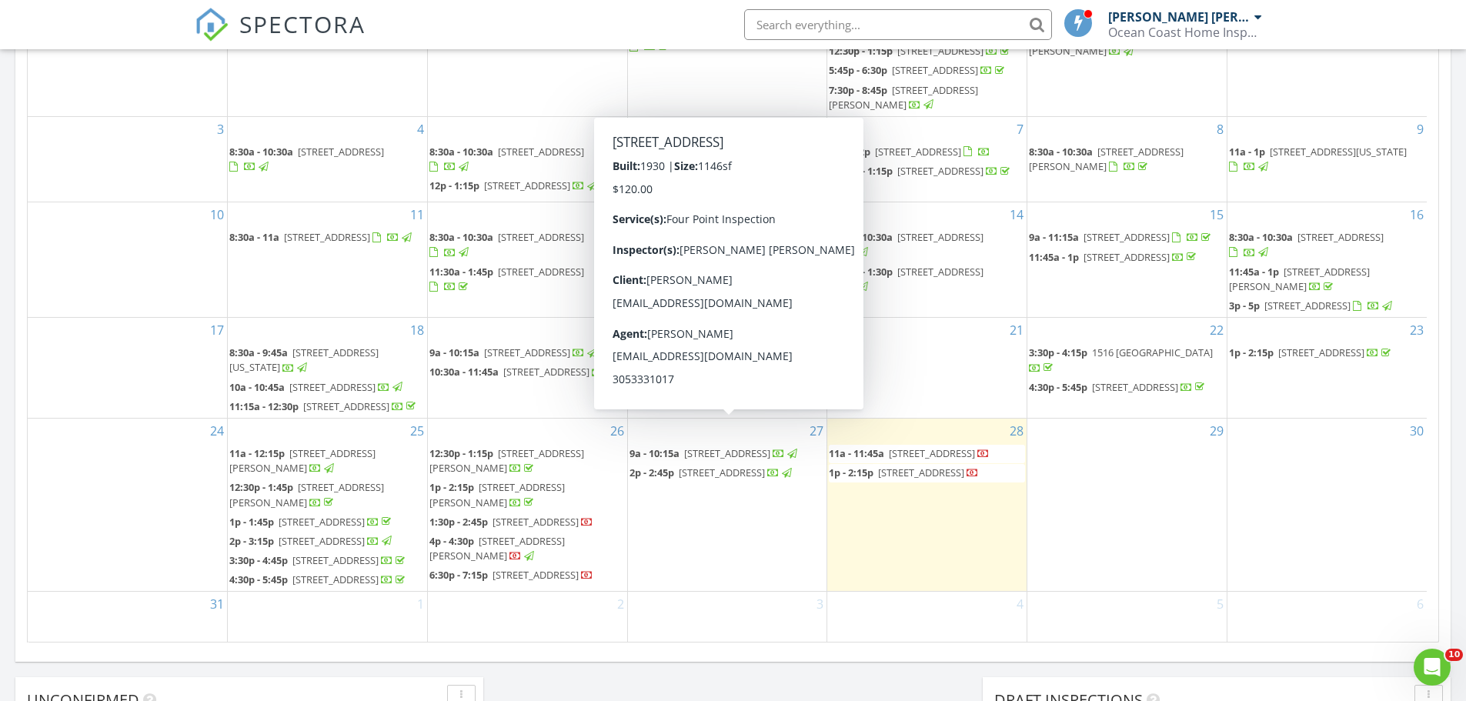
scroll to position [268, 0]
